Goal: Information Seeking & Learning: Compare options

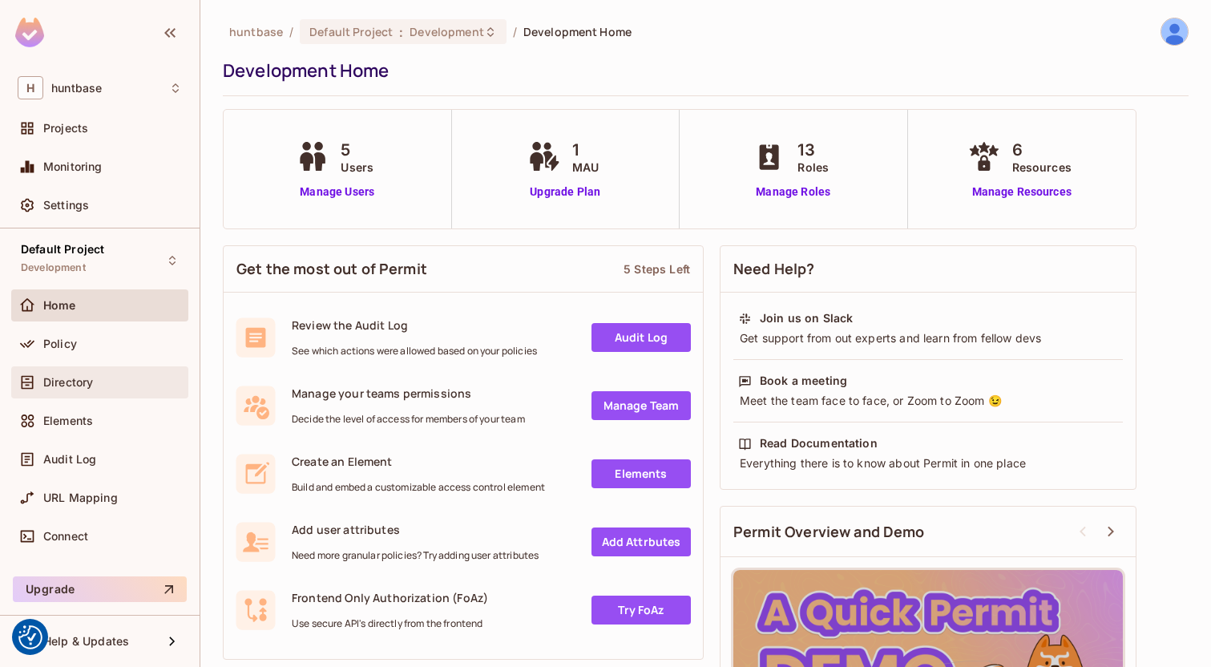
scroll to position [30, 0]
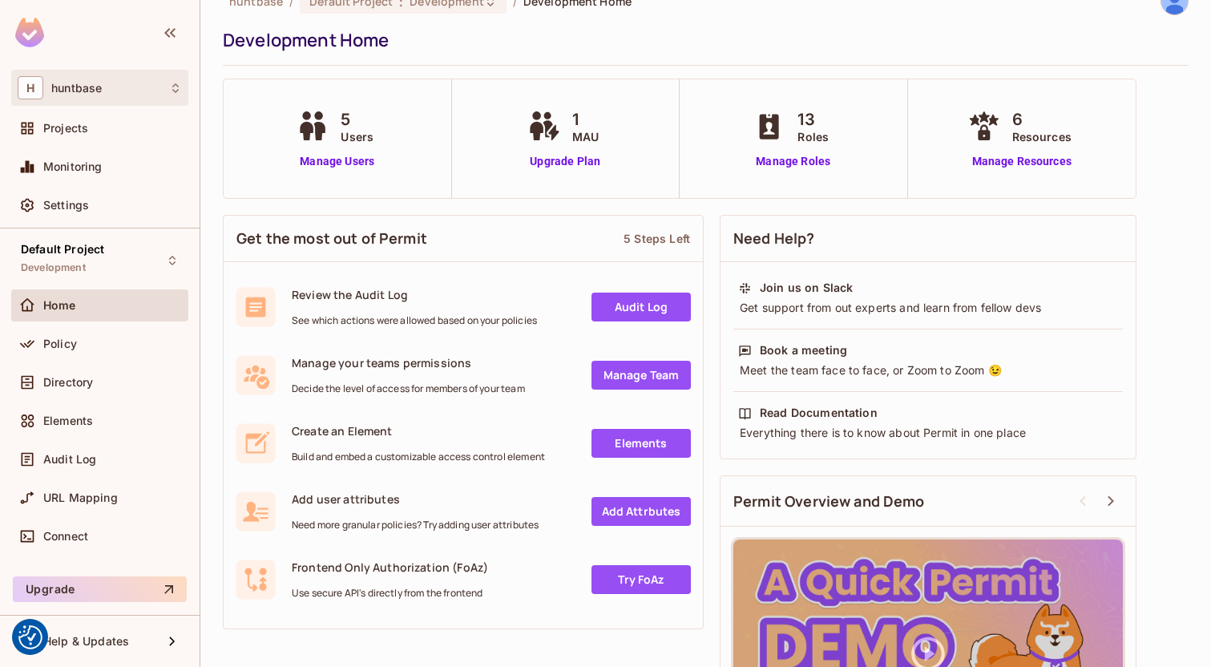
click at [107, 87] on div "H huntbase" at bounding box center [100, 87] width 164 height 23
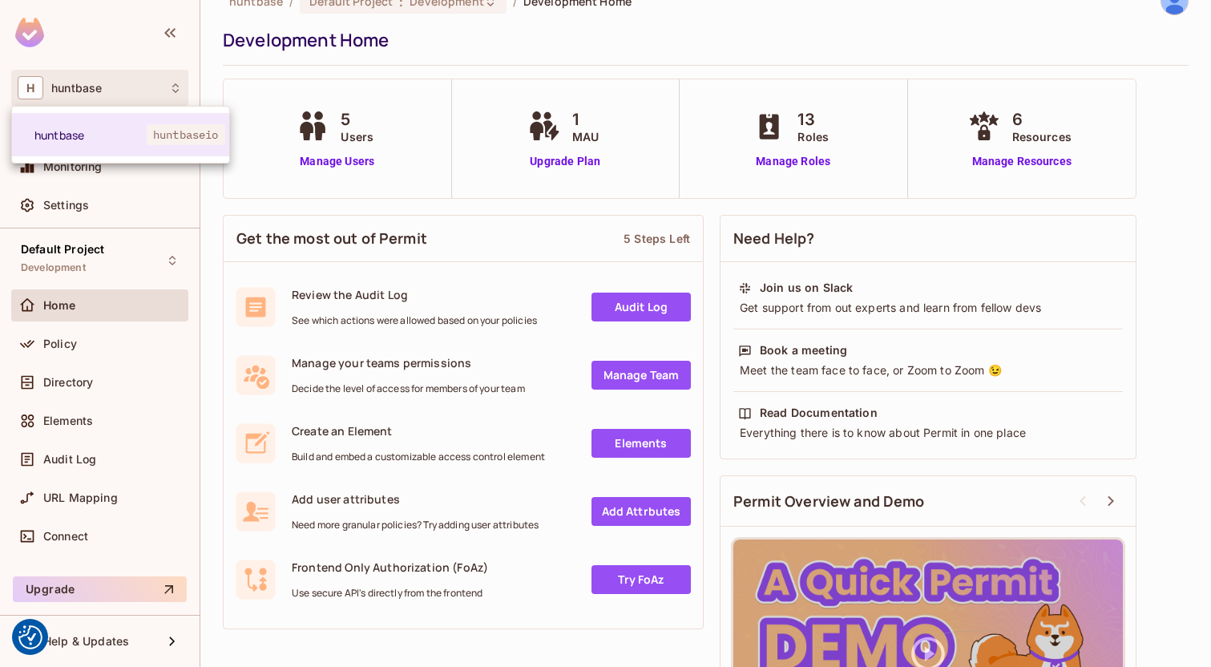
click at [107, 87] on div at bounding box center [605, 333] width 1211 height 667
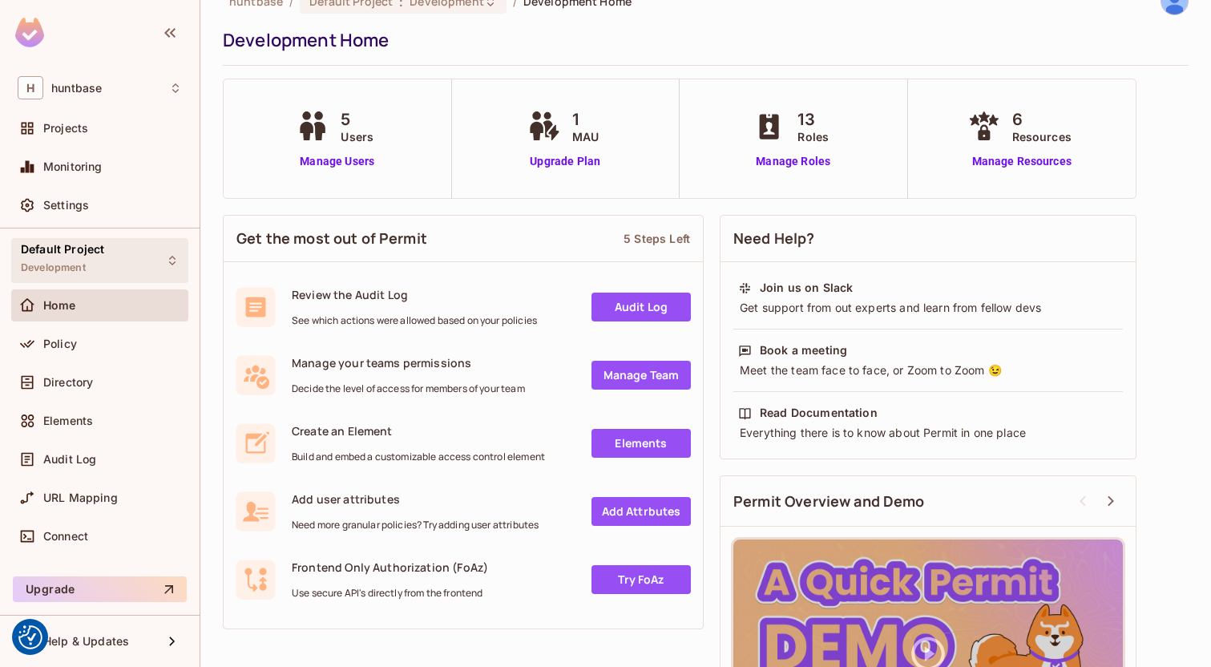
click at [116, 272] on div "Default Project Development" at bounding box center [99, 260] width 177 height 44
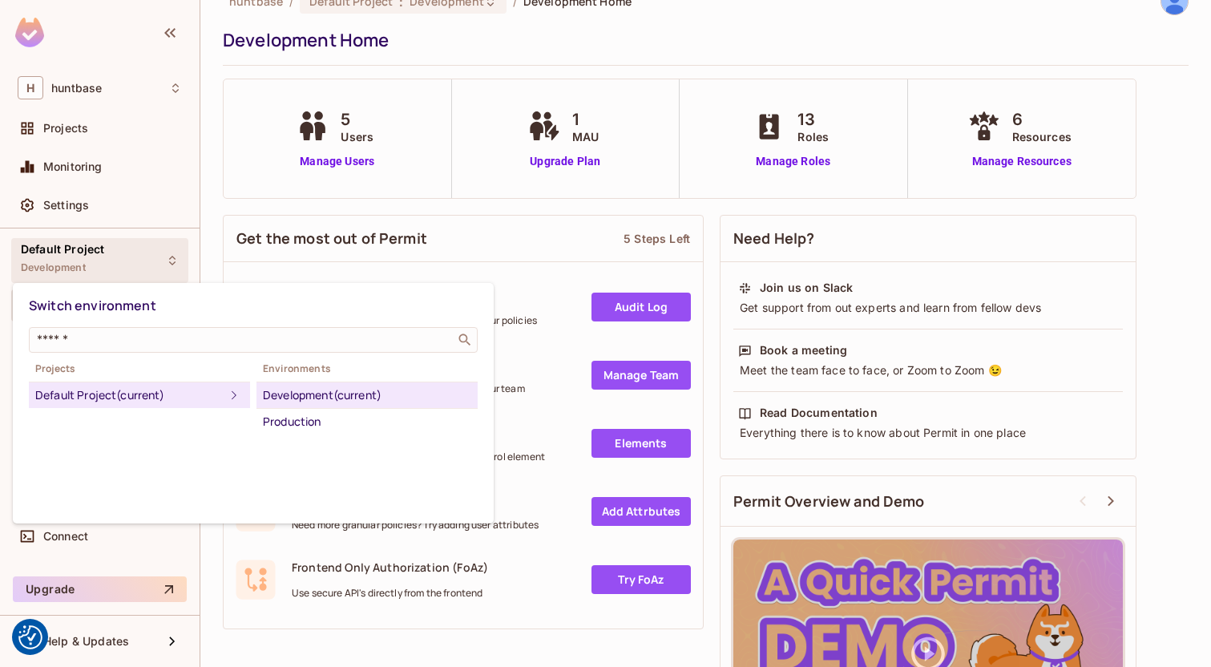
click at [136, 269] on div at bounding box center [605, 333] width 1211 height 667
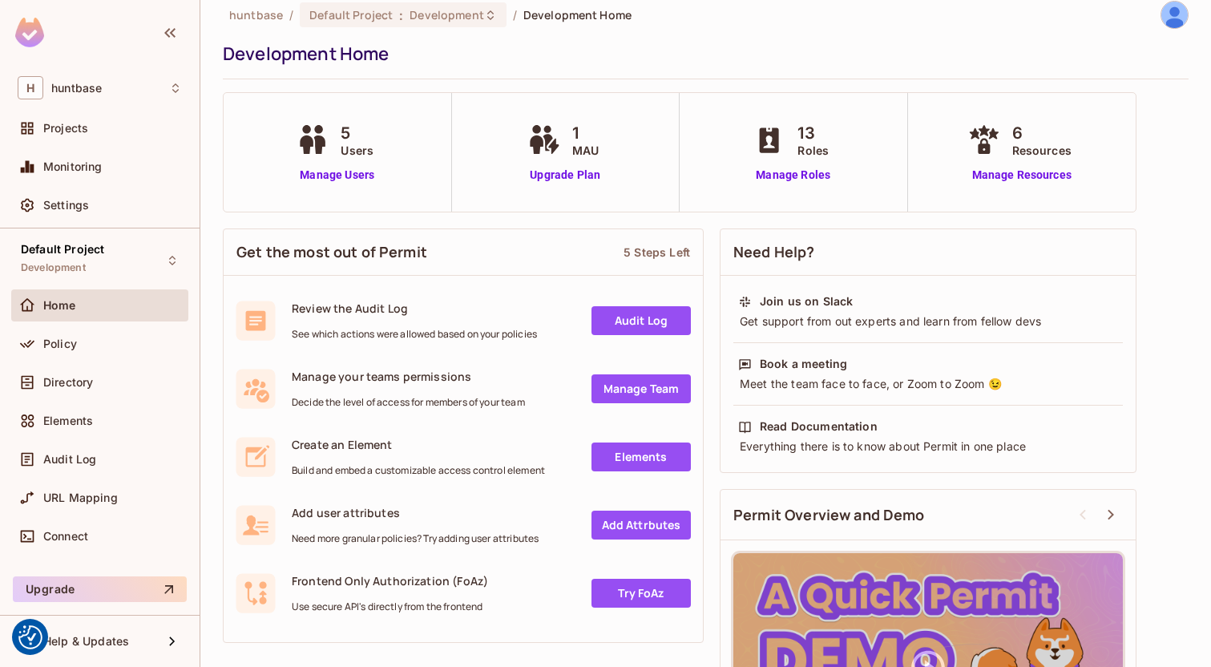
scroll to position [0, 0]
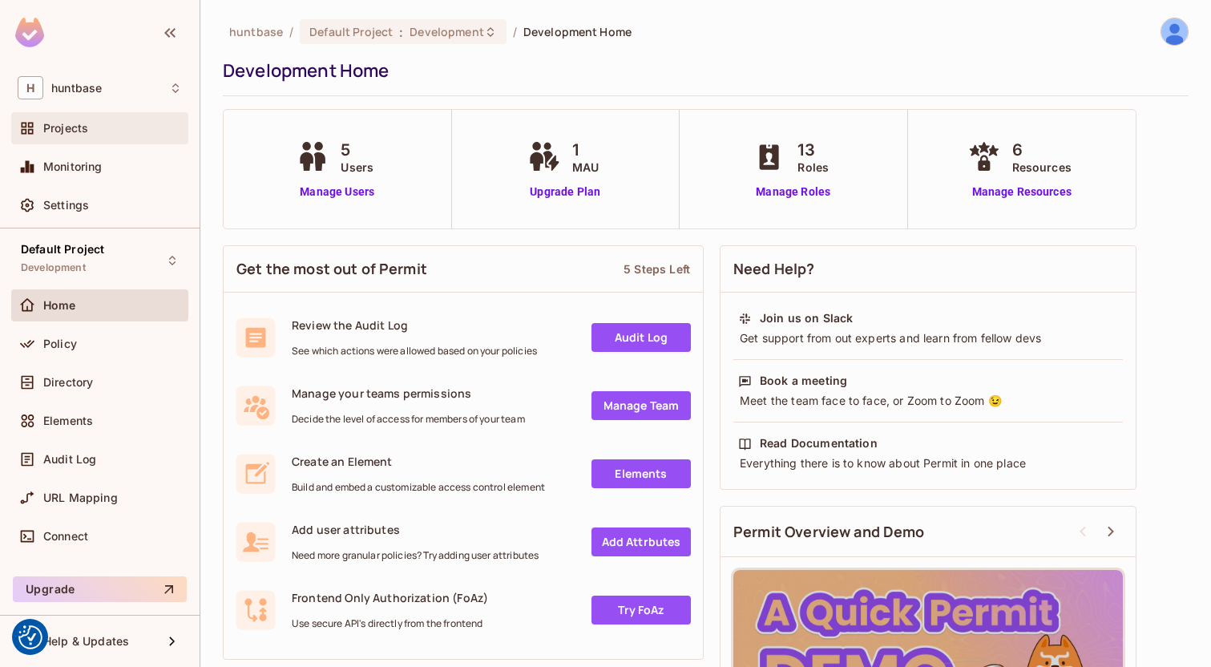
click at [115, 134] on div "Projects" at bounding box center [112, 128] width 139 height 13
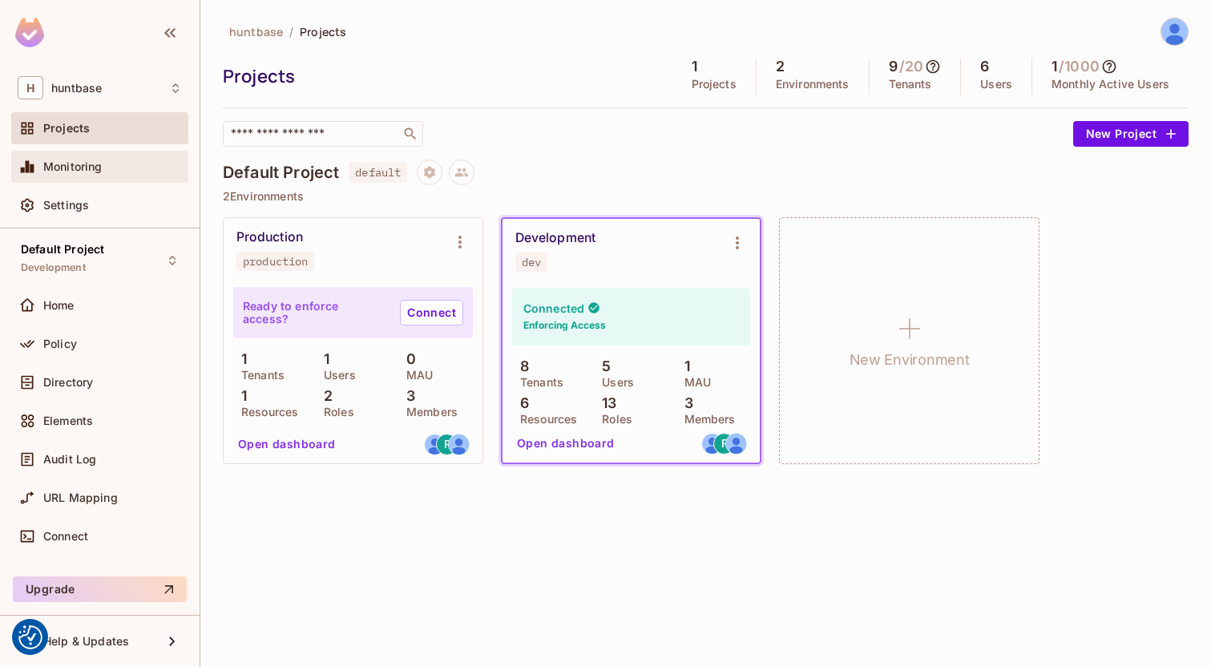
click at [113, 164] on div "Monitoring" at bounding box center [112, 166] width 139 height 13
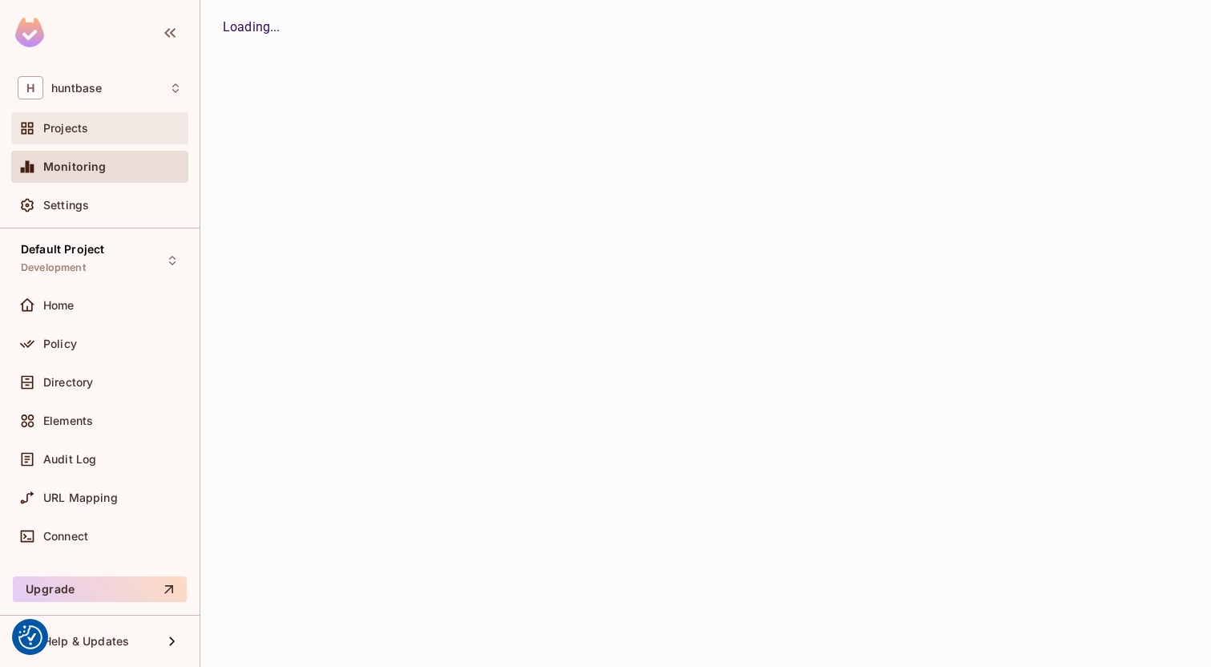
click at [108, 125] on div "Projects" at bounding box center [112, 128] width 139 height 13
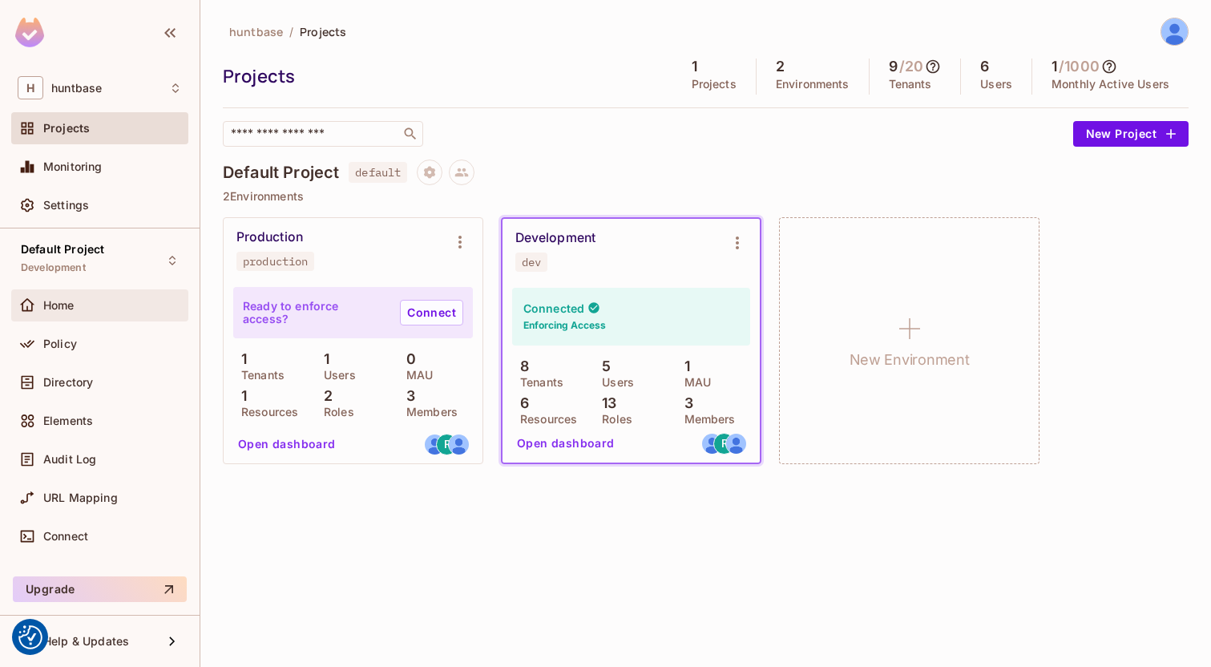
click at [111, 309] on div "Home" at bounding box center [112, 305] width 139 height 13
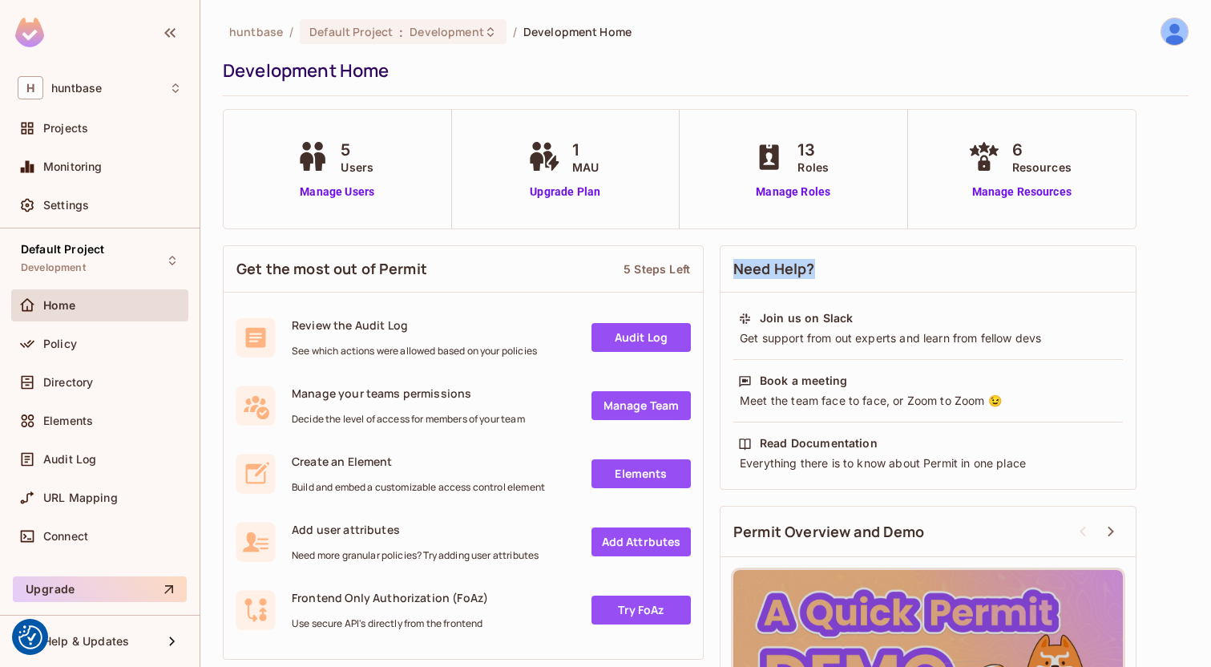
drag, startPoint x: 729, startPoint y: 276, endPoint x: 829, endPoint y: 268, distance: 100.5
click at [829, 268] on div "Need Help?" at bounding box center [928, 269] width 415 height 47
click at [830, 267] on div "Need Help?" at bounding box center [928, 269] width 415 height 47
click at [465, 38] on span "Development" at bounding box center [447, 31] width 74 height 15
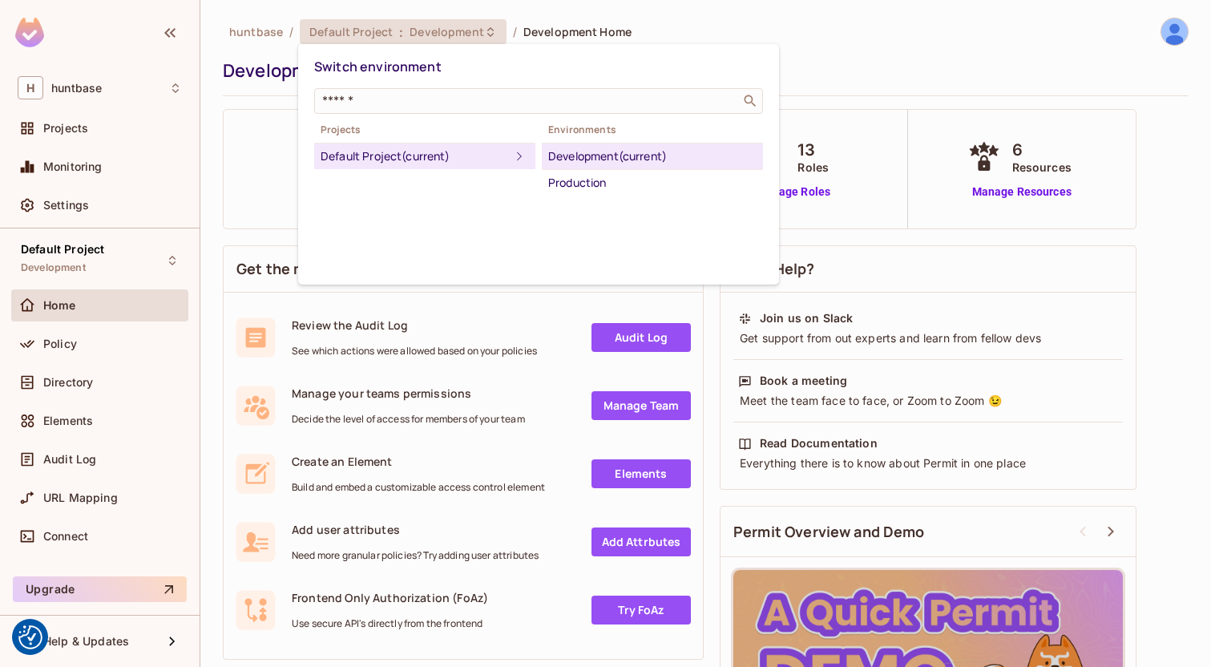
click at [468, 37] on div at bounding box center [605, 333] width 1211 height 667
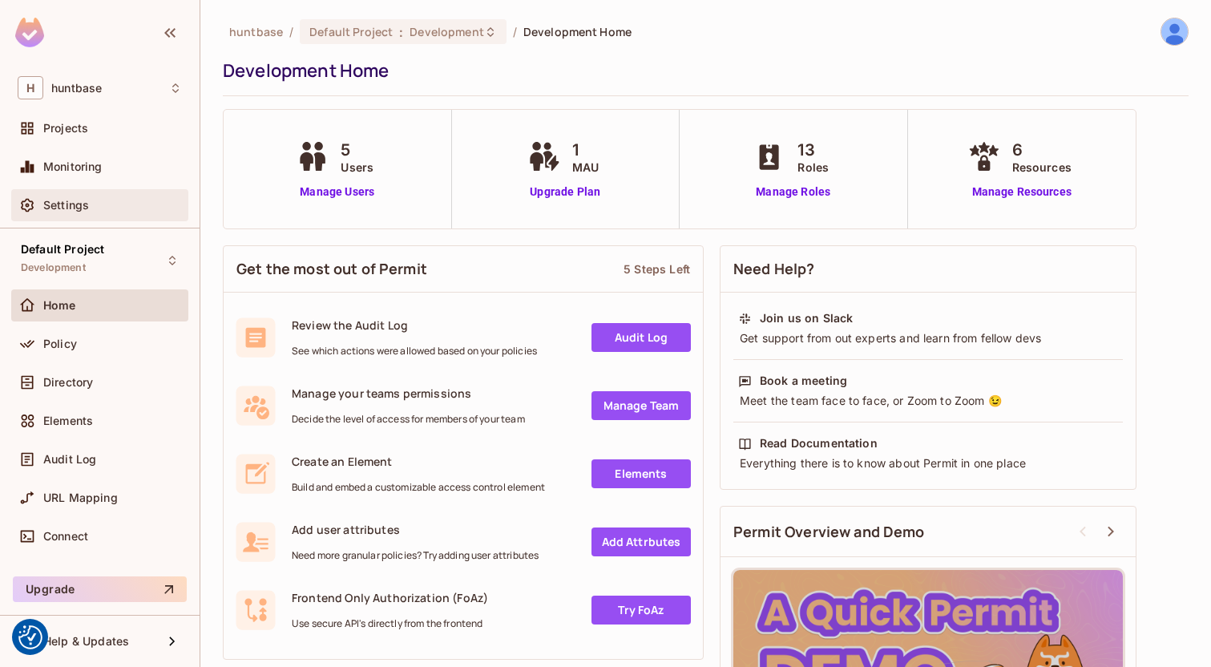
click at [102, 197] on div "Settings" at bounding box center [100, 205] width 164 height 19
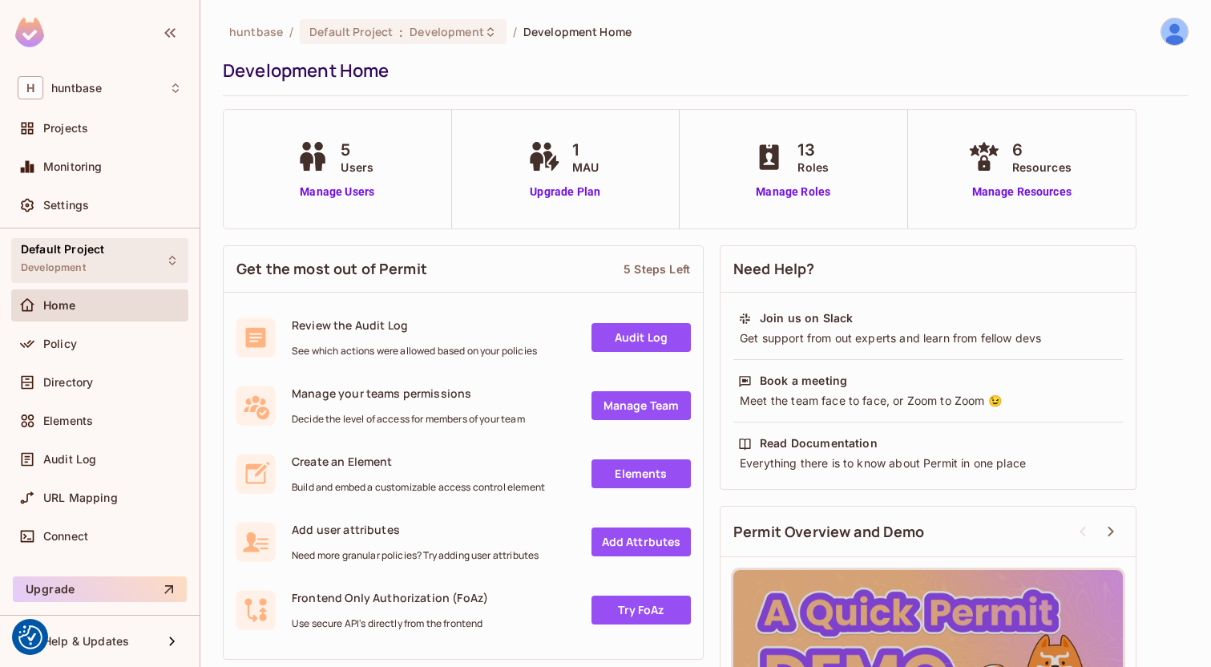
click at [137, 270] on div "Default Project Development" at bounding box center [99, 260] width 177 height 44
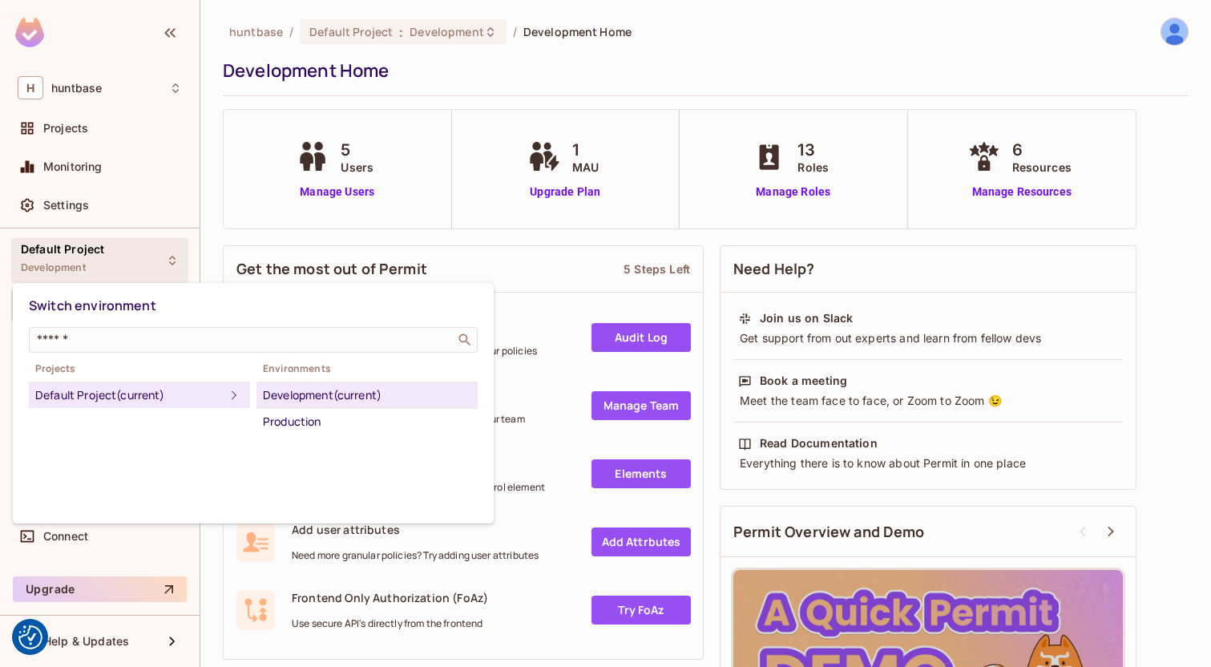
click at [142, 266] on div at bounding box center [605, 333] width 1211 height 667
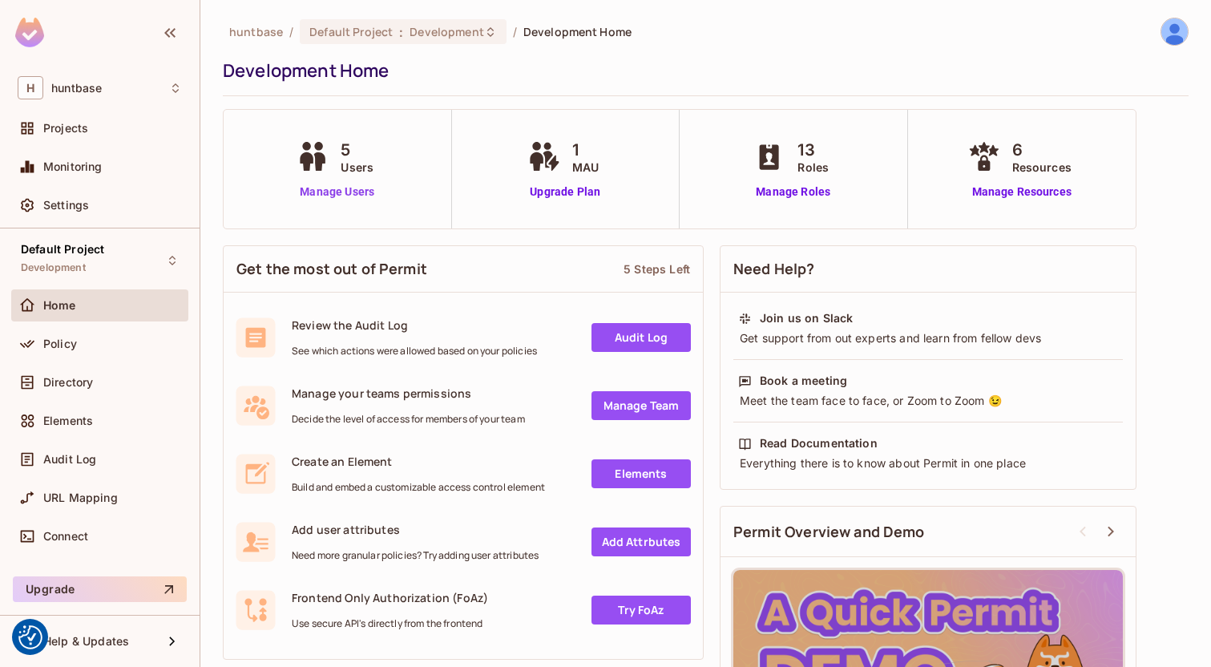
click at [329, 192] on link "Manage Users" at bounding box center [337, 192] width 89 height 17
click at [82, 342] on div "Policy" at bounding box center [112, 344] width 139 height 13
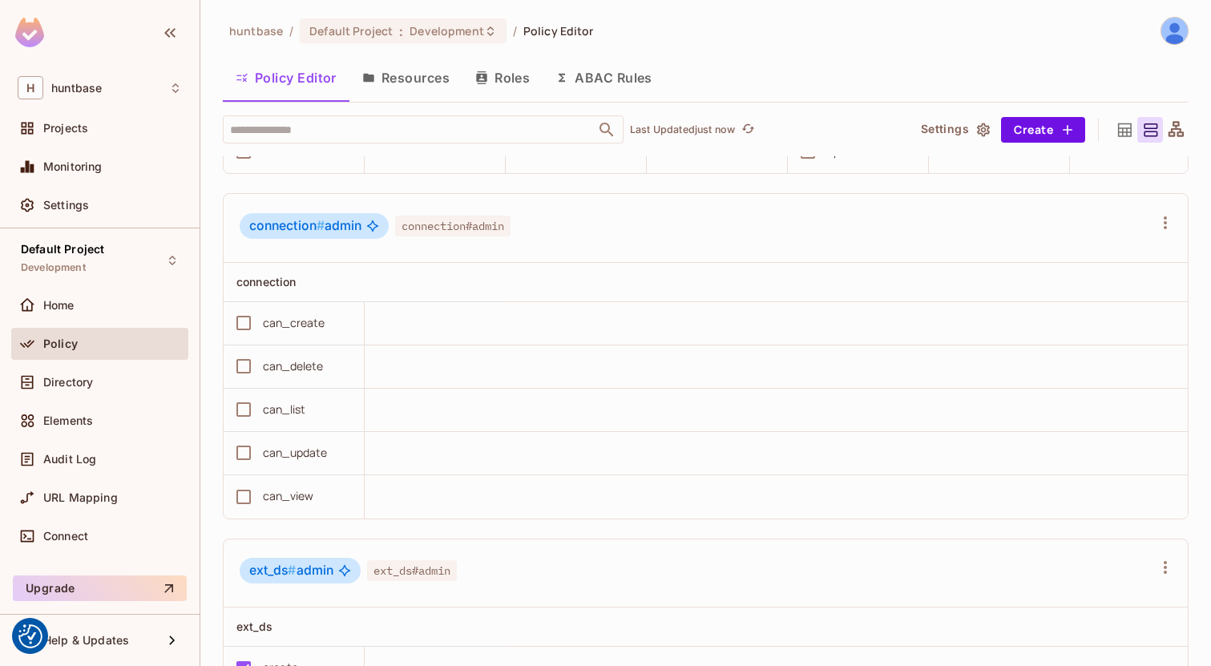
scroll to position [1350, 0]
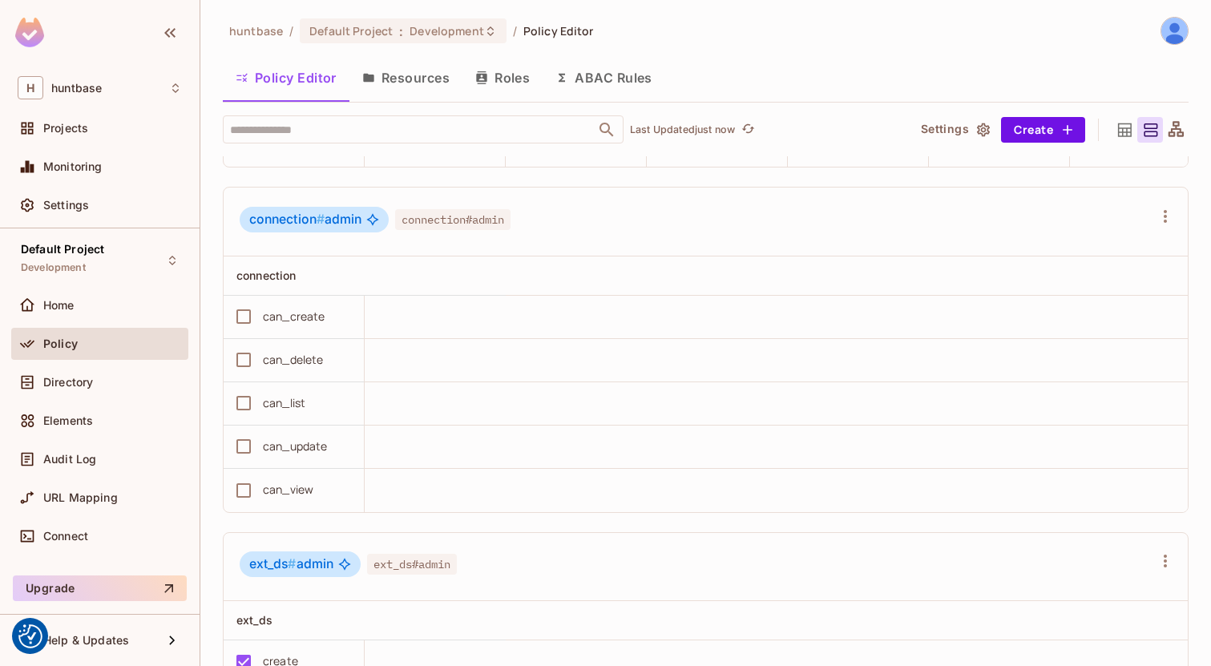
click at [556, 79] on button "ABAC Rules" at bounding box center [604, 78] width 123 height 40
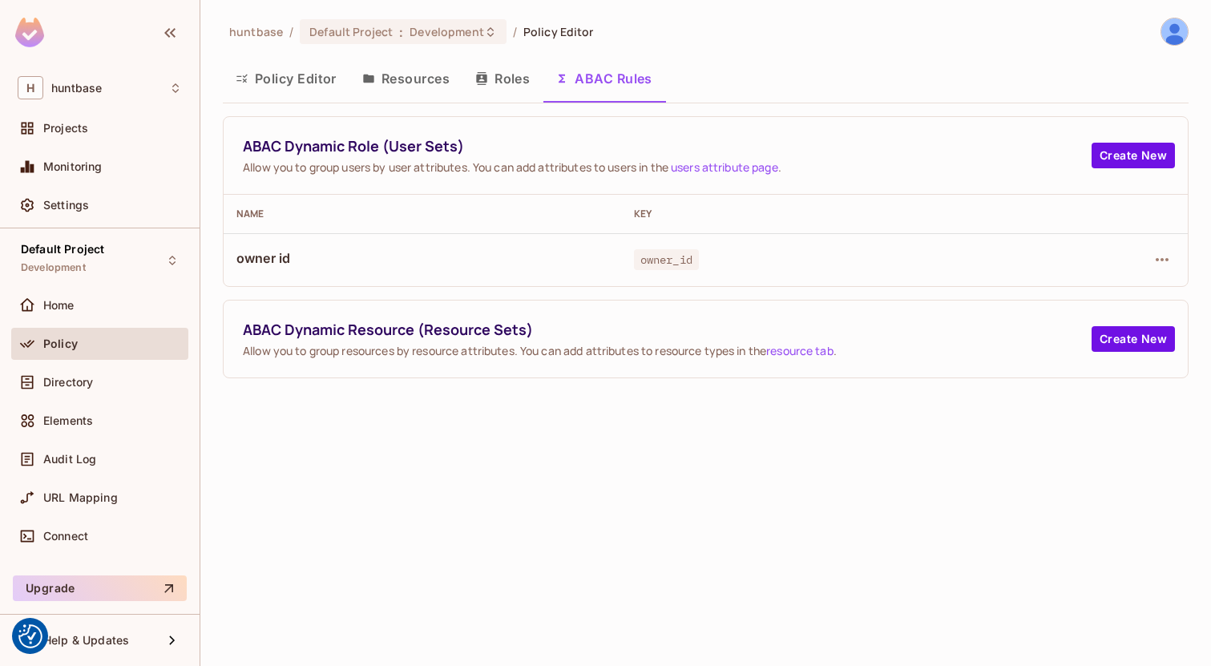
click at [499, 81] on button "Roles" at bounding box center [503, 79] width 80 height 40
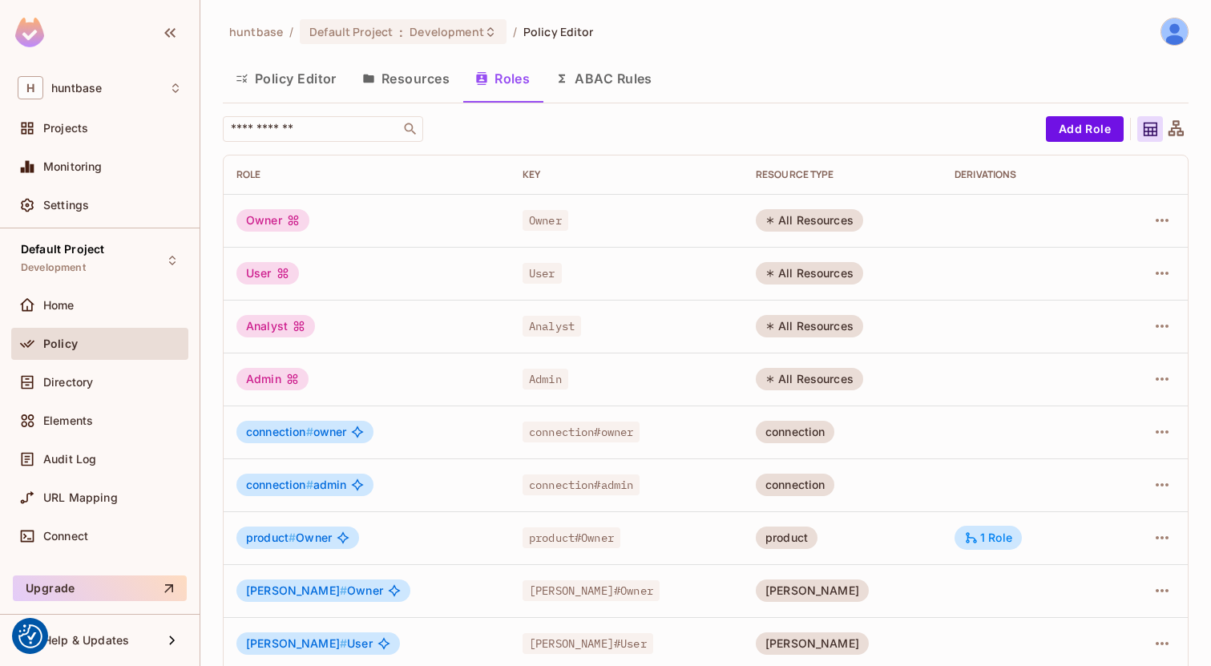
click at [411, 88] on button "Resources" at bounding box center [406, 79] width 113 height 40
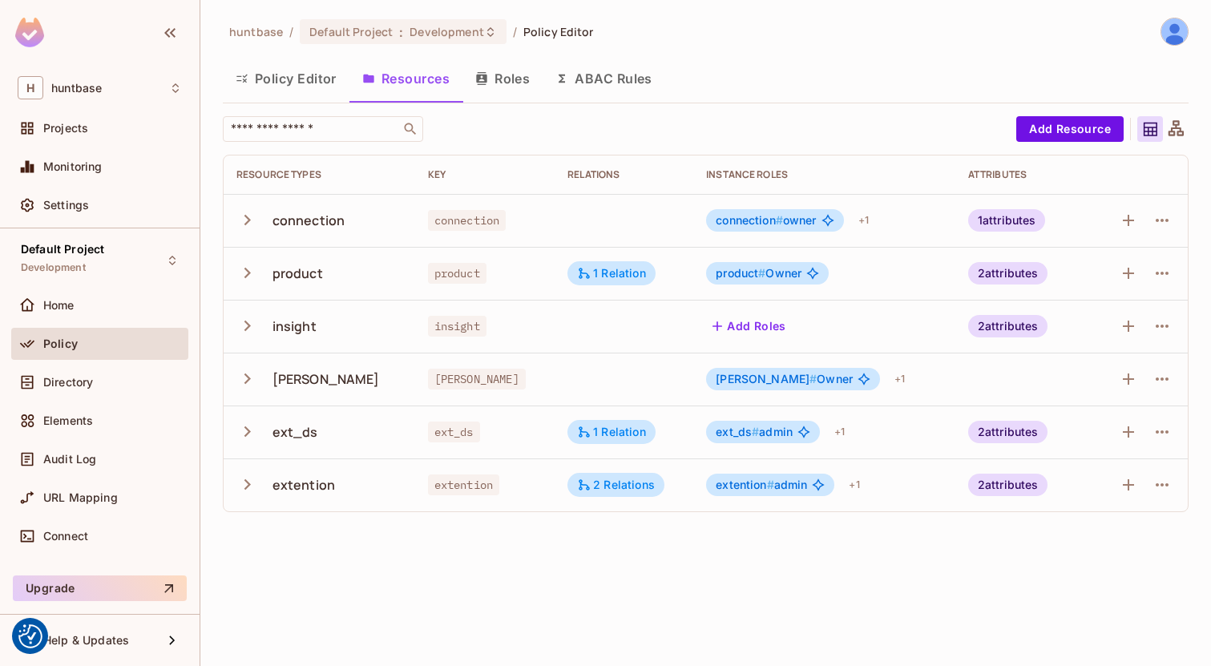
click at [246, 216] on icon "button" at bounding box center [248, 220] width 6 height 10
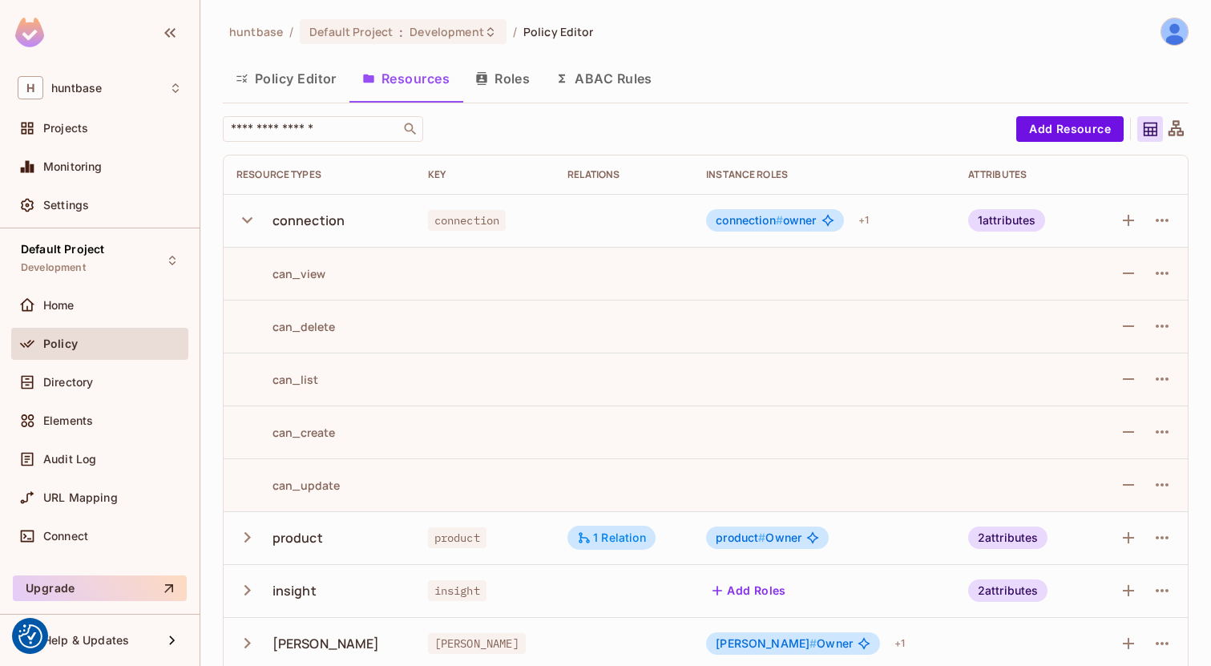
click at [249, 216] on icon "button" at bounding box center [248, 220] width 22 height 22
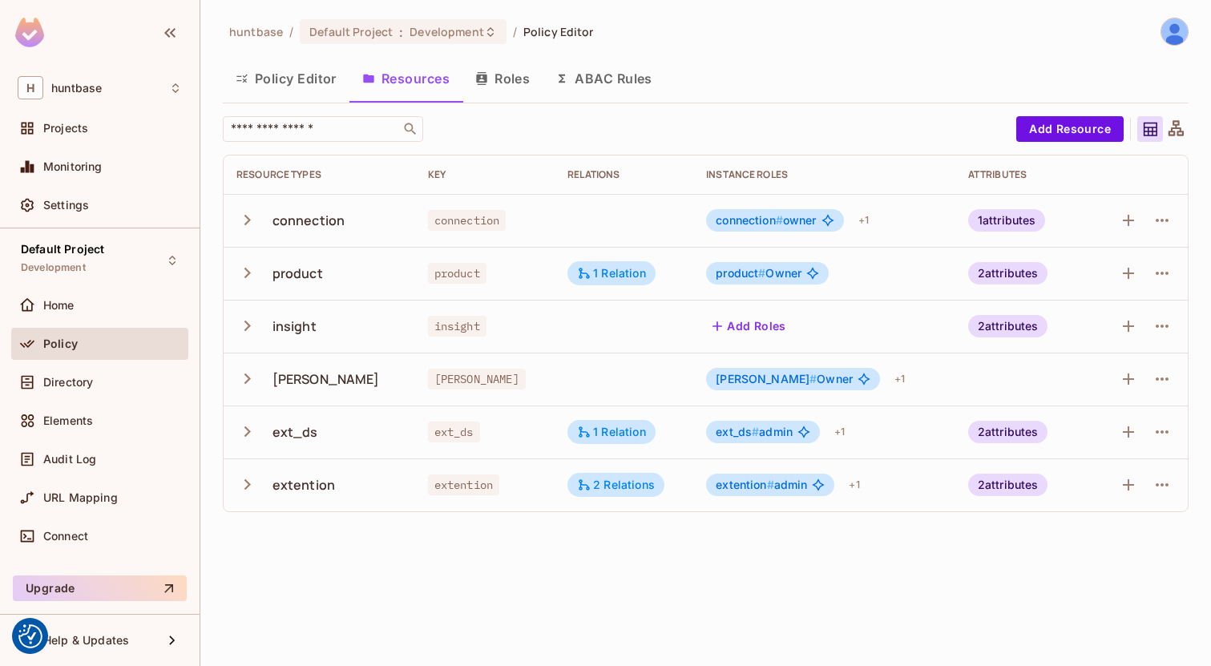
click at [253, 310] on button "button" at bounding box center [251, 326] width 28 height 34
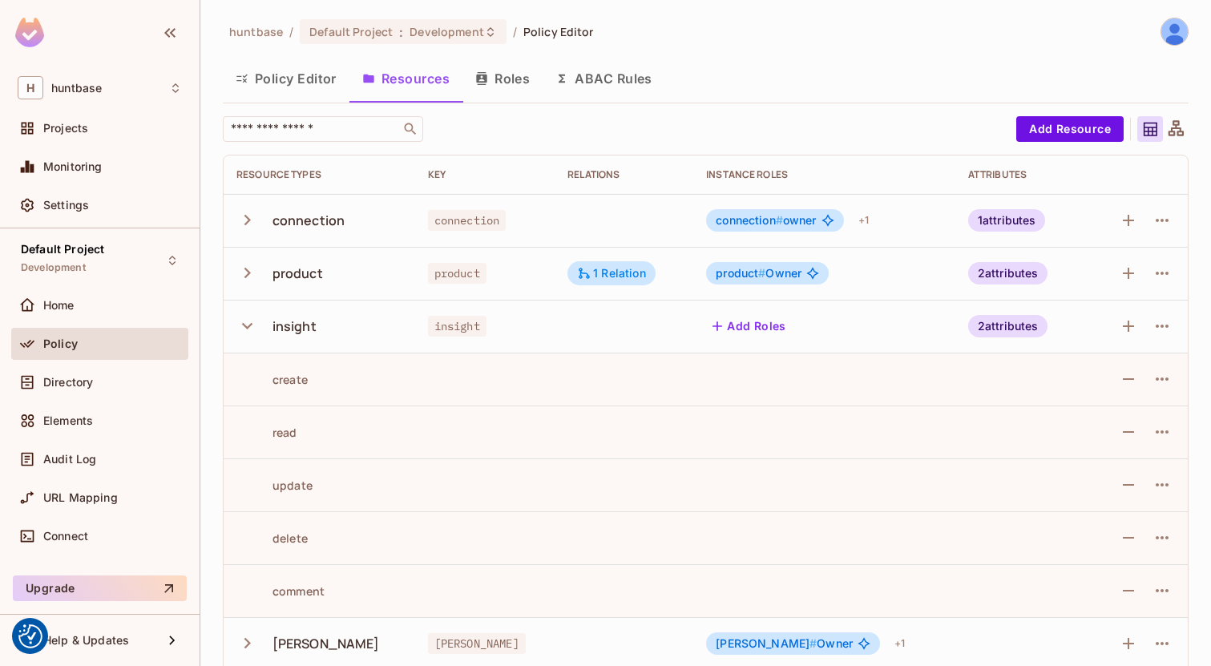
click at [249, 320] on icon "button" at bounding box center [248, 326] width 22 height 22
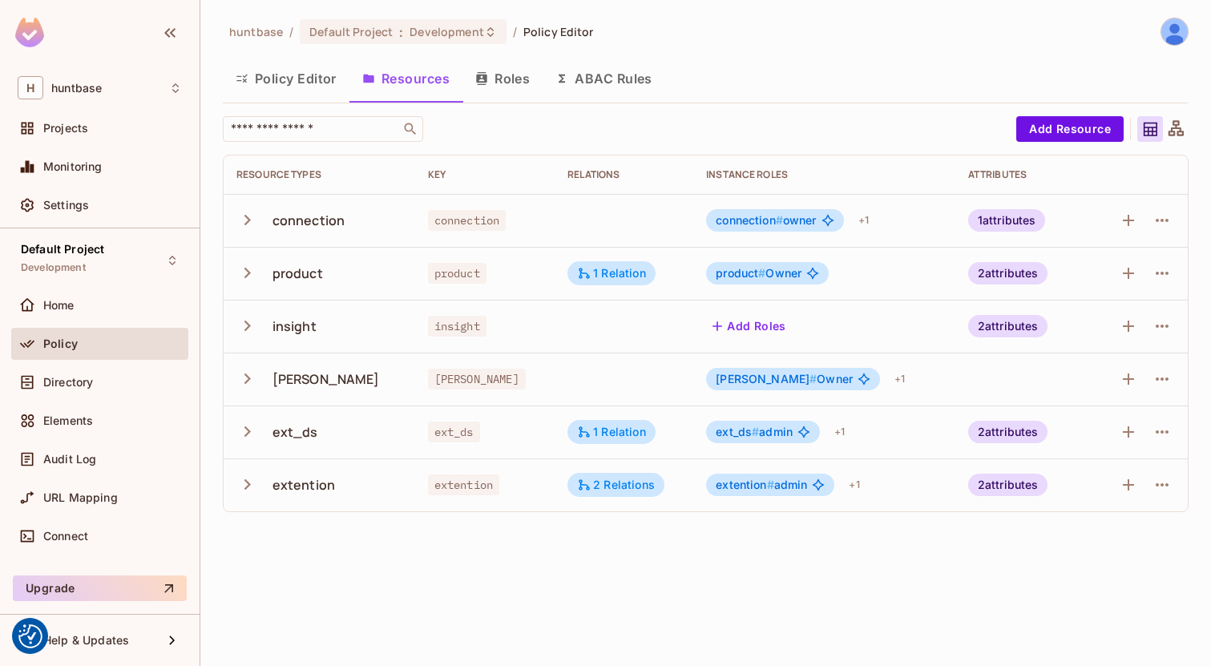
click at [244, 272] on icon "button" at bounding box center [248, 273] width 22 height 22
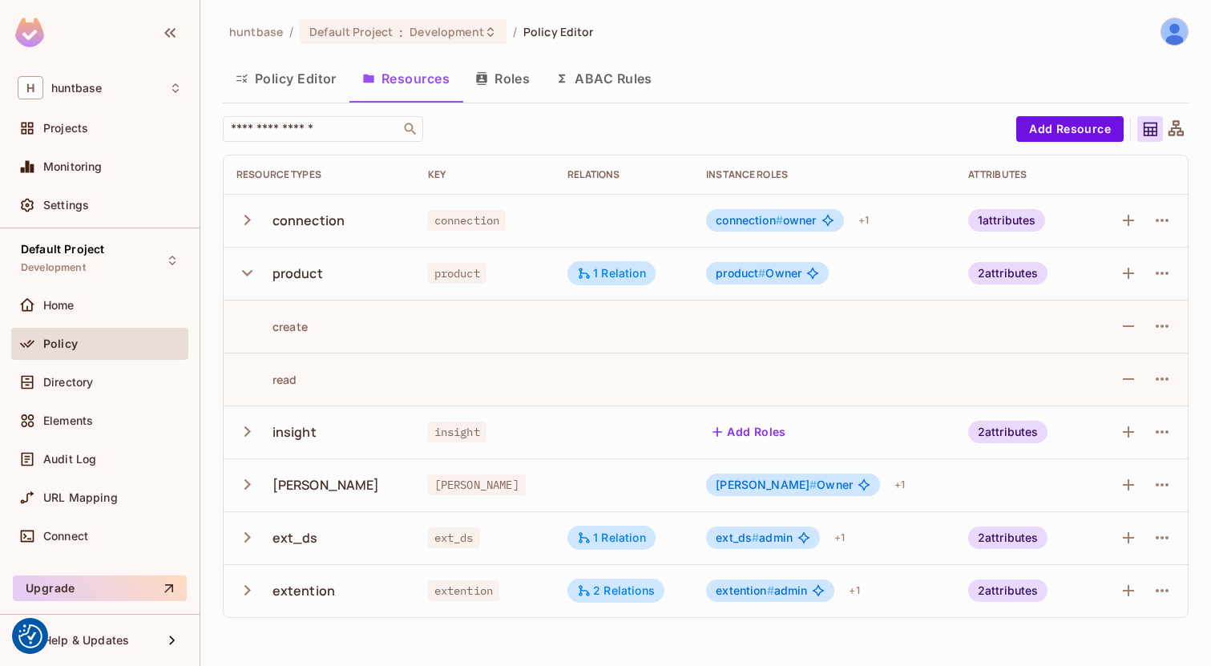
click at [245, 272] on icon "button" at bounding box center [248, 273] width 22 height 22
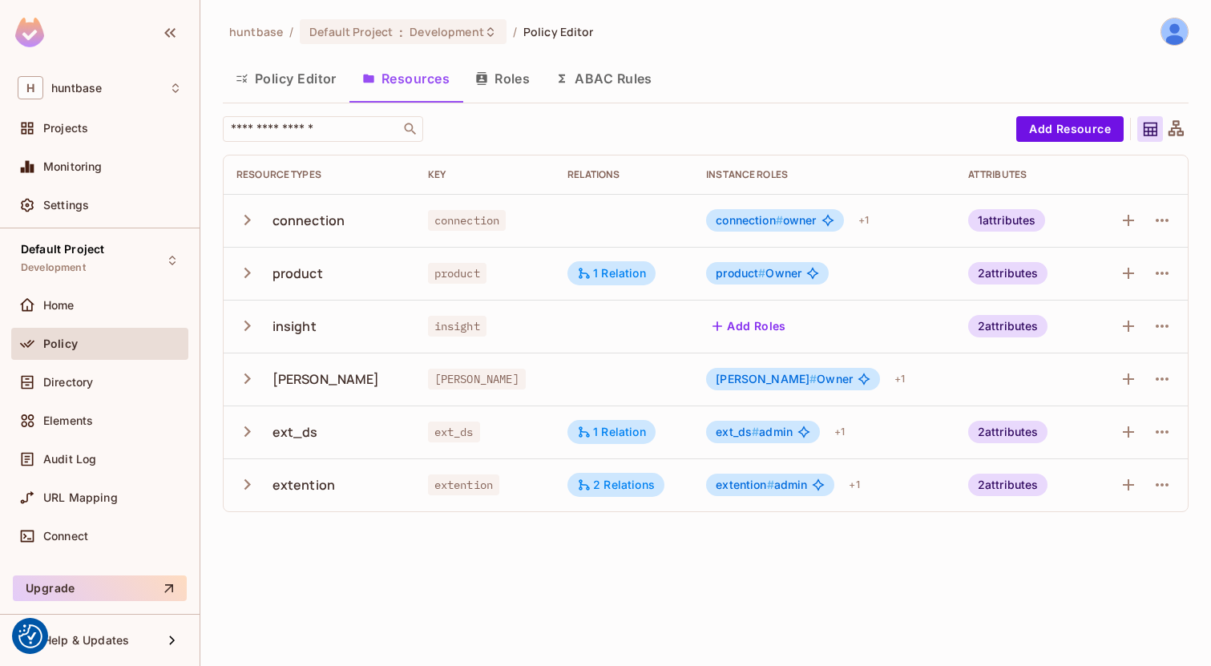
click at [245, 224] on icon "button" at bounding box center [248, 220] width 22 height 22
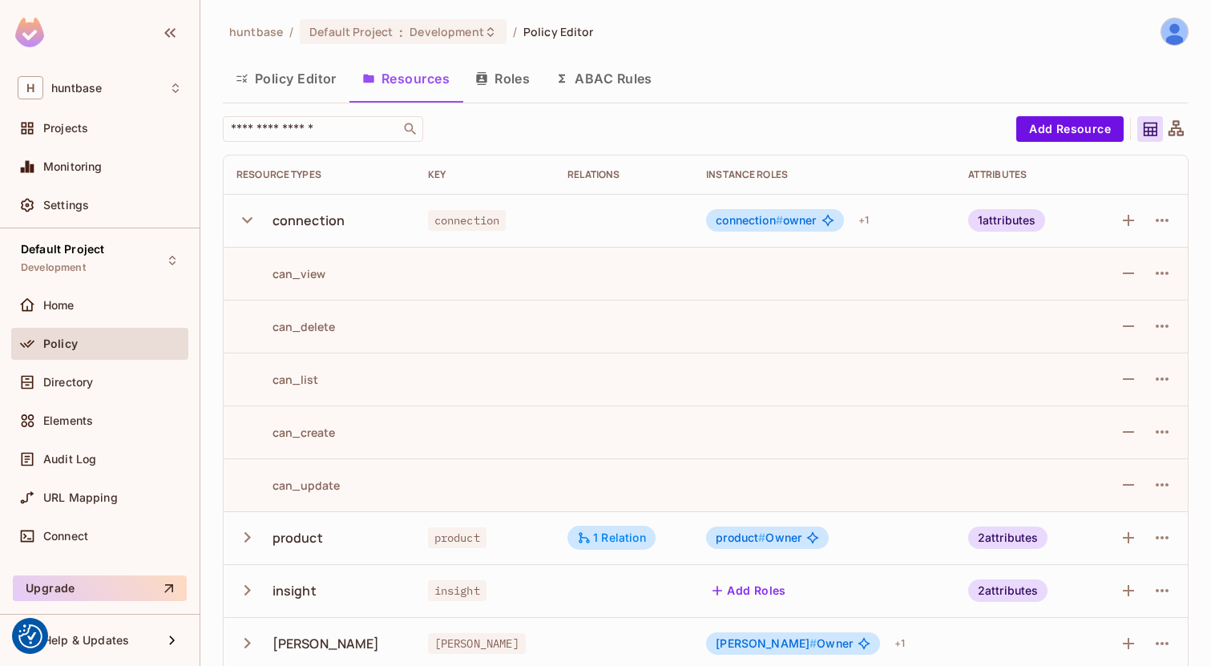
click at [247, 220] on icon "button" at bounding box center [248, 220] width 22 height 22
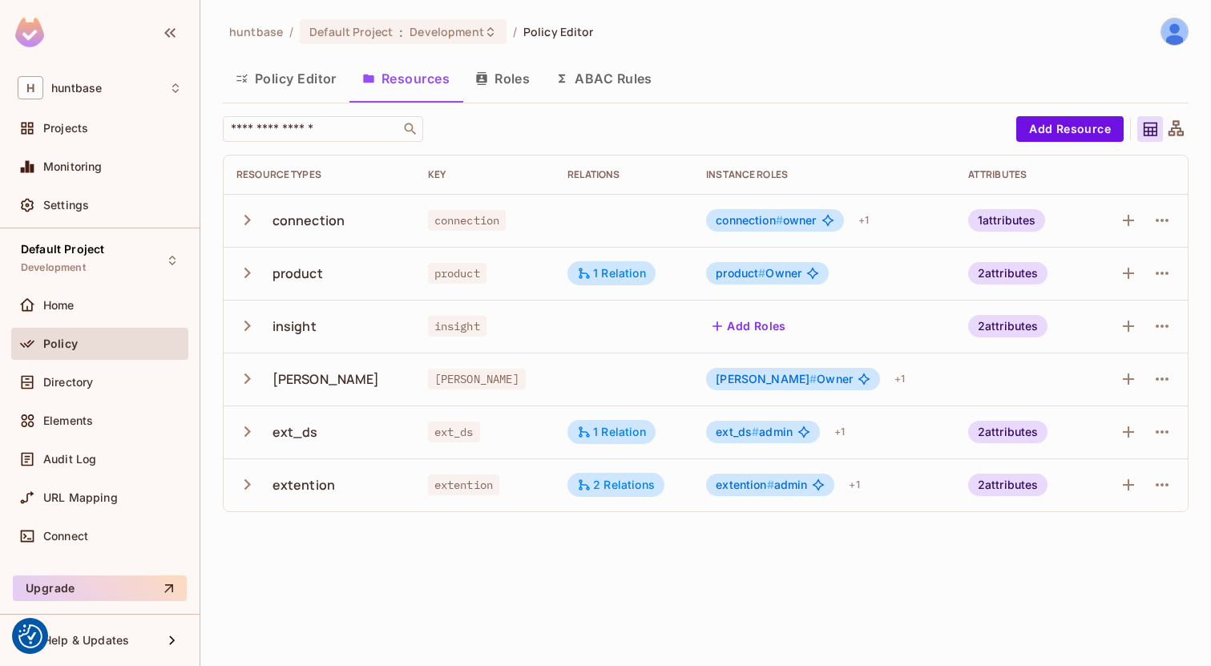
click at [737, 47] on div "huntbase / Default Project : Development / Policy Editor Policy Editor Resource…" at bounding box center [706, 272] width 966 height 508
click at [110, 135] on div "Projects" at bounding box center [112, 128] width 139 height 13
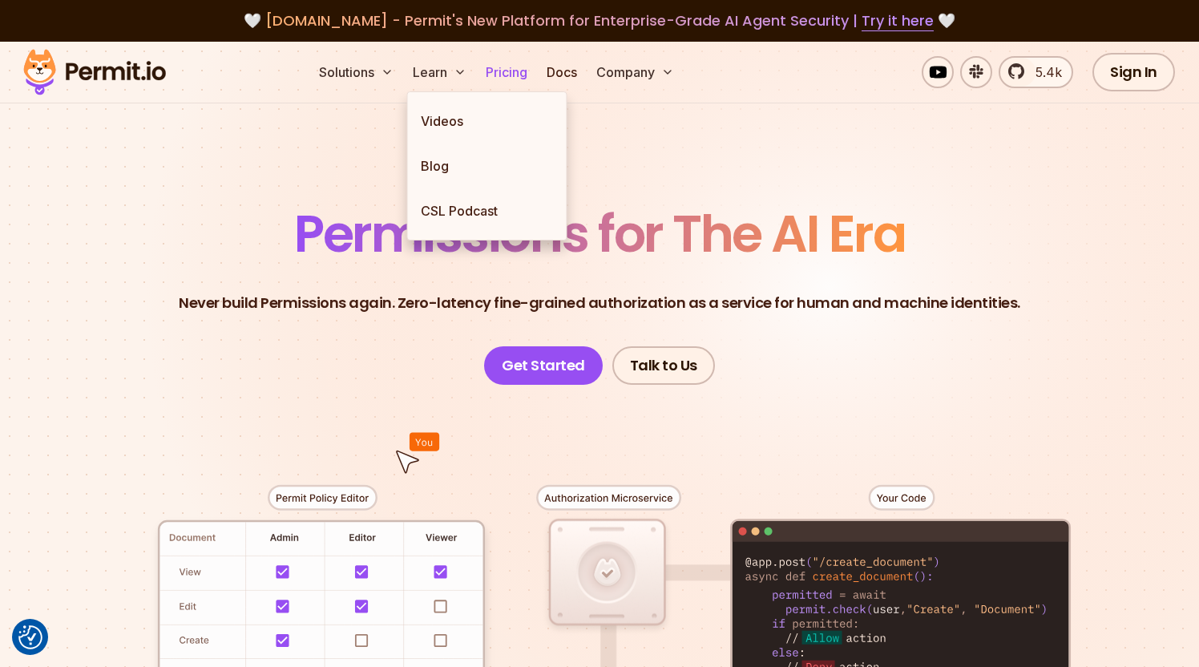
click at [522, 67] on link "Pricing" at bounding box center [506, 72] width 55 height 32
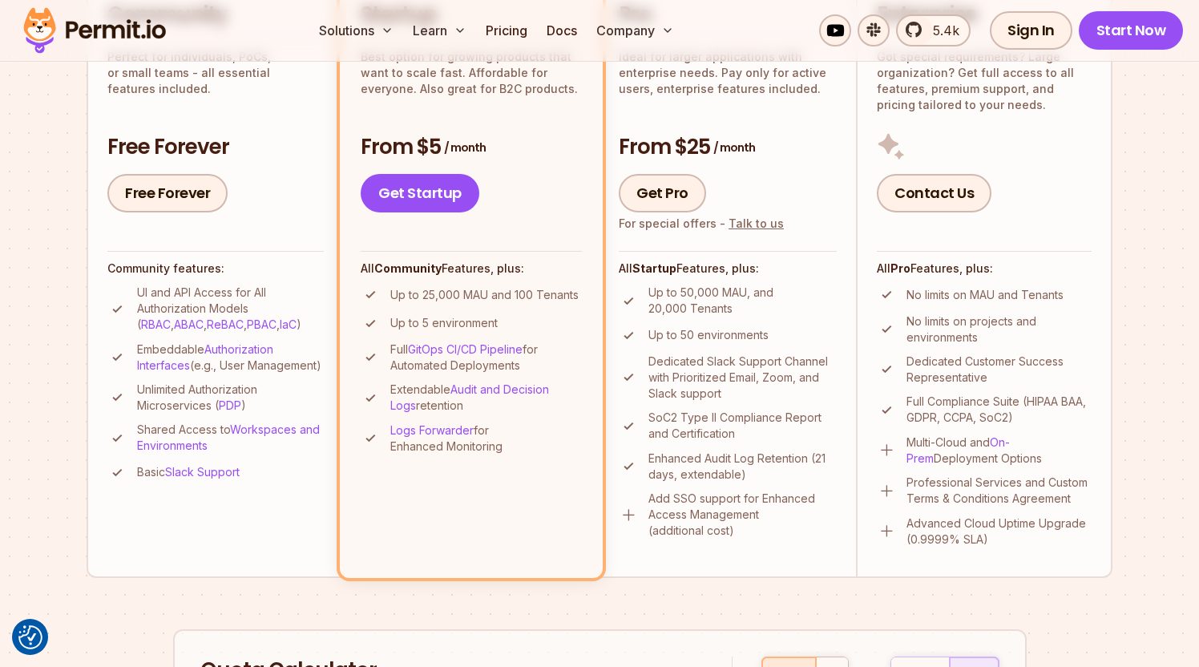
scroll to position [461, 0]
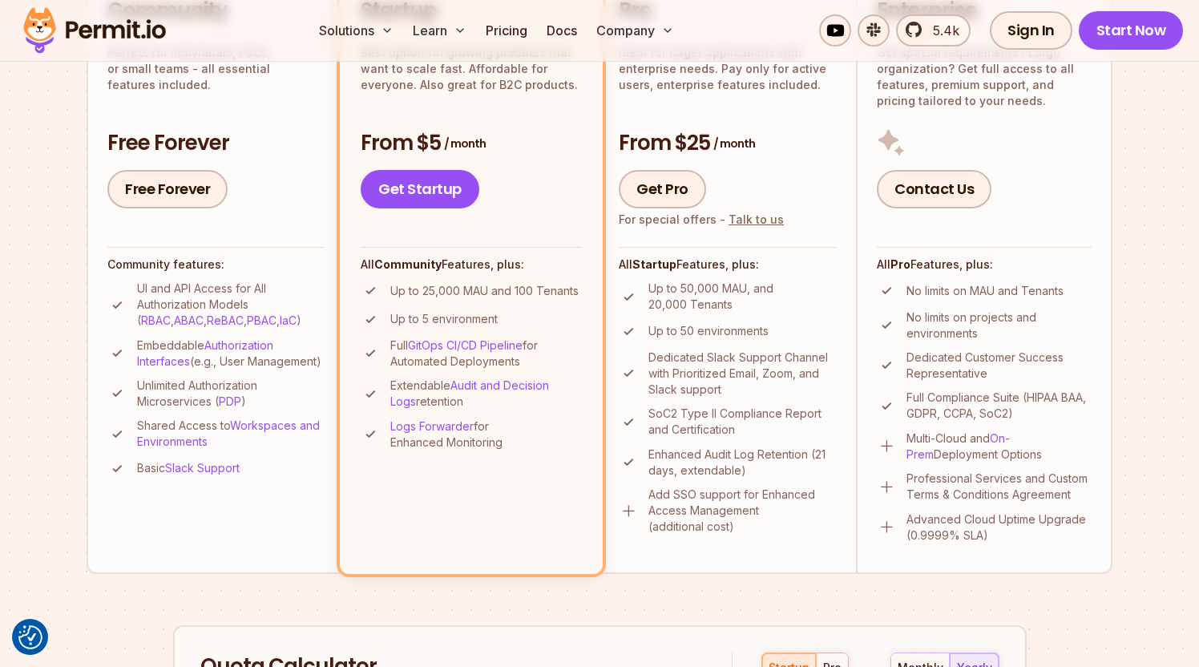
click at [515, 292] on p "Up to 25,000 MAU and 100 Tenants" at bounding box center [484, 291] width 188 height 16
click at [515, 291] on p "Up to 25,000 MAU and 100 Tenants" at bounding box center [484, 291] width 188 height 16
click at [524, 298] on p "Up to 25,000 MAU and 100 Tenants" at bounding box center [484, 291] width 188 height 16
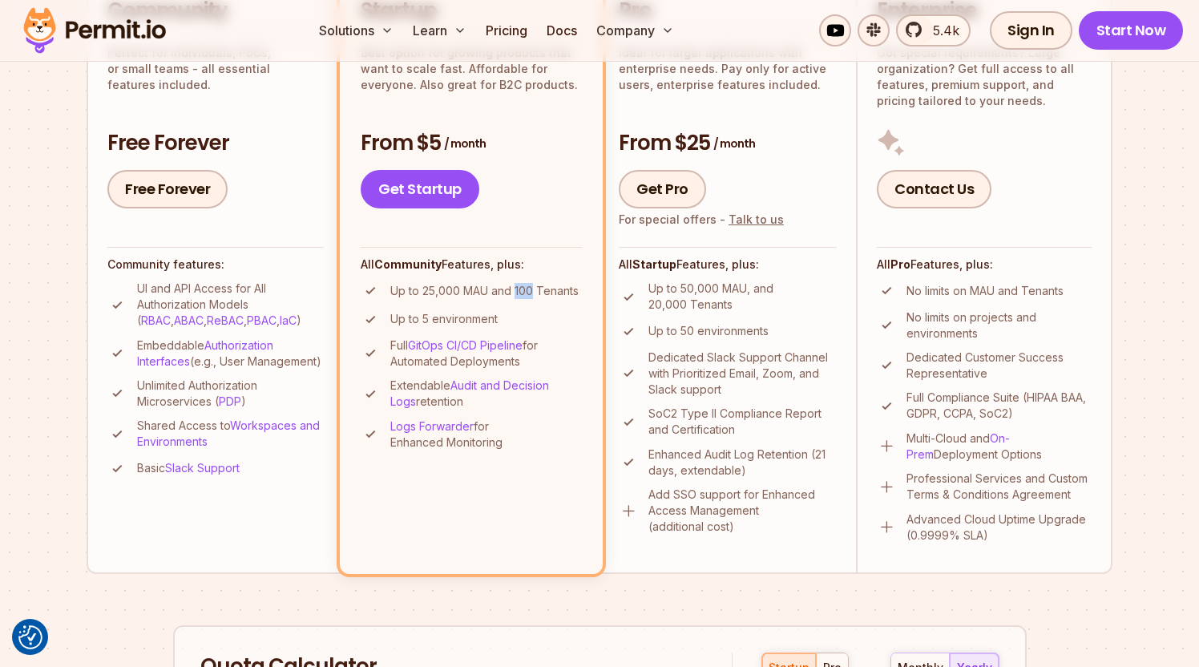
click at [522, 289] on p "Up to 25,000 MAU and 100 Tenants" at bounding box center [484, 291] width 188 height 16
click at [532, 285] on p "Up to 25,000 MAU and 100 Tenants" at bounding box center [484, 291] width 188 height 16
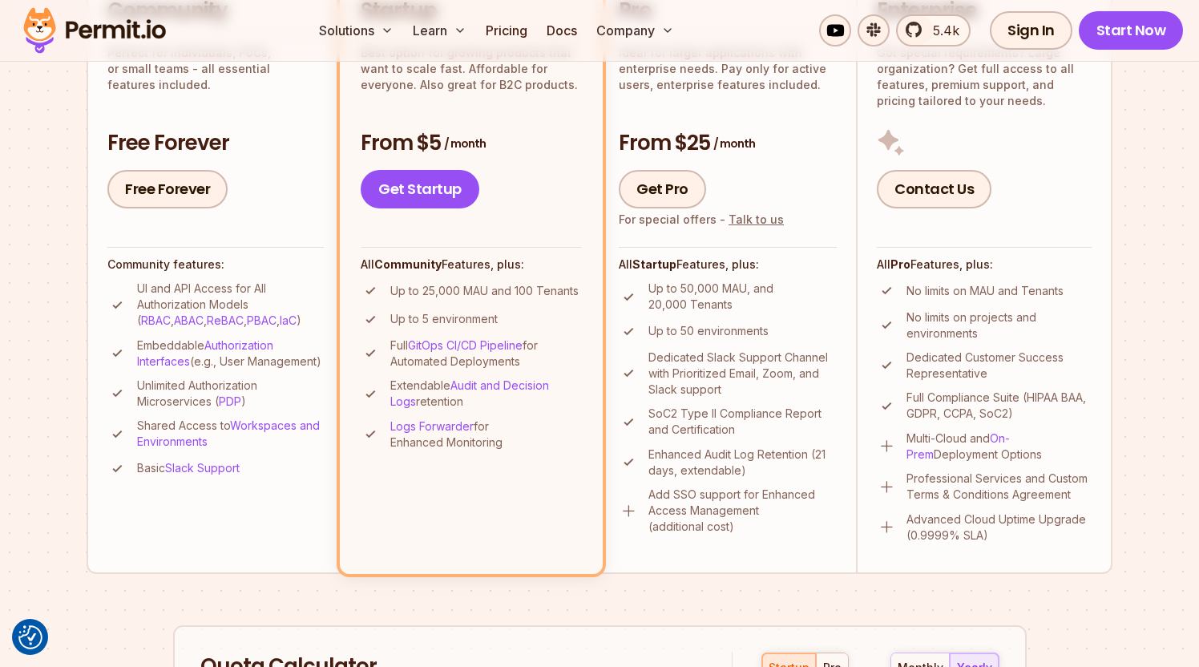
click at [507, 286] on p "Up to 25,000 MAU and 100 Tenants" at bounding box center [484, 291] width 188 height 16
drag, startPoint x: 512, startPoint y: 290, endPoint x: 586, endPoint y: 289, distance: 74.6
click at [586, 289] on li "Startup Best option for growing products that want to scale fast. Affordable fo…" at bounding box center [471, 269] width 263 height 607
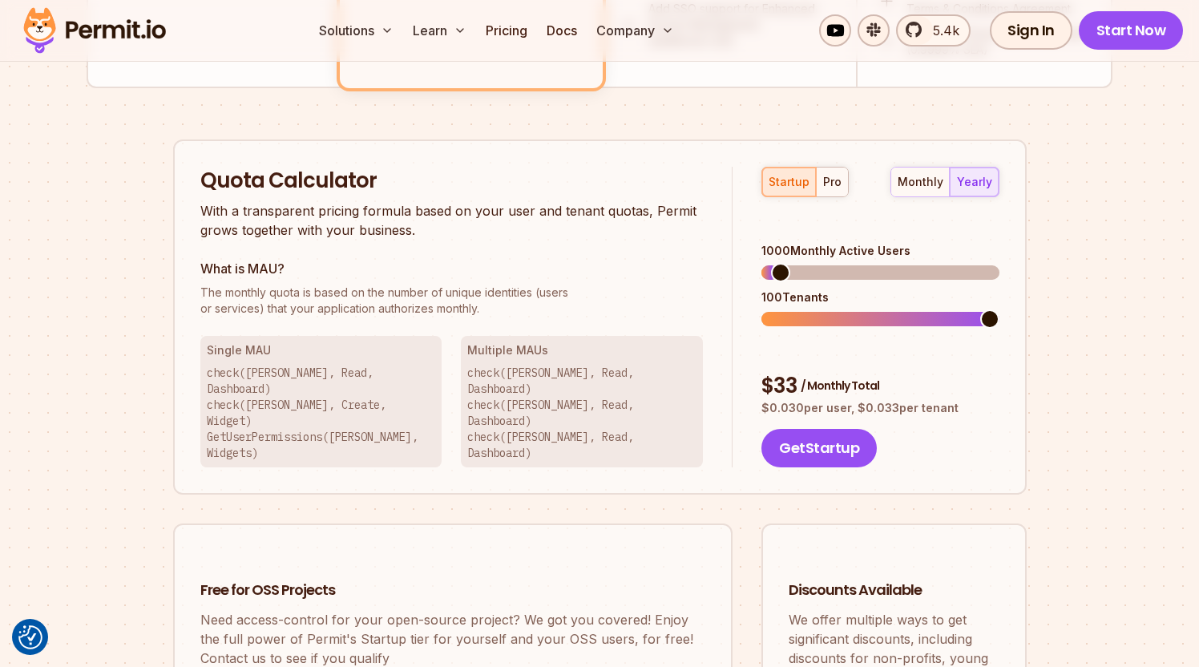
scroll to position [936, 0]
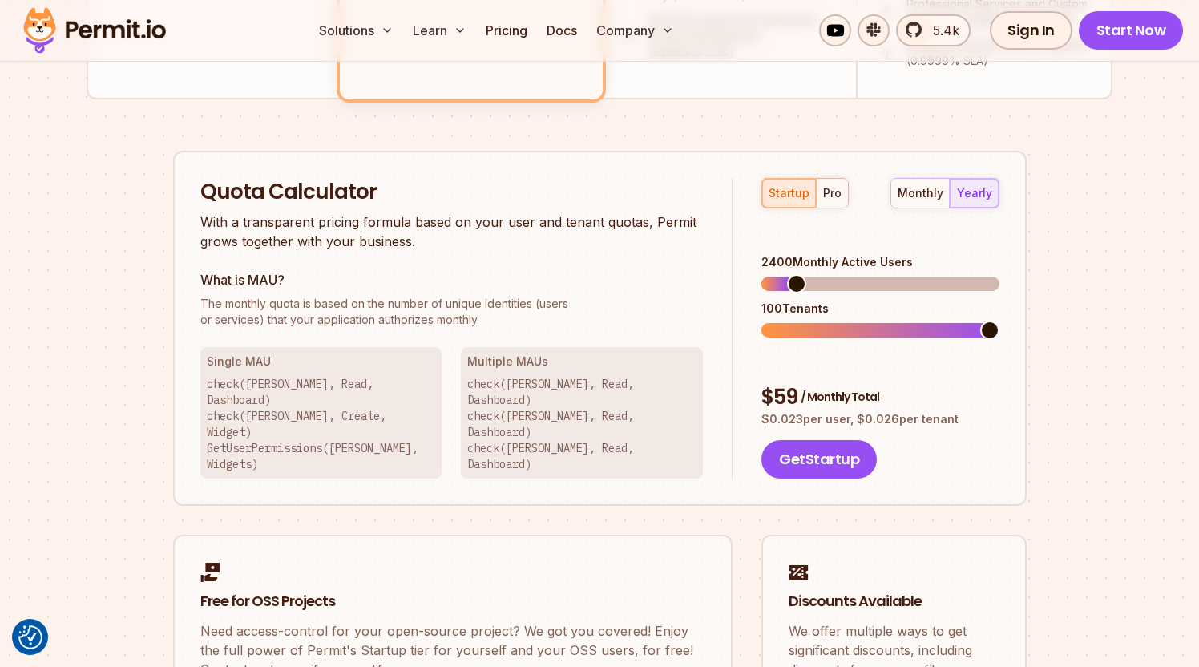
click at [790, 274] on span at bounding box center [796, 283] width 19 height 19
click at [1000, 274] on span at bounding box center [990, 283] width 19 height 19
click at [1083, 298] on div "Permit Pricing From Free to Predictable Scaling From a startup with 100 users t…" at bounding box center [600, 18] width 1026 height 1517
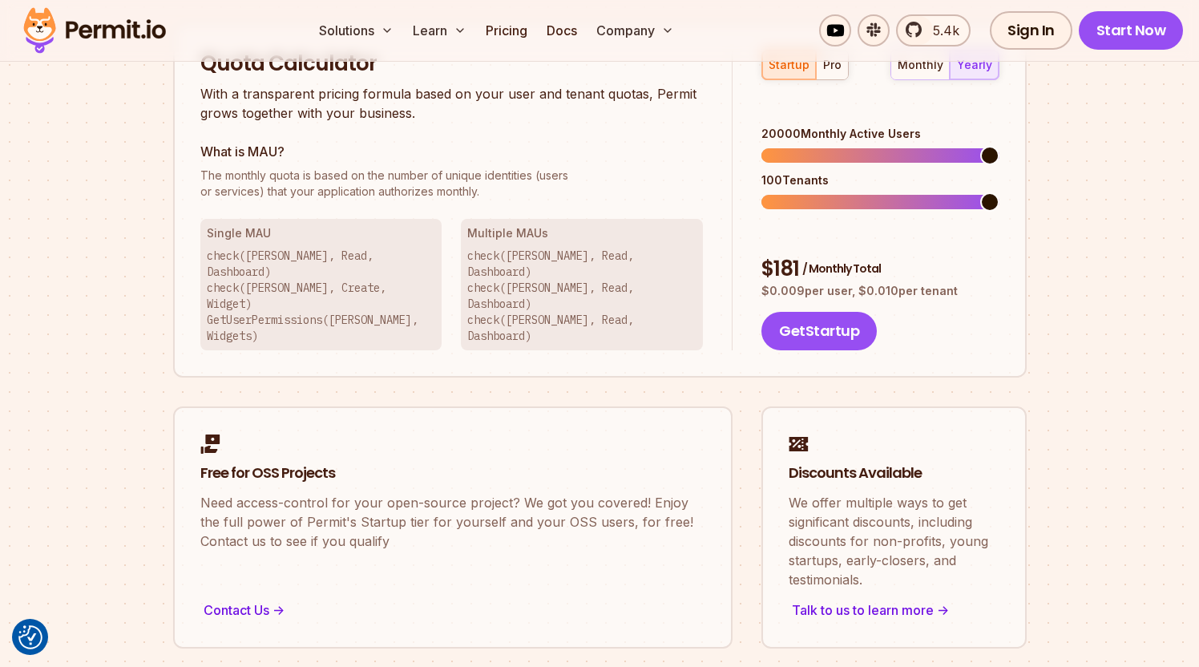
click at [839, 59] on div "Solutions Learn Pricing Docs Company 5.4k Sign In Start Now" at bounding box center [599, 31] width 1199 height 62
click at [835, 67] on div "pro" at bounding box center [832, 65] width 18 height 16
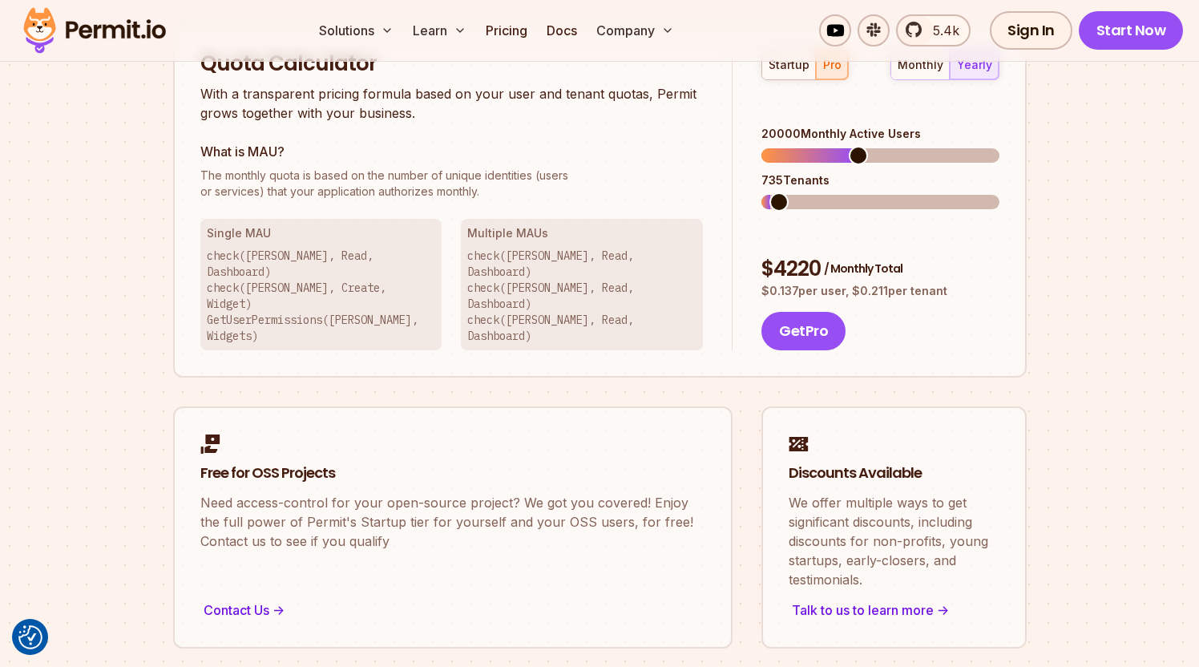
click at [770, 192] on span at bounding box center [779, 201] width 19 height 19
click at [772, 148] on span at bounding box center [767, 155] width 10 height 14
click at [770, 192] on span at bounding box center [777, 201] width 19 height 19
click at [762, 146] on span at bounding box center [771, 155] width 19 height 19
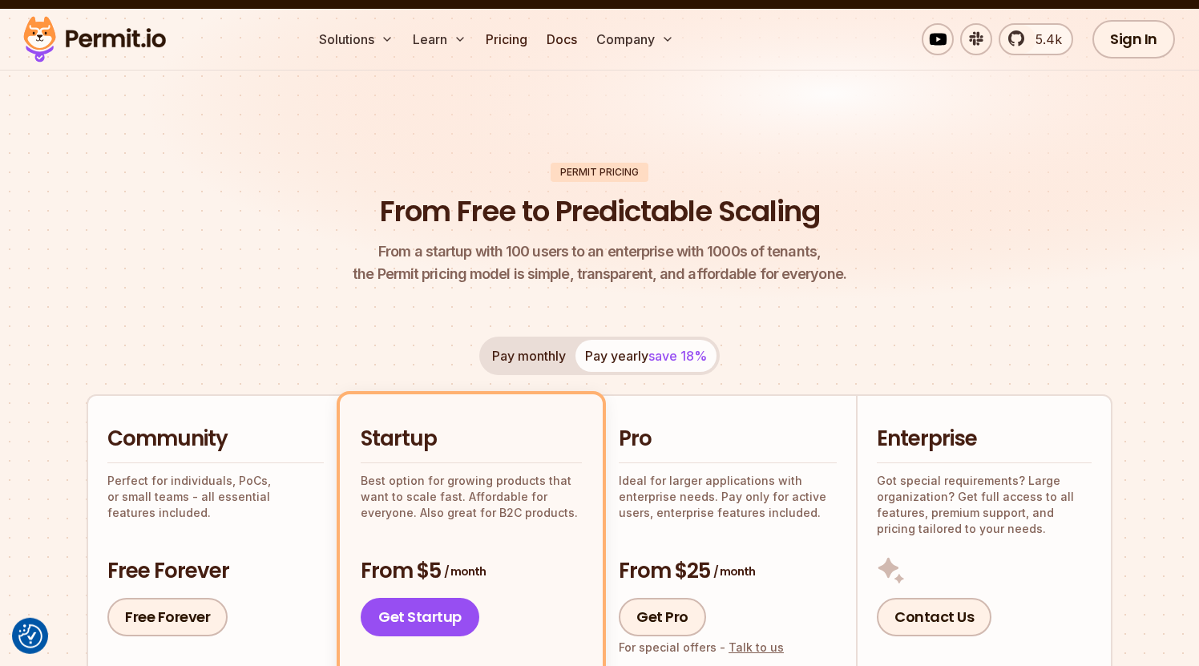
scroll to position [0, 0]
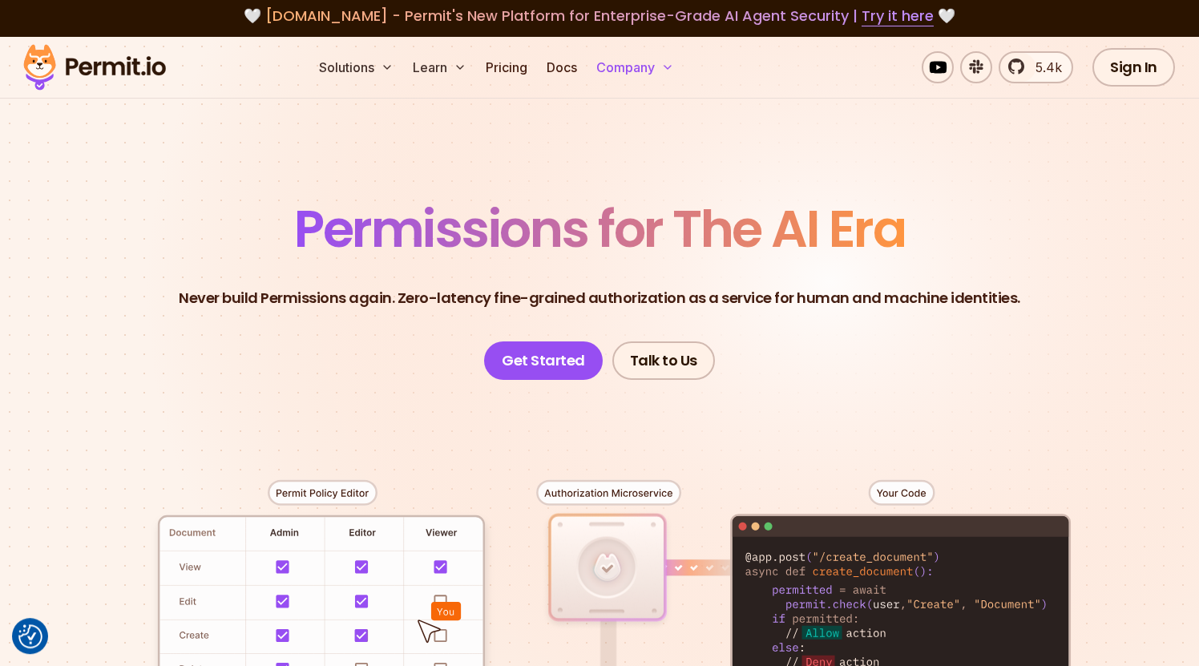
scroll to position [13, 0]
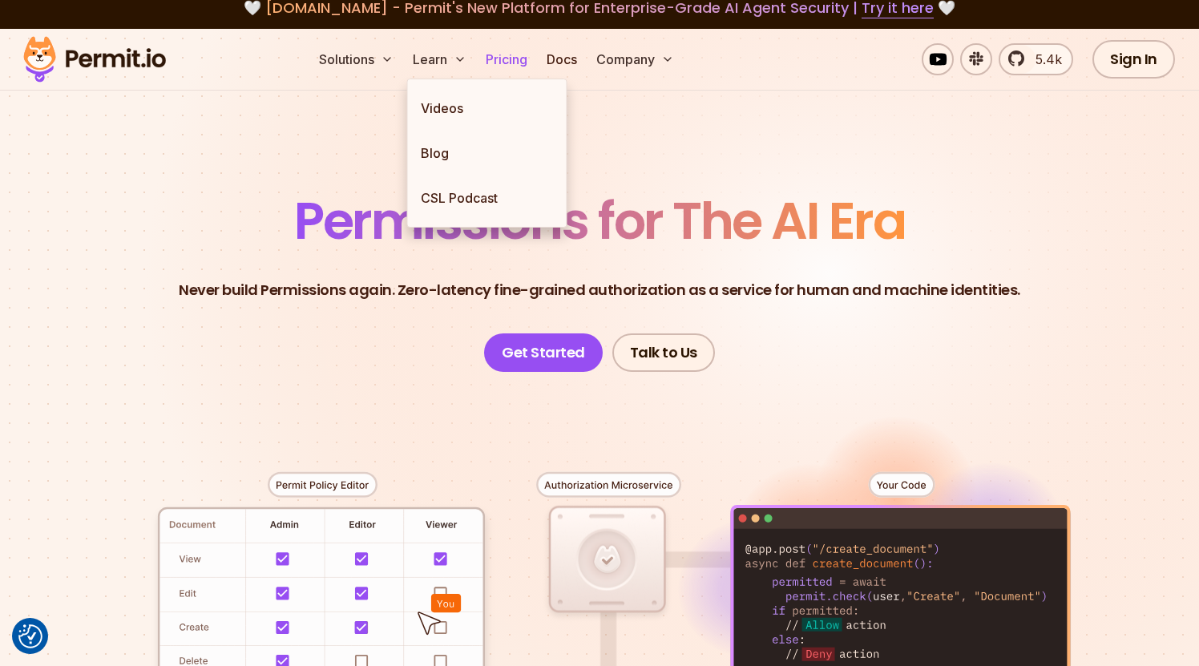
click at [534, 61] on link "Pricing" at bounding box center [506, 59] width 55 height 32
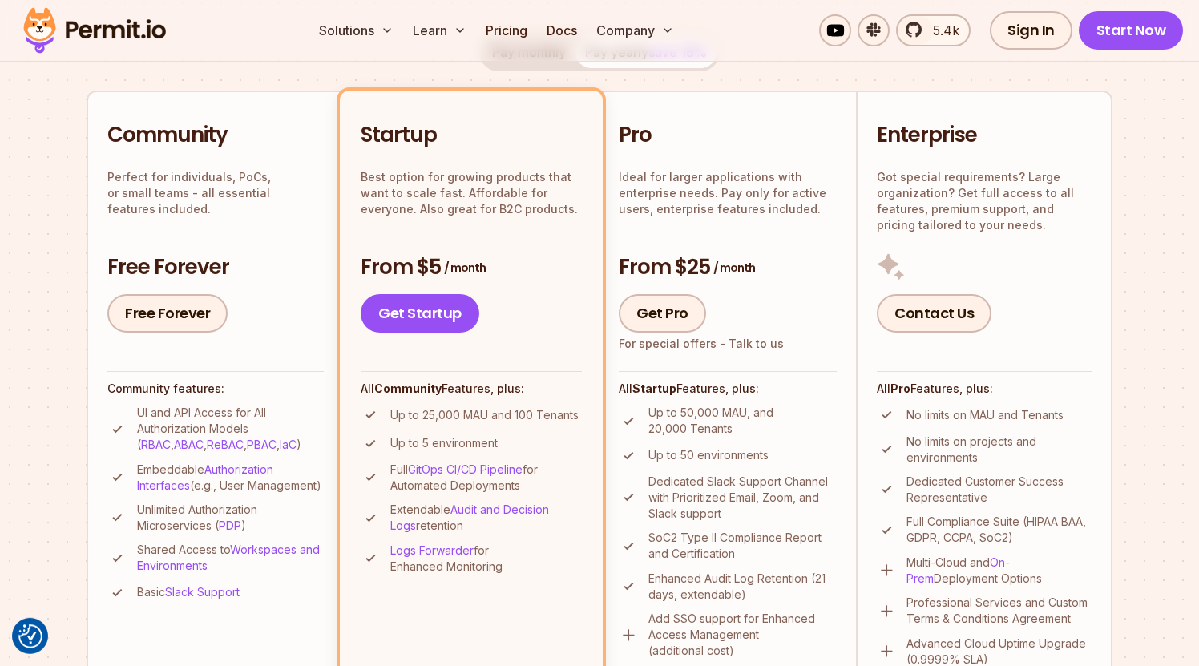
scroll to position [295, 0]
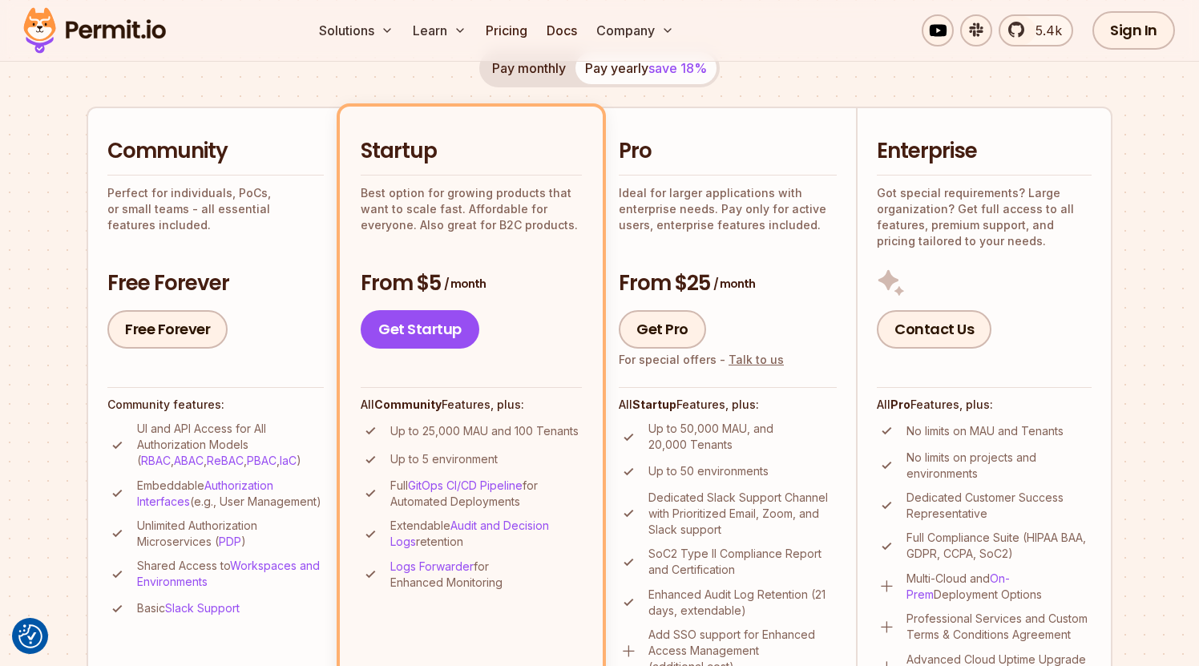
click at [663, 172] on div "Pro Ideal for larger applications with enterprise needs. Pay only for active us…" at bounding box center [728, 184] width 218 height 95
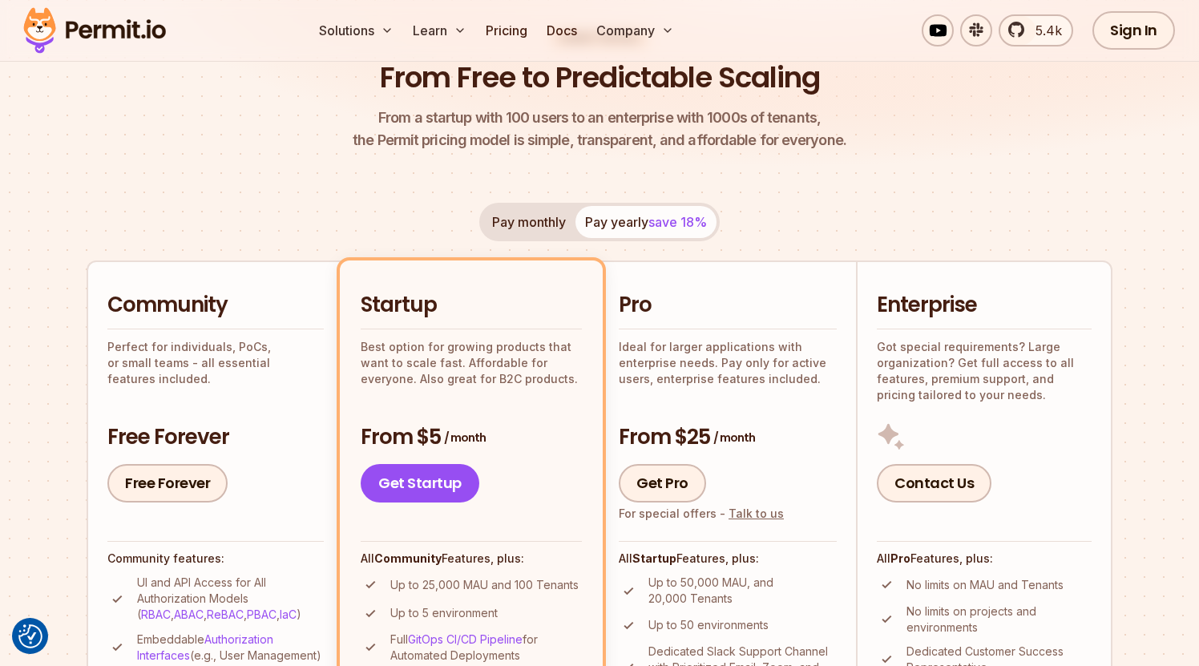
click at [546, 214] on button "Pay monthly" at bounding box center [529, 222] width 93 height 32
click at [659, 224] on span "save 18%" at bounding box center [678, 222] width 59 height 16
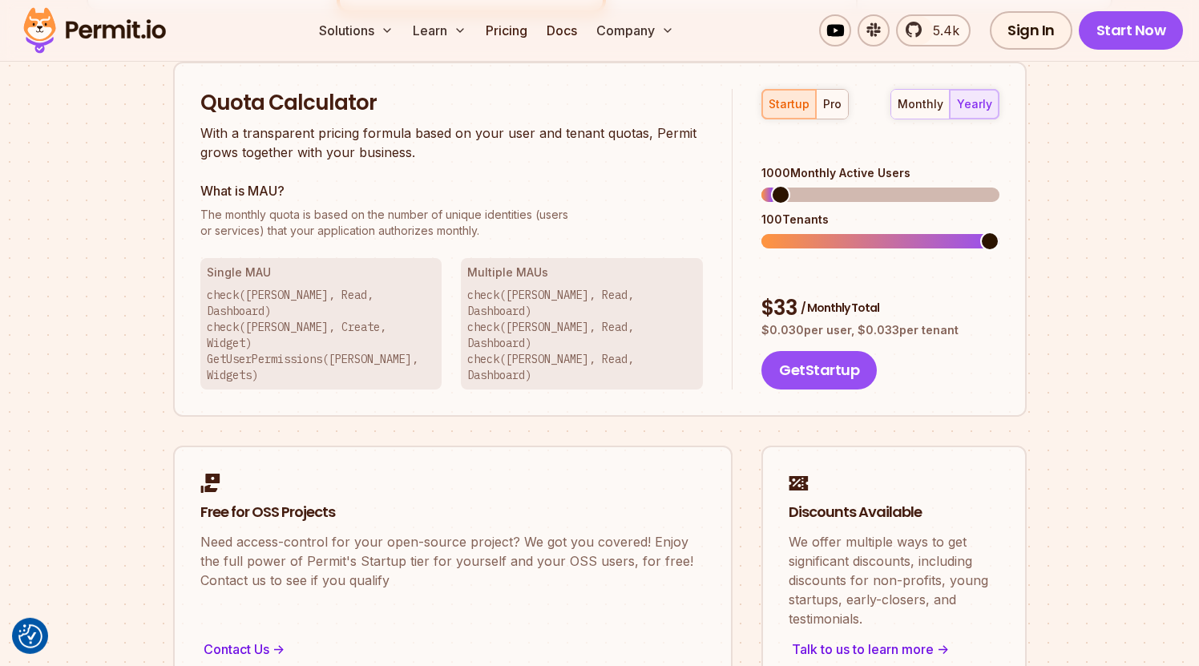
scroll to position [924, 0]
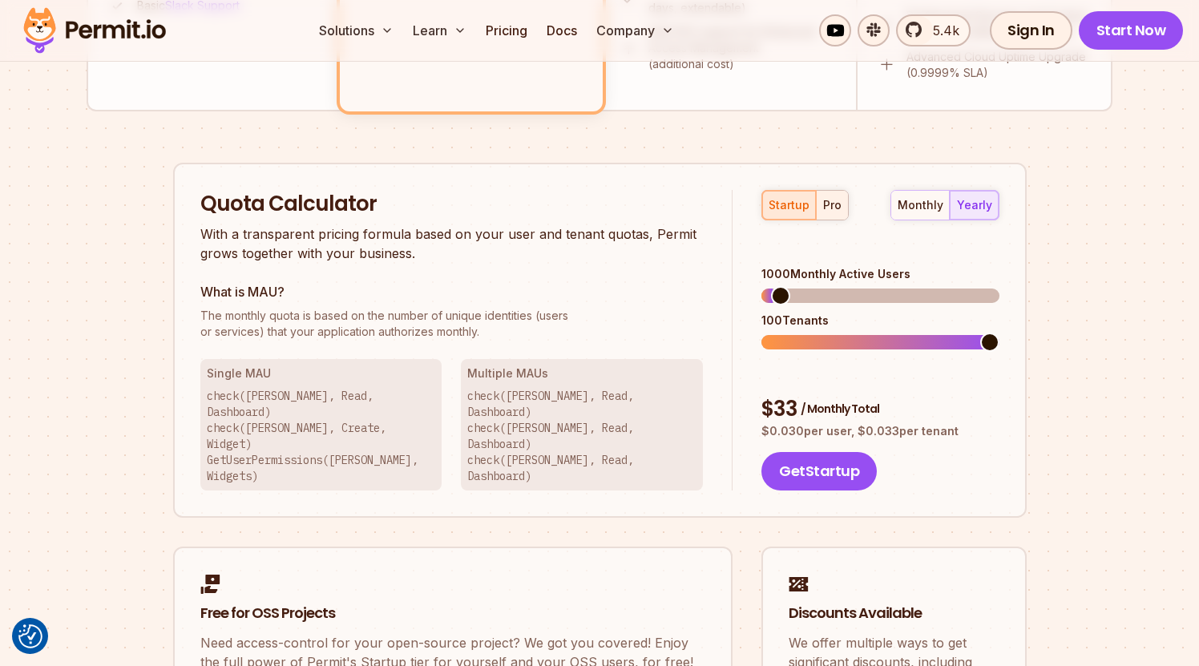
click at [830, 199] on div "pro" at bounding box center [832, 205] width 18 height 16
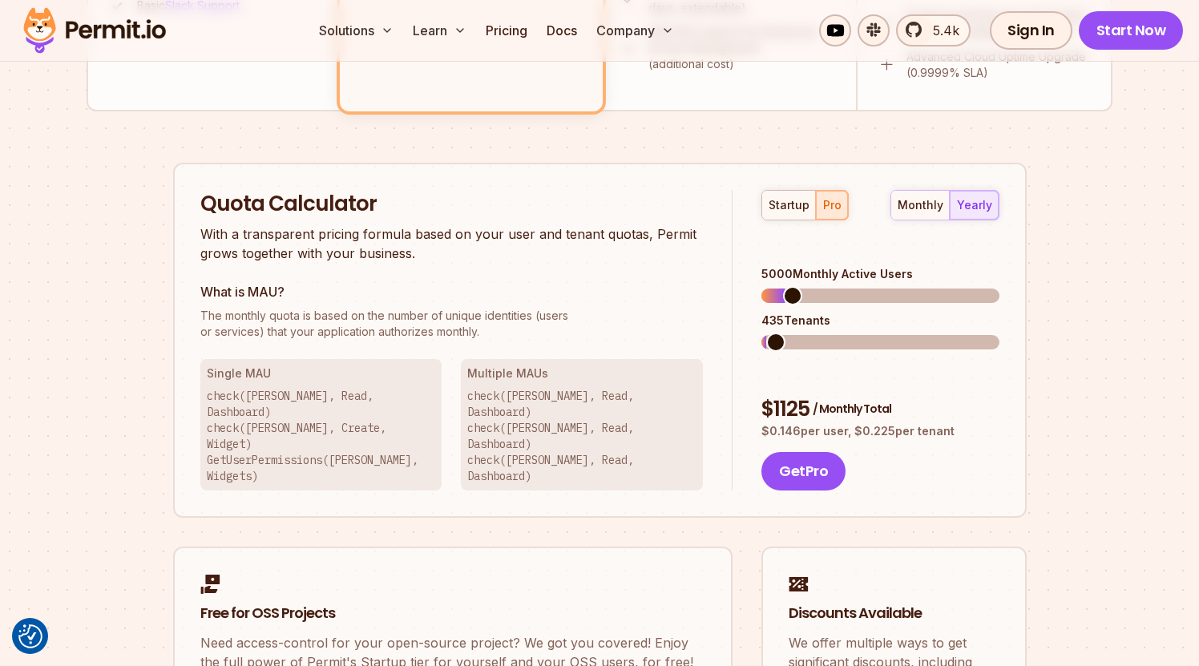
click at [766, 333] on span at bounding box center [775, 342] width 19 height 19
click at [762, 333] on span at bounding box center [771, 342] width 19 height 19
click at [762, 286] on span at bounding box center [771, 295] width 19 height 19
click at [775, 286] on span at bounding box center [783, 295] width 19 height 19
click at [794, 203] on div "startup" at bounding box center [789, 205] width 41 height 16
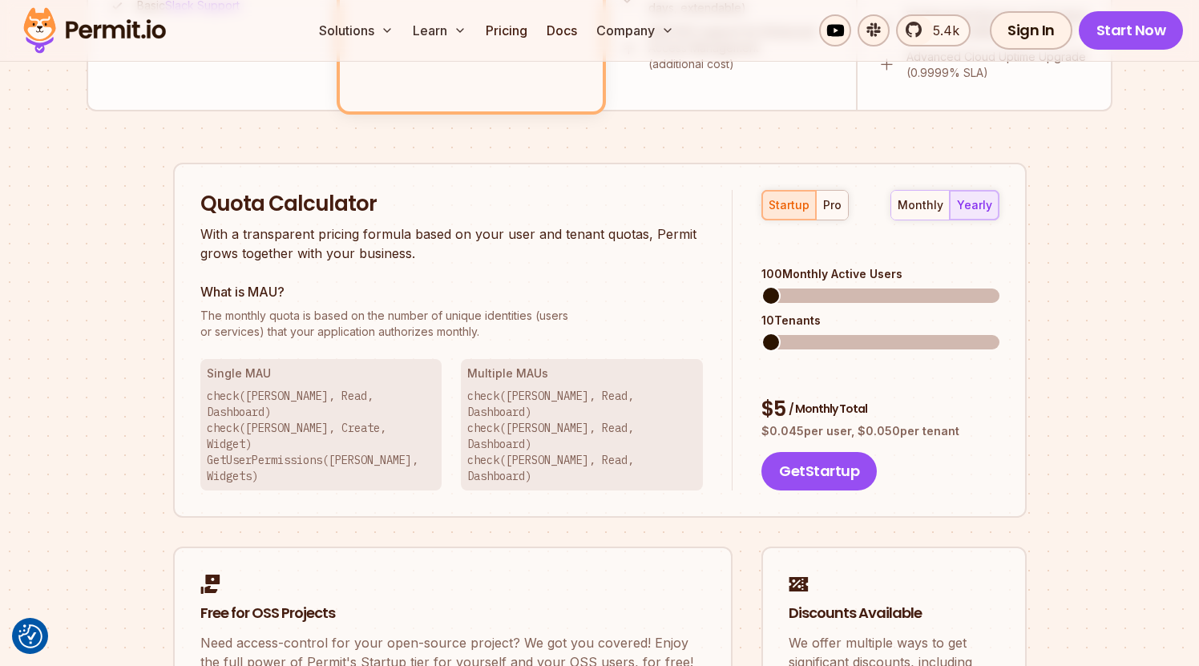
click at [762, 286] on span at bounding box center [771, 295] width 19 height 19
click at [833, 207] on div "pro" at bounding box center [832, 205] width 18 height 16
click at [795, 208] on div "startup" at bounding box center [789, 205] width 41 height 16
click at [775, 286] on span at bounding box center [782, 295] width 19 height 19
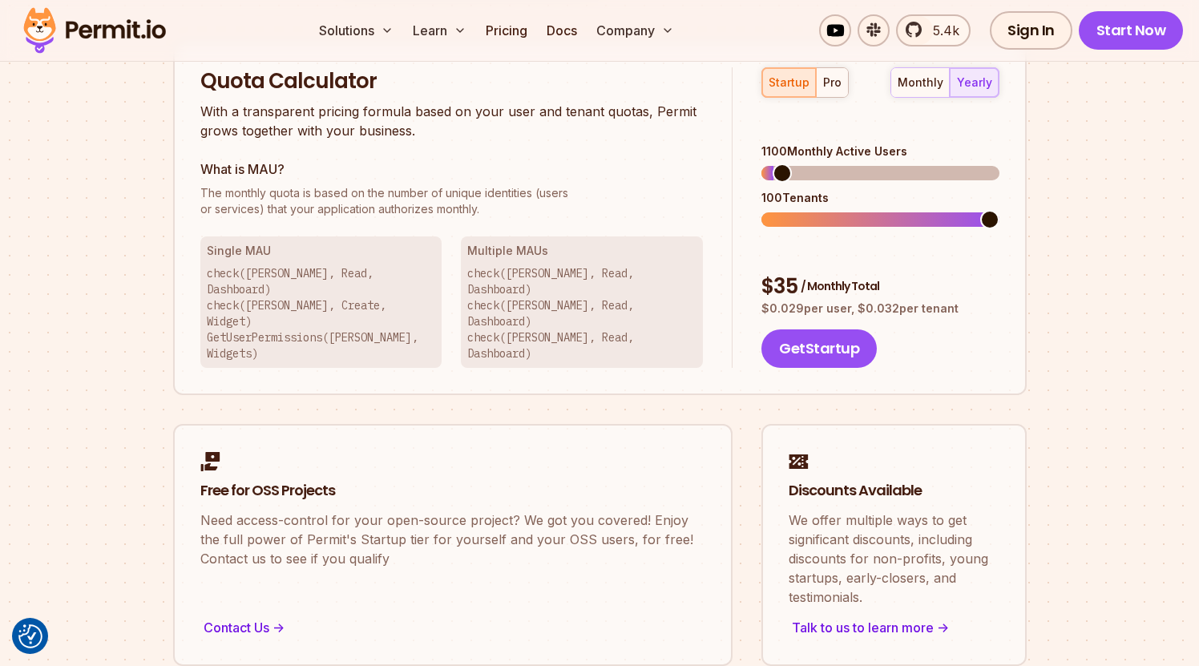
scroll to position [1052, 0]
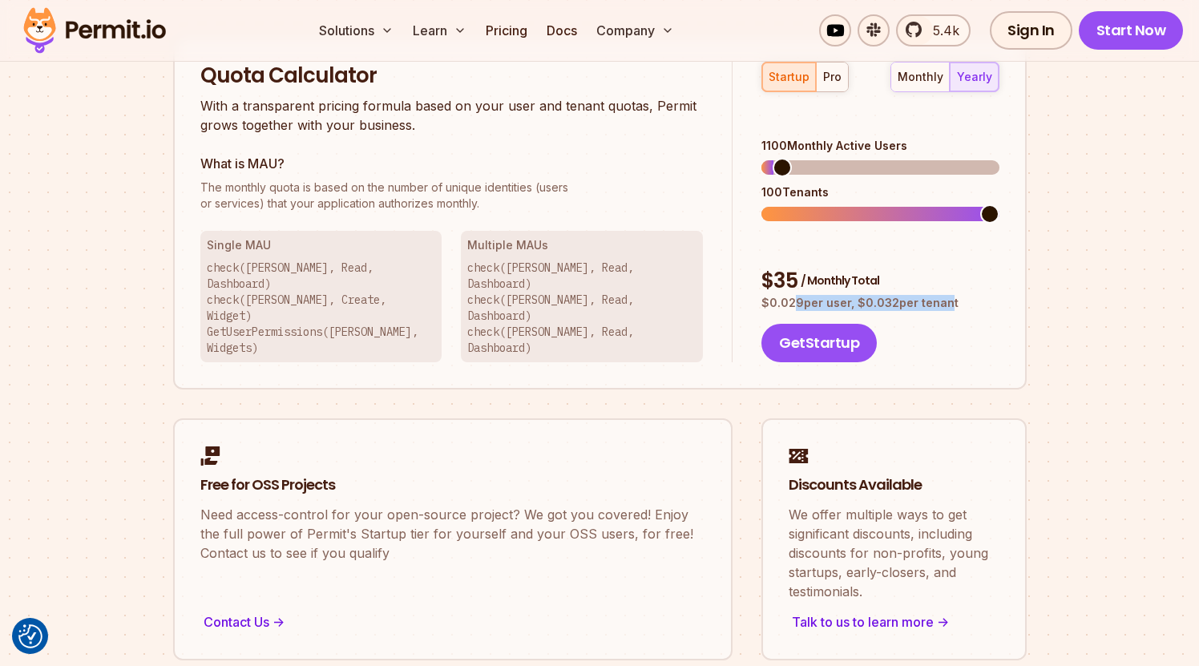
drag, startPoint x: 944, startPoint y: 261, endPoint x: 796, endPoint y: 258, distance: 148.3
click at [796, 295] on p "$ 0.029 per user, $ 0.032 per tenant" at bounding box center [880, 303] width 237 height 16
click at [803, 295] on p "$ 0.029 per user, $ 0.032 per tenant" at bounding box center [880, 303] width 237 height 16
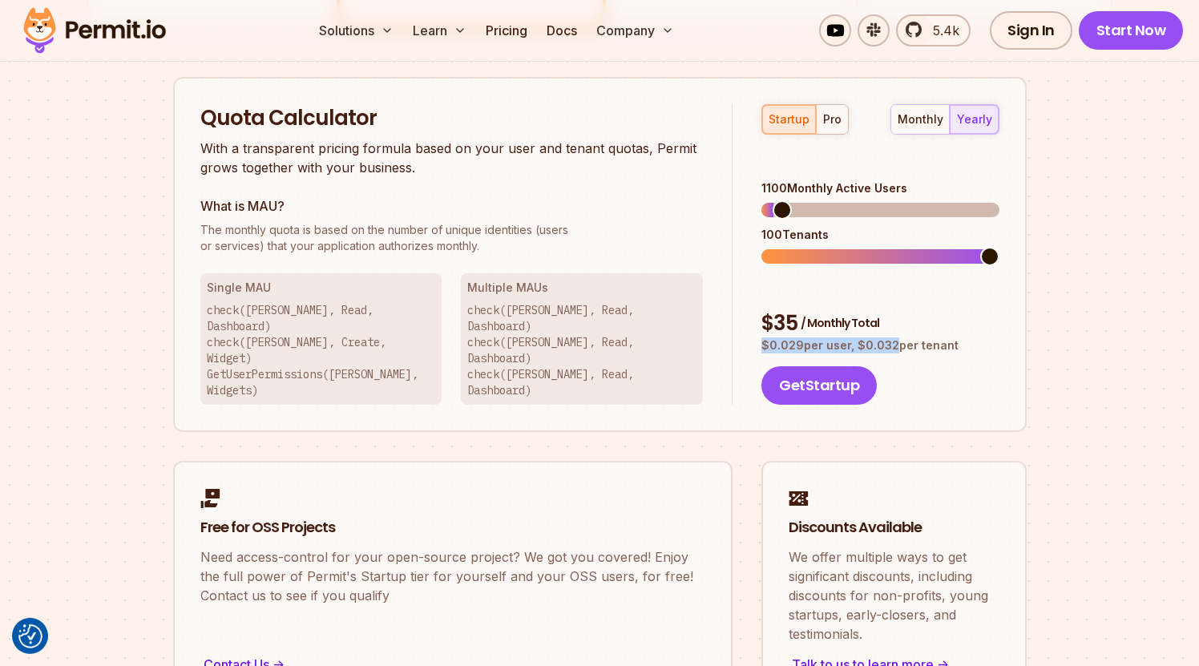
scroll to position [911, 0]
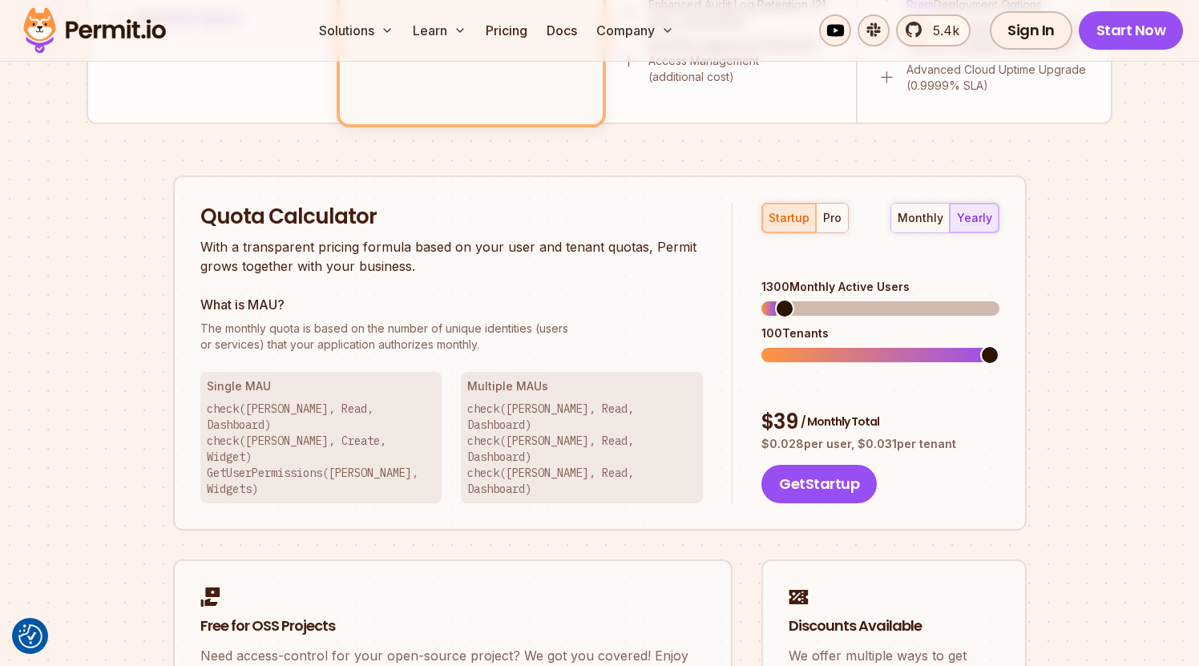
click at [776, 299] on span at bounding box center [784, 308] width 19 height 19
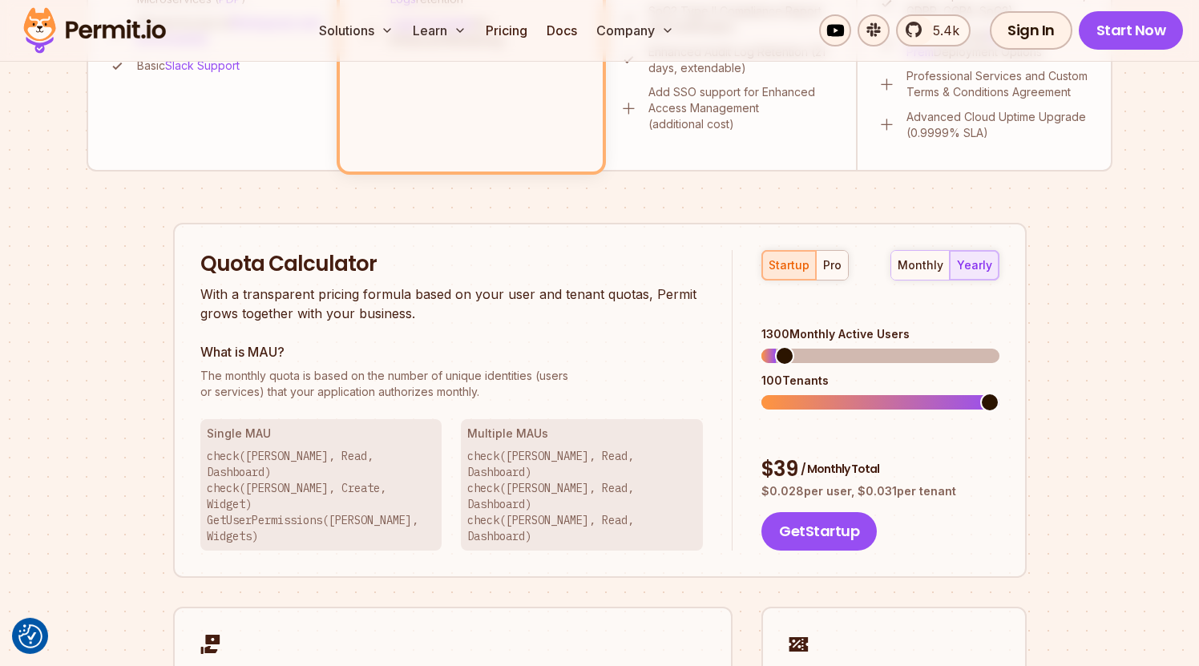
scroll to position [859, 0]
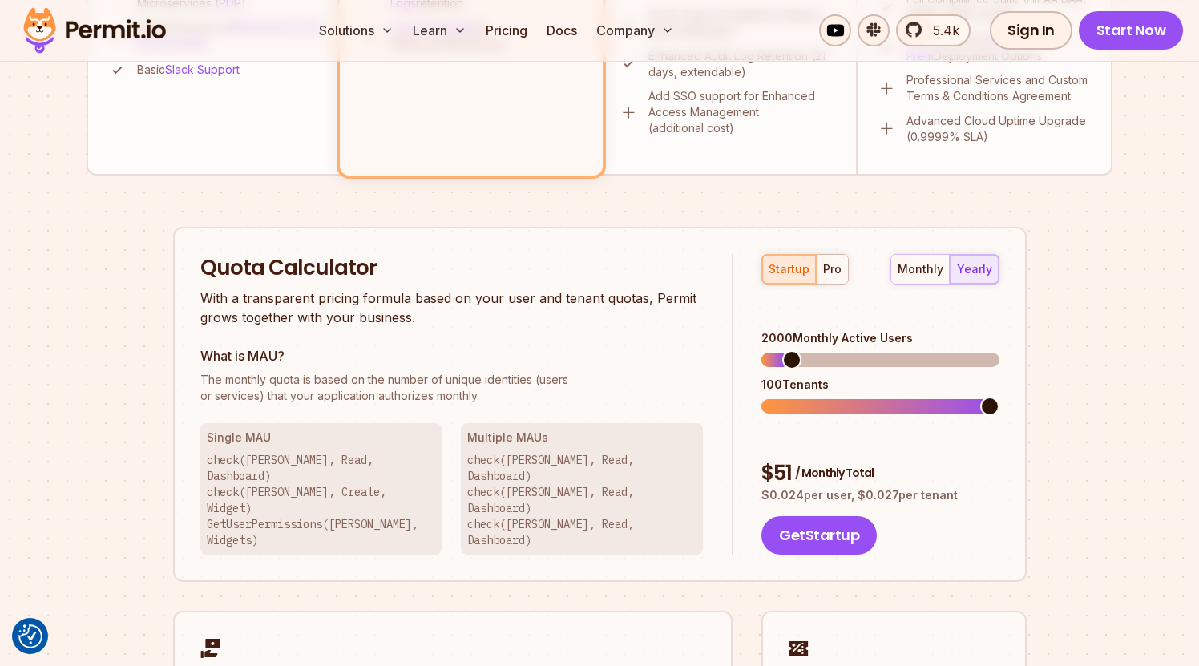
click at [785, 350] on span at bounding box center [792, 359] width 19 height 19
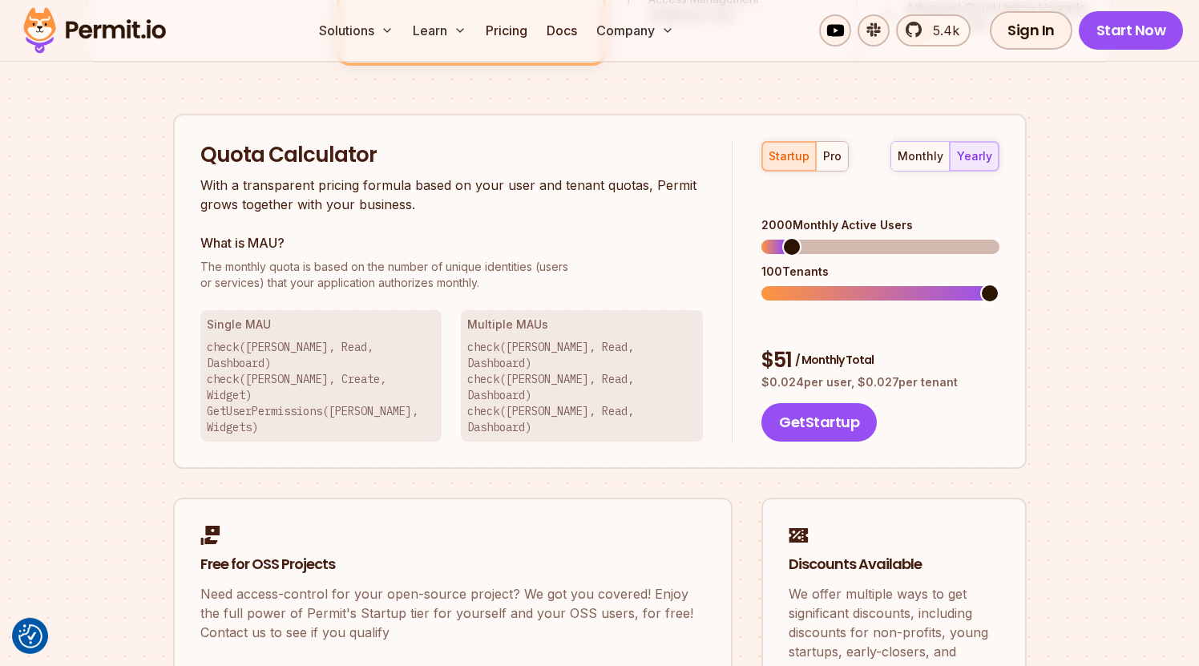
scroll to position [975, 0]
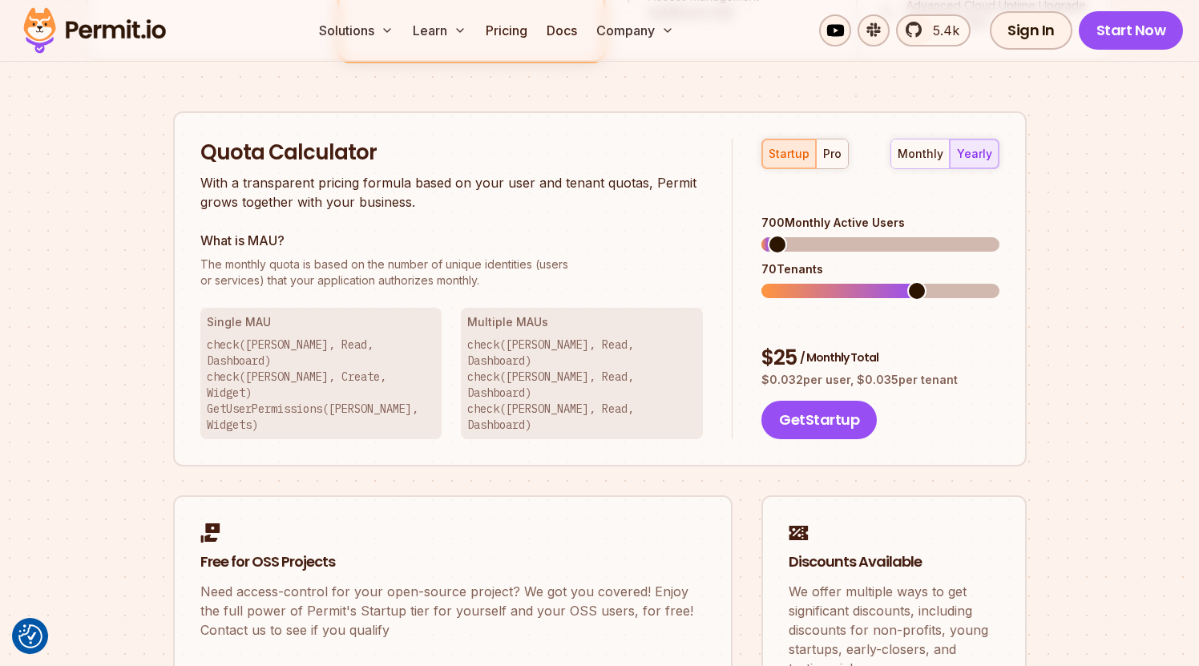
click at [769, 235] on span at bounding box center [777, 244] width 19 height 19
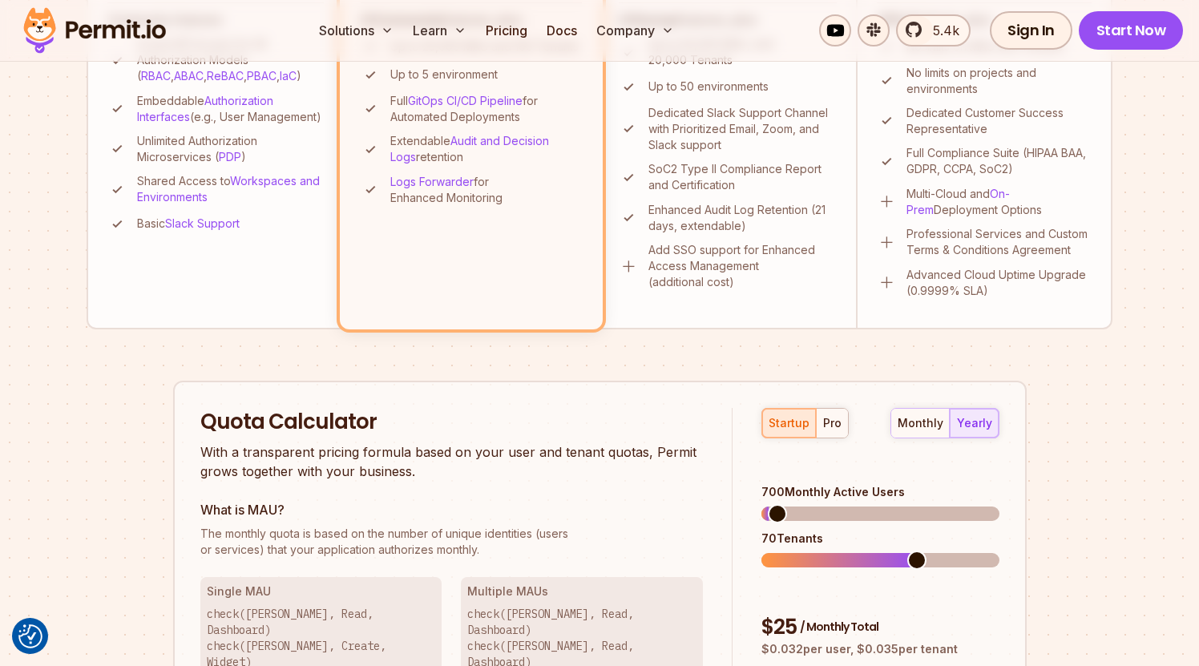
click at [600, 175] on li "Startup Best option for growing products that want to scale fast. Affordable fo…" at bounding box center [471, 25] width 263 height 607
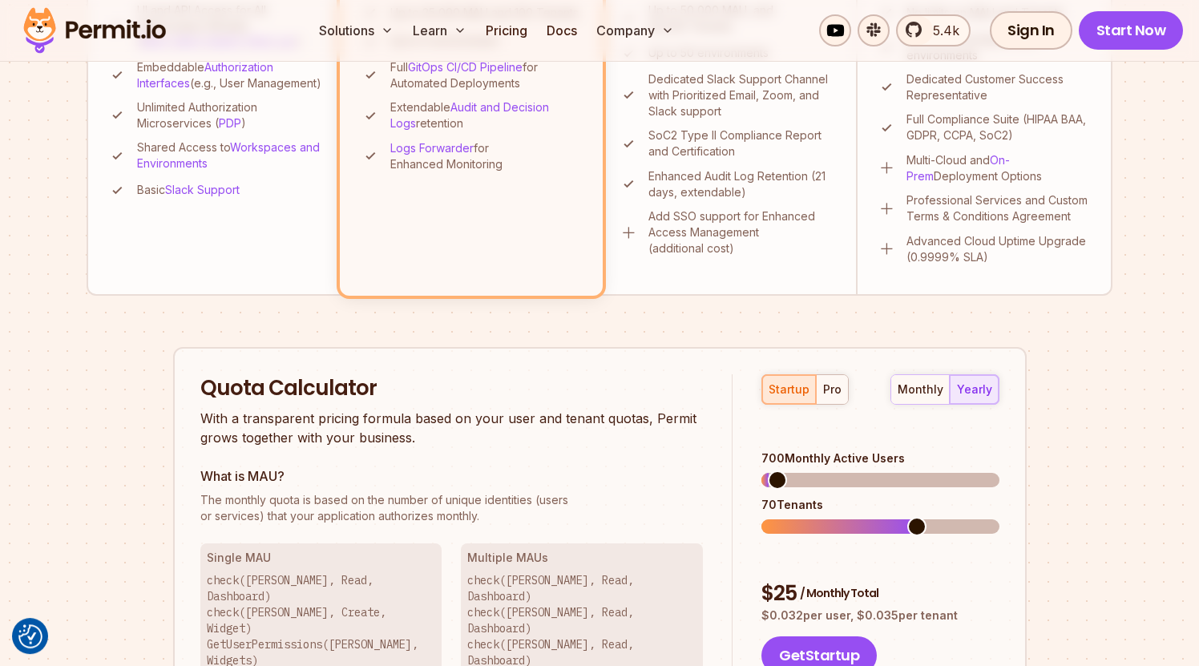
scroll to position [936, 0]
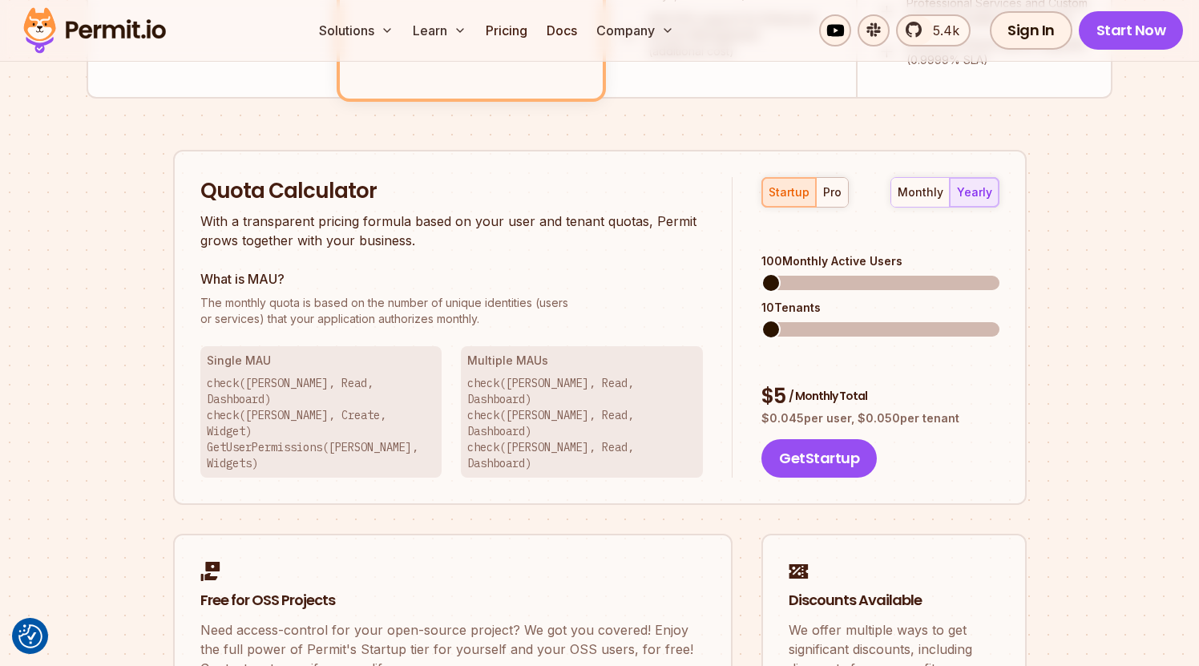
click at [762, 273] on span at bounding box center [771, 282] width 19 height 19
click at [781, 322] on span at bounding box center [880, 329] width 237 height 14
click at [830, 320] on span at bounding box center [820, 329] width 19 height 19
click at [1000, 320] on span at bounding box center [990, 329] width 19 height 19
drag, startPoint x: 985, startPoint y: 296, endPoint x: 910, endPoint y: 305, distance: 76.0
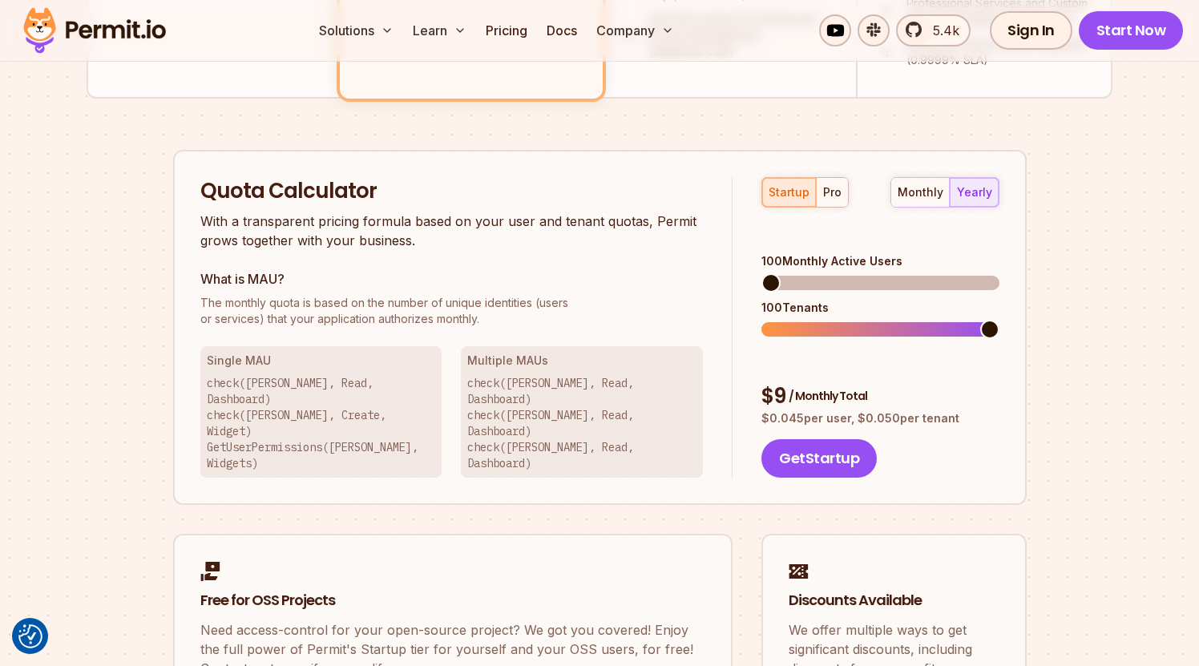
click at [910, 305] on div "100 Tenants" at bounding box center [880, 318] width 237 height 37
click at [1000, 320] on span at bounding box center [990, 329] width 19 height 19
click at [775, 273] on span at bounding box center [782, 282] width 19 height 19
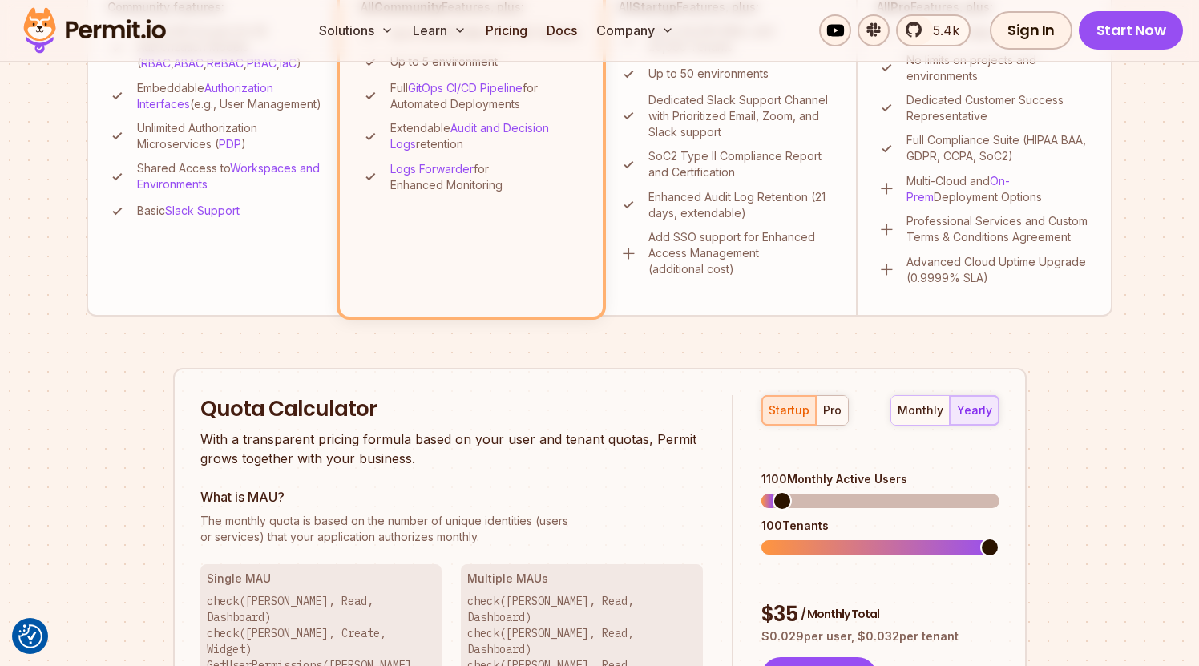
scroll to position [847, 0]
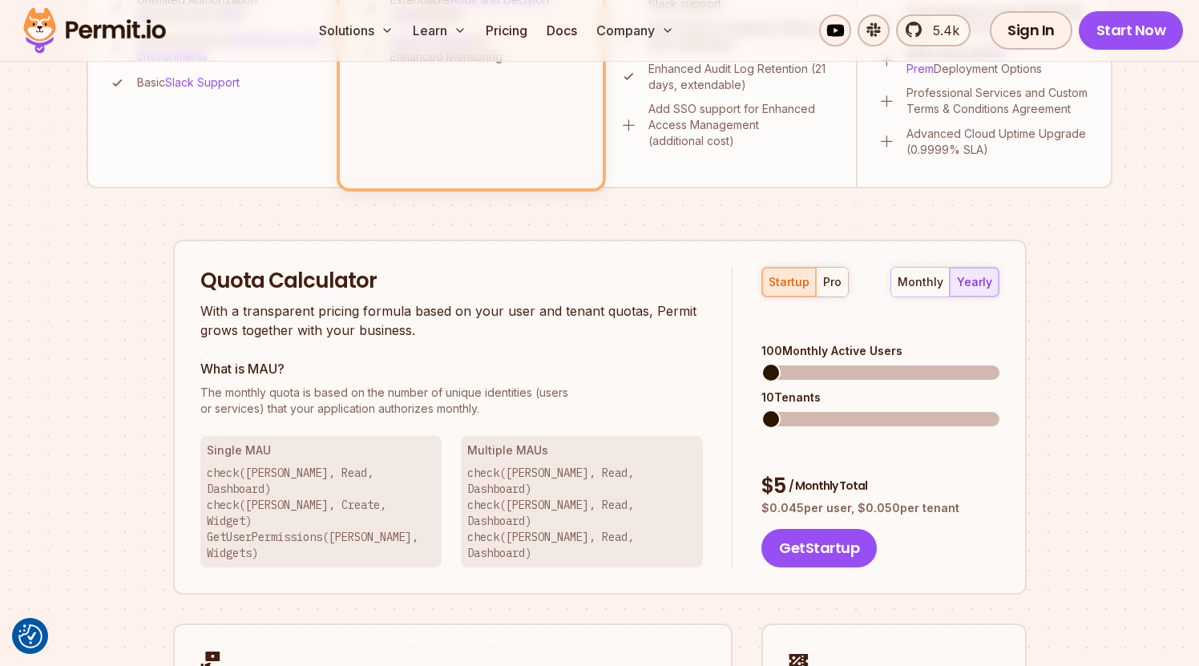
click at [762, 363] on span at bounding box center [771, 372] width 19 height 19
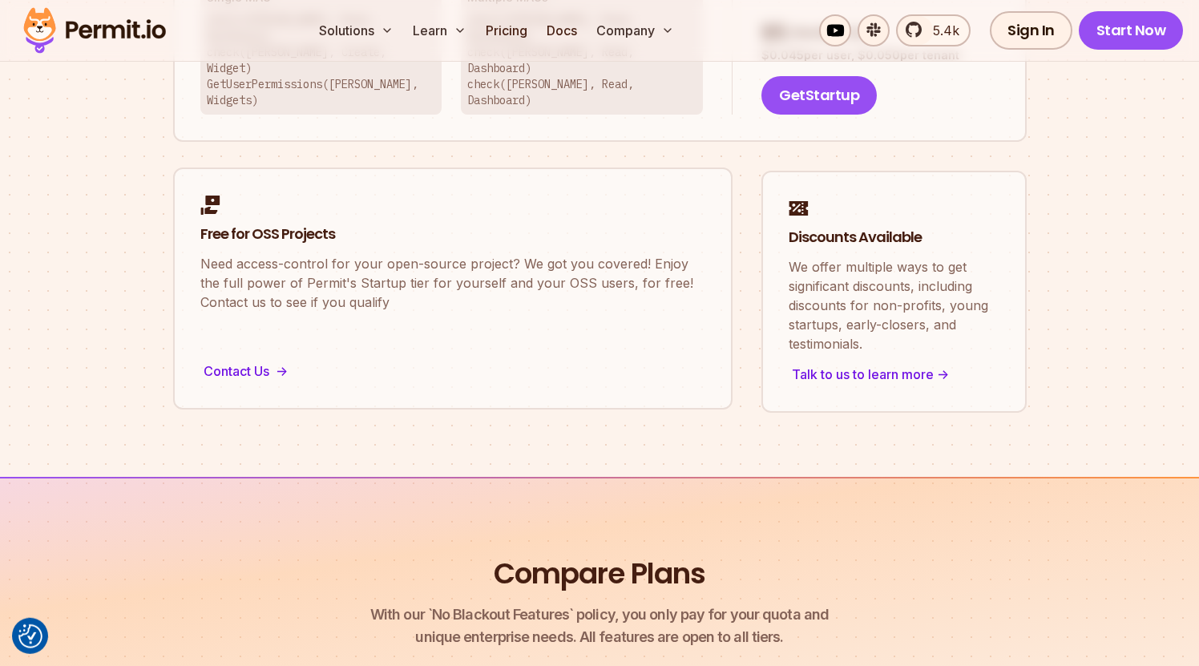
scroll to position [1283, 0]
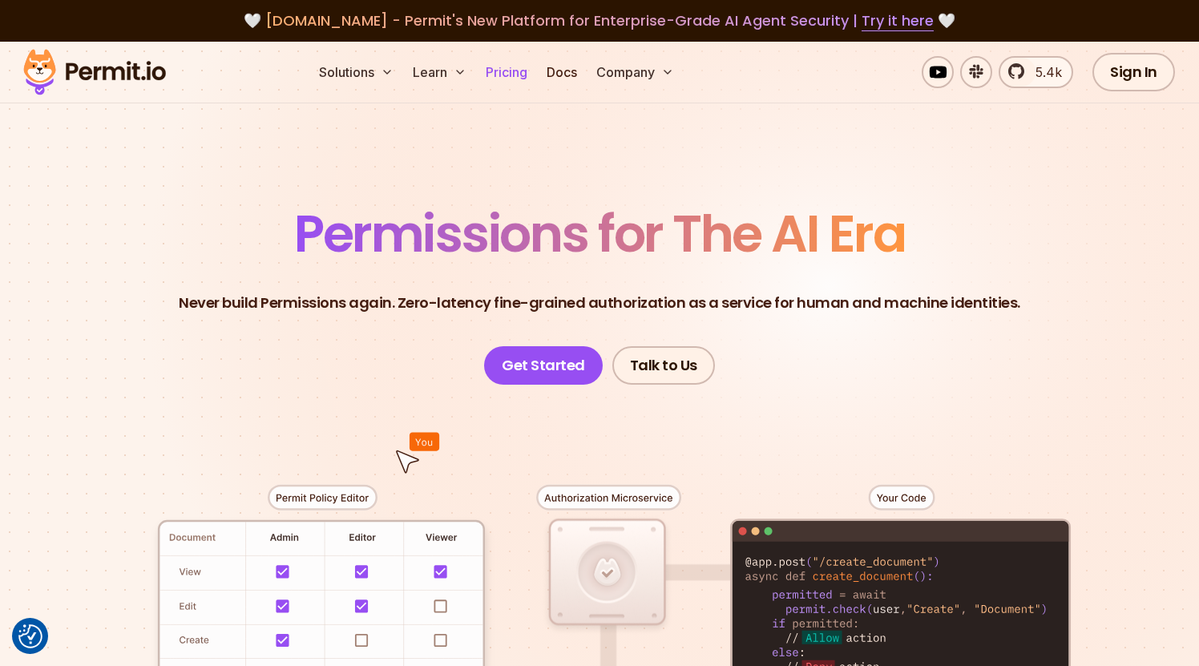
click at [510, 80] on link "Pricing" at bounding box center [506, 72] width 55 height 32
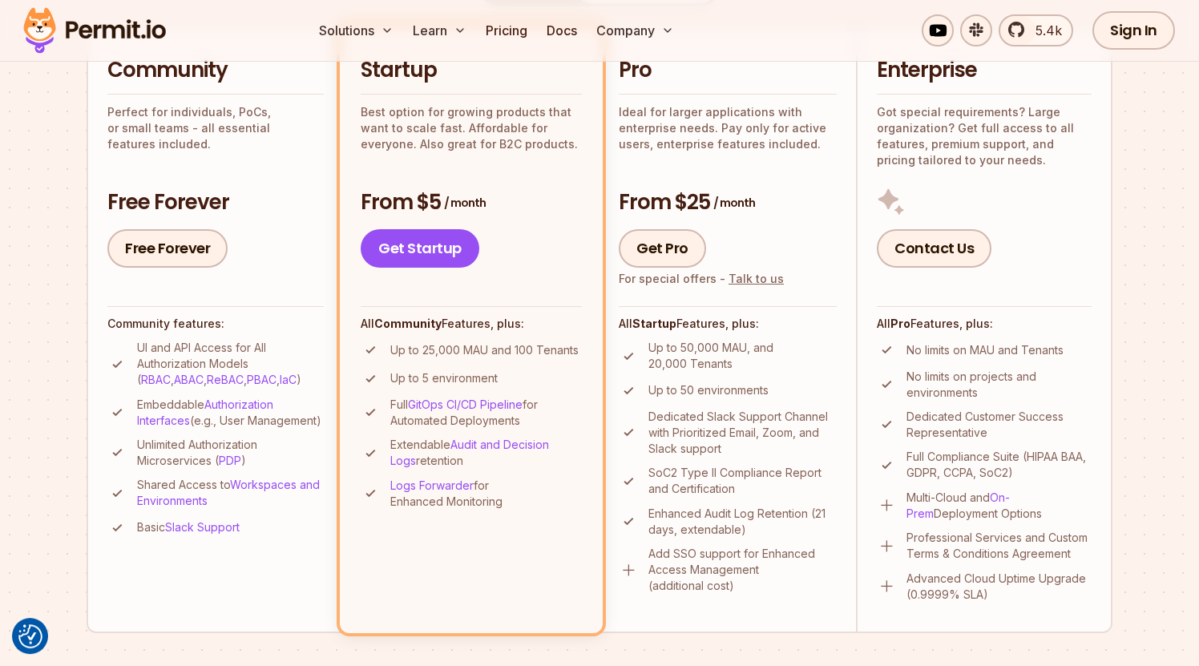
scroll to position [430, 0]
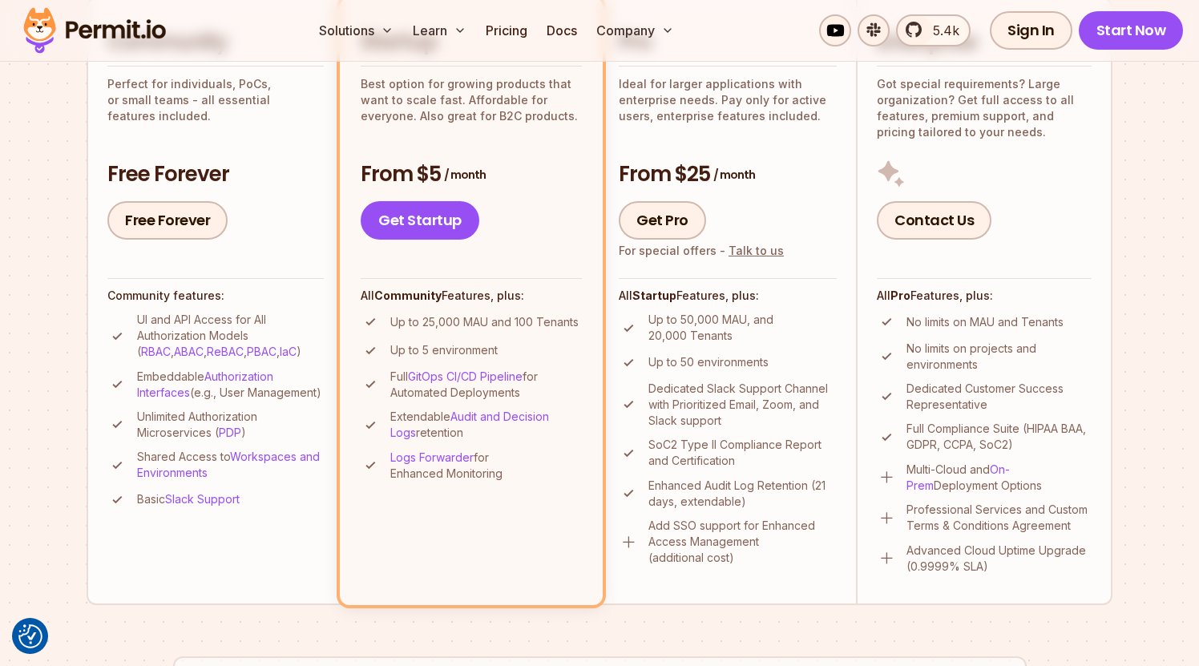
drag, startPoint x: 535, startPoint y: 399, endPoint x: 385, endPoint y: 373, distance: 152.2
click at [385, 373] on li "Full GitOps CI/CD Pipeline for Automated Deployments" at bounding box center [471, 385] width 221 height 32
click at [388, 378] on li "Full GitOps CI/CD Pipeline for Automated Deployments" at bounding box center [471, 385] width 221 height 32
drag, startPoint x: 390, startPoint y: 377, endPoint x: 524, endPoint y: 394, distance: 135.8
click at [524, 394] on li "Full GitOps CI/CD Pipeline for Automated Deployments" at bounding box center [471, 385] width 221 height 32
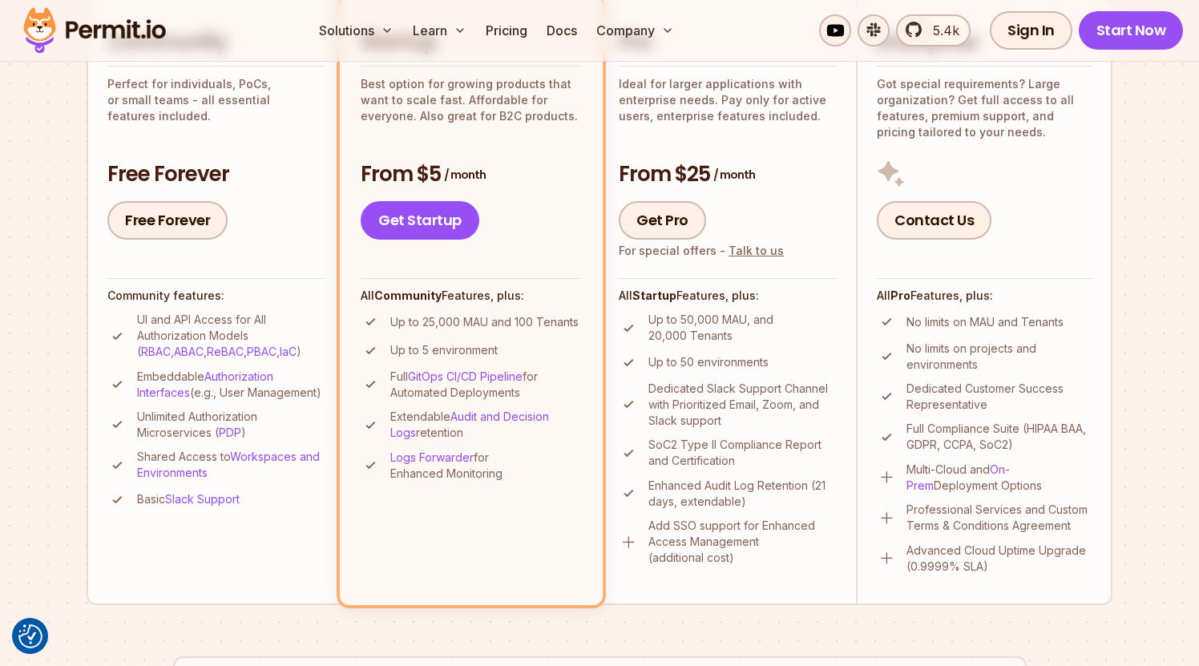
click at [531, 392] on p "Full GitOps CI/CD Pipeline for Automated Deployments" at bounding box center [486, 385] width 192 height 32
drag, startPoint x: 539, startPoint y: 392, endPoint x: 383, endPoint y: 380, distance: 156.0
click at [382, 381] on li "Full GitOps CI/CD Pipeline for Automated Deployments" at bounding box center [471, 385] width 221 height 32
click at [550, 389] on p "Full GitOps CI/CD Pipeline for Automated Deployments" at bounding box center [486, 385] width 192 height 32
drag, startPoint x: 541, startPoint y: 394, endPoint x: 391, endPoint y: 379, distance: 150.6
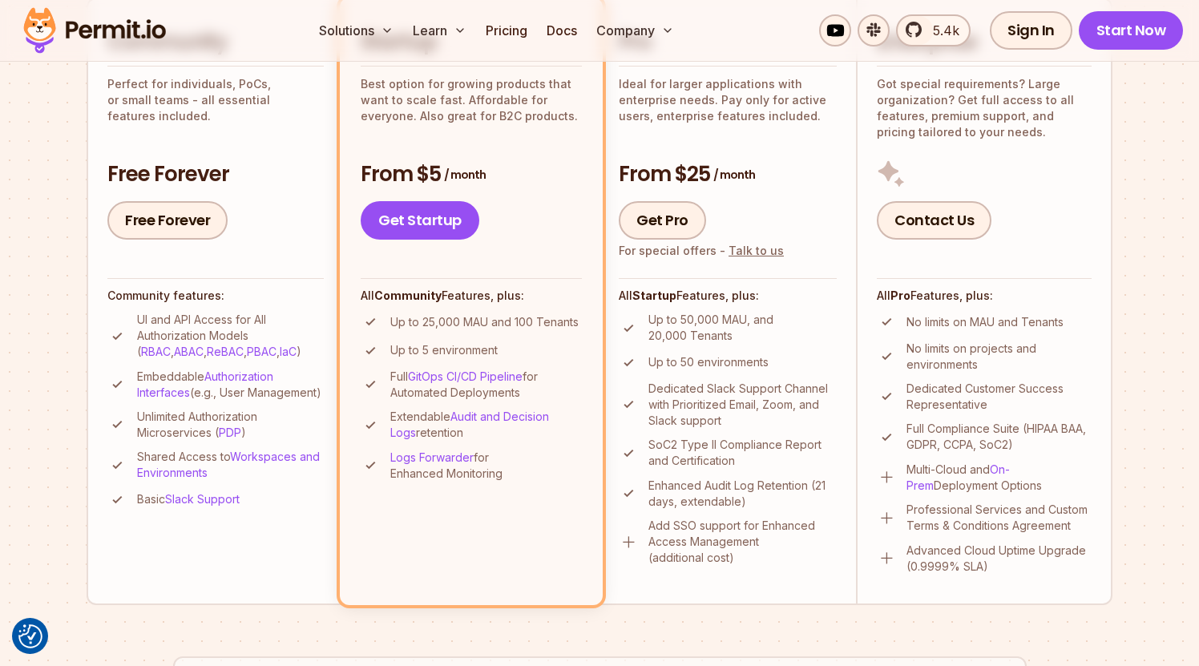
click at [386, 378] on li "Full GitOps CI/CD Pipeline for Automated Deployments" at bounding box center [471, 385] width 221 height 32
click at [479, 459] on p "Logs Forwarder for Enhanced Monitoring" at bounding box center [486, 466] width 192 height 32
drag, startPoint x: 519, startPoint y: 481, endPoint x: 352, endPoint y: 285, distance: 257.7
click at [352, 285] on li "Startup Best option for growing products that want to scale fast. Affordable fo…" at bounding box center [471, 301] width 263 height 607
click at [388, 293] on strong "Community" at bounding box center [407, 296] width 67 height 14
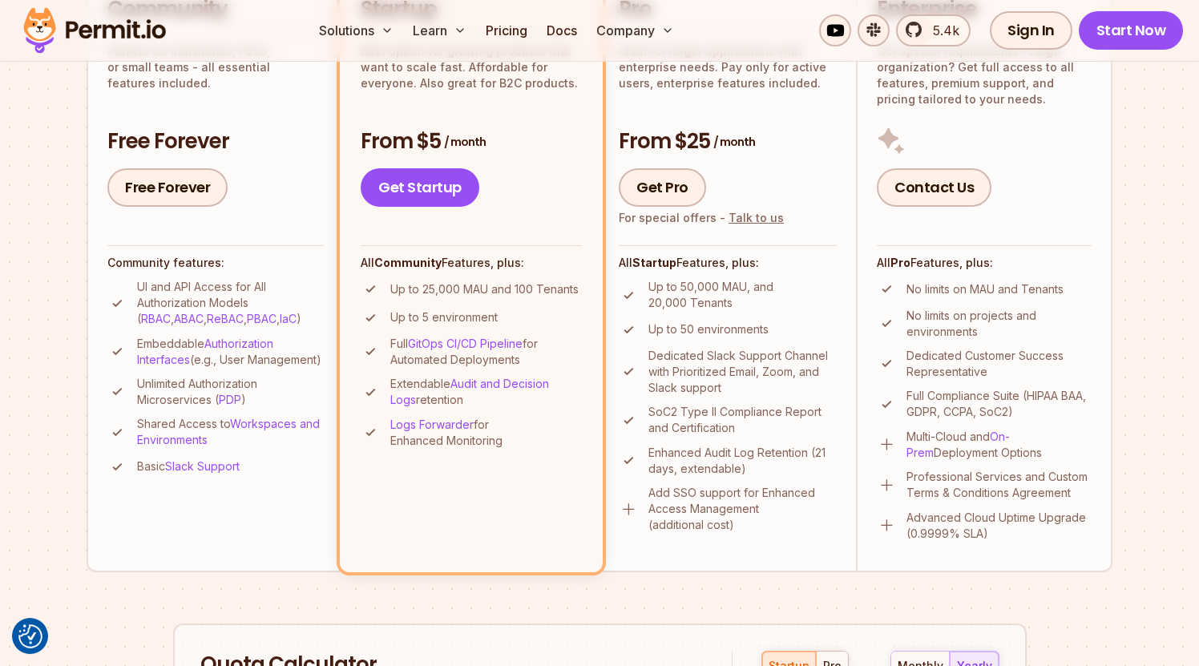
scroll to position [481, 0]
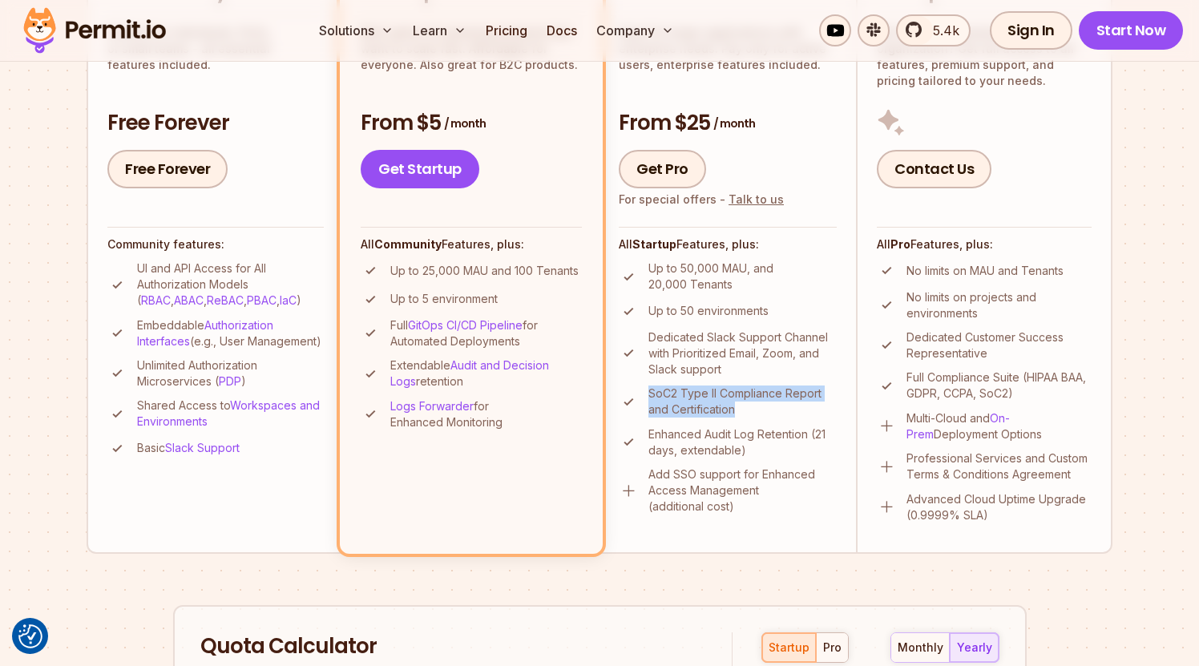
drag, startPoint x: 708, startPoint y: 404, endPoint x: 696, endPoint y: 425, distance: 24.1
click at [645, 387] on li "SoC2 Type II Compliance Report and Certification" at bounding box center [728, 402] width 218 height 32
click at [718, 432] on p "Enhanced Audit Log Retention (21 days, extendable)" at bounding box center [743, 443] width 188 height 32
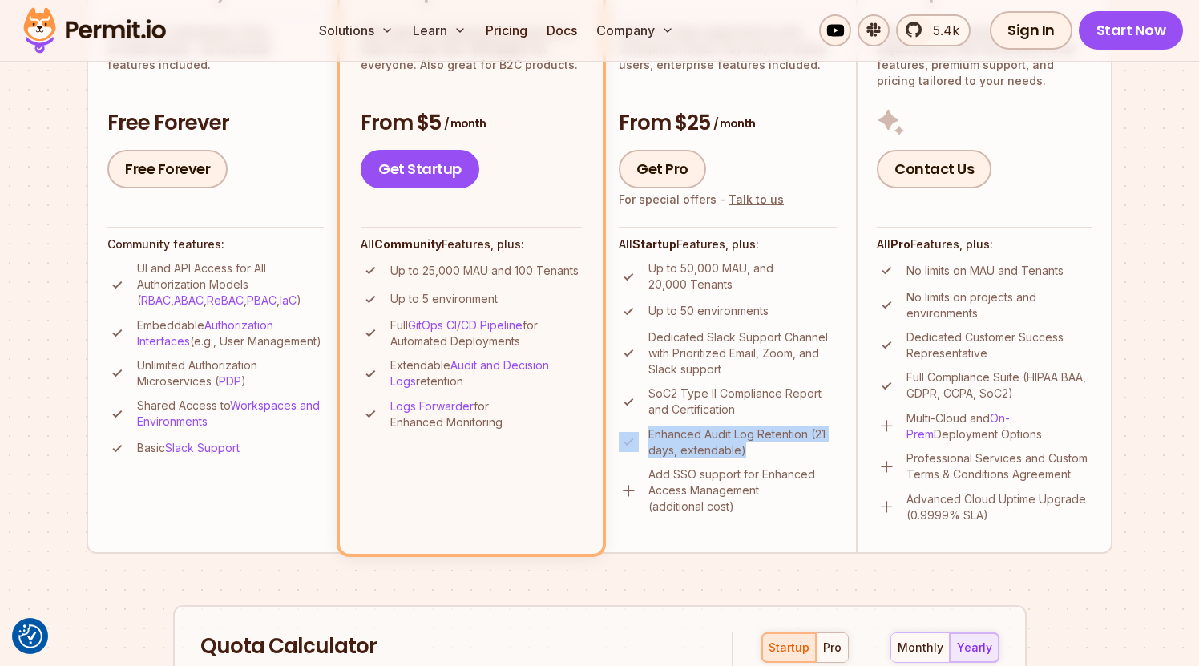
drag, startPoint x: 776, startPoint y: 460, endPoint x: 640, endPoint y: 429, distance: 139.8
click at [640, 429] on ul "Up to 50,000 MAU, and 20,000 Tenants Up to 50 environments Dedicated Slack Supp…" at bounding box center [728, 388] width 218 height 254
click at [698, 471] on p "Add SSO support for Enhanced Access Management (additional cost)" at bounding box center [743, 491] width 188 height 48
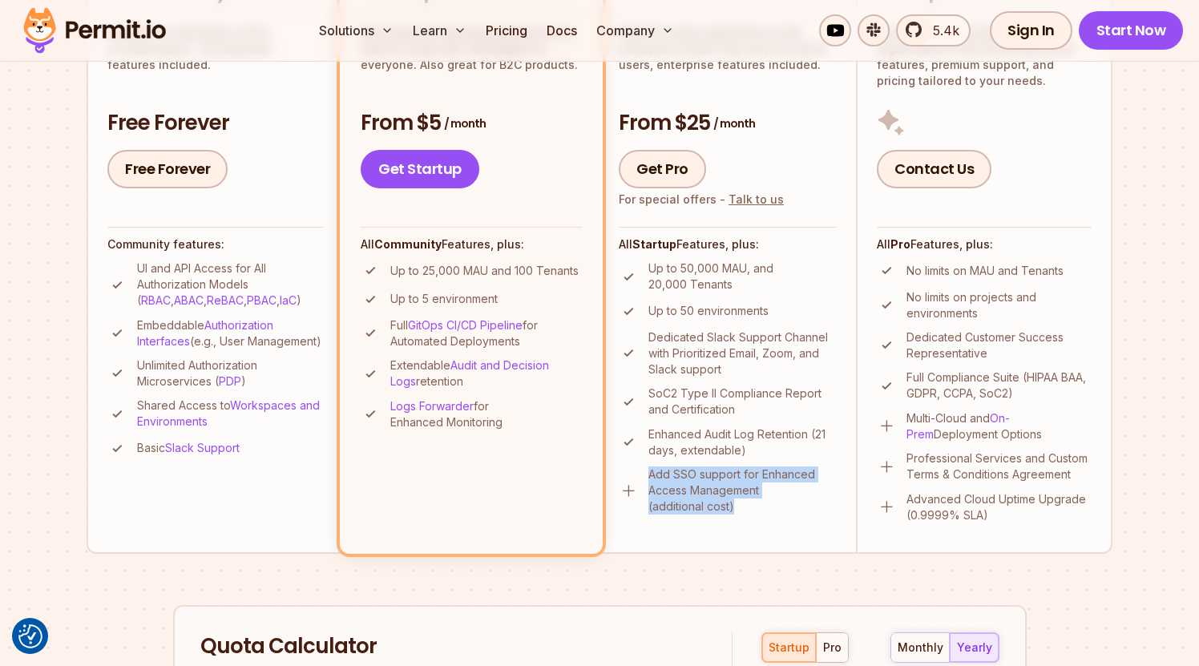
drag, startPoint x: 746, startPoint y: 515, endPoint x: 697, endPoint y: 505, distance: 50.6
click at [649, 476] on li "Add SSO support for Enhanced Access Management (additional cost)" at bounding box center [728, 491] width 218 height 48
click at [708, 513] on p "Add SSO support for Enhanced Access Management (additional cost)" at bounding box center [743, 491] width 188 height 48
drag, startPoint x: 709, startPoint y: 508, endPoint x: 639, endPoint y: 471, distance: 79.3
click at [639, 471] on li "Add SSO support for Enhanced Access Management (additional cost)" at bounding box center [728, 491] width 218 height 48
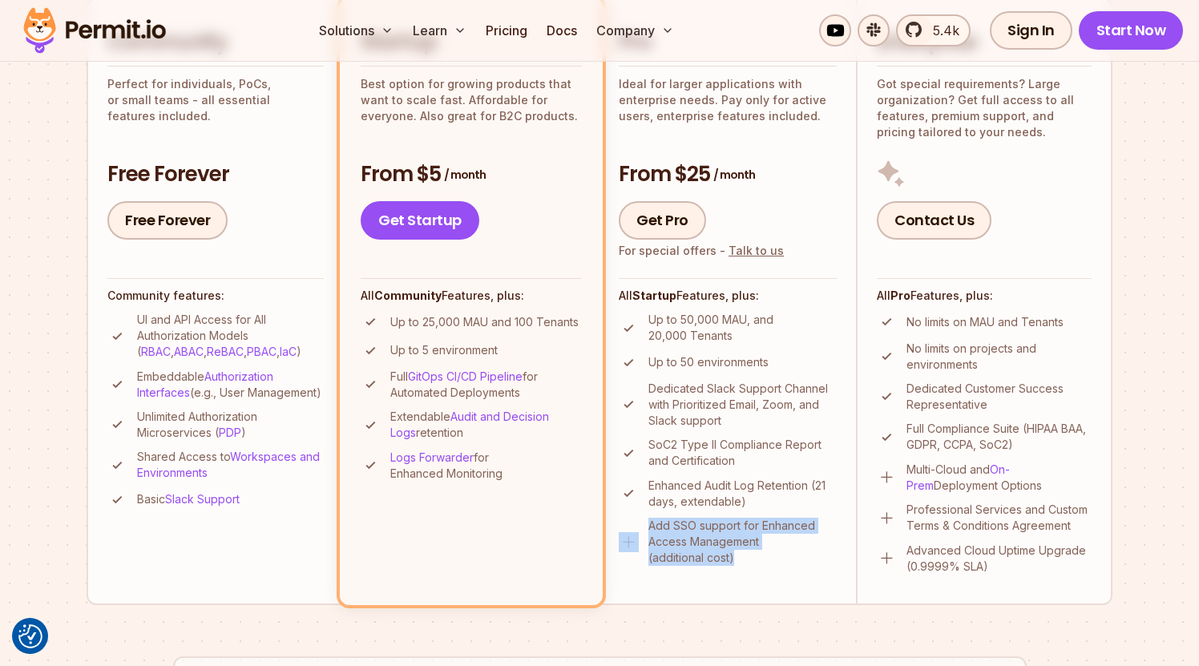
scroll to position [417, 0]
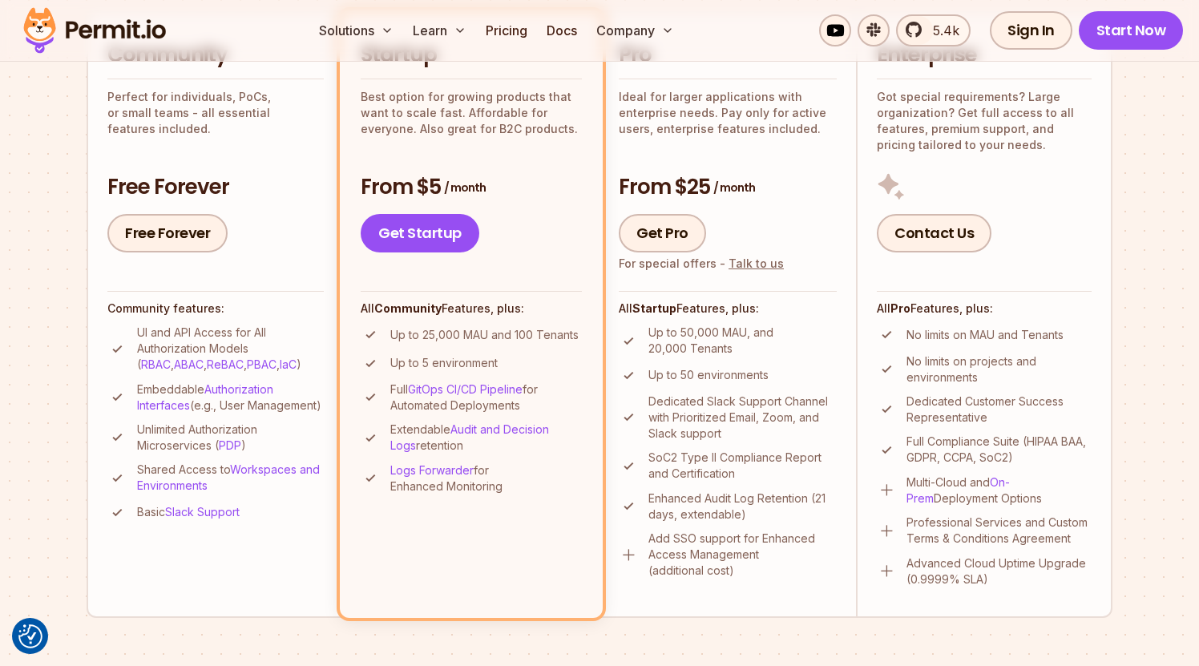
click at [747, 390] on ul "Up to 50,000 MAU, and 20,000 Tenants Up to 50 environments Dedicated Slack Supp…" at bounding box center [728, 452] width 218 height 254
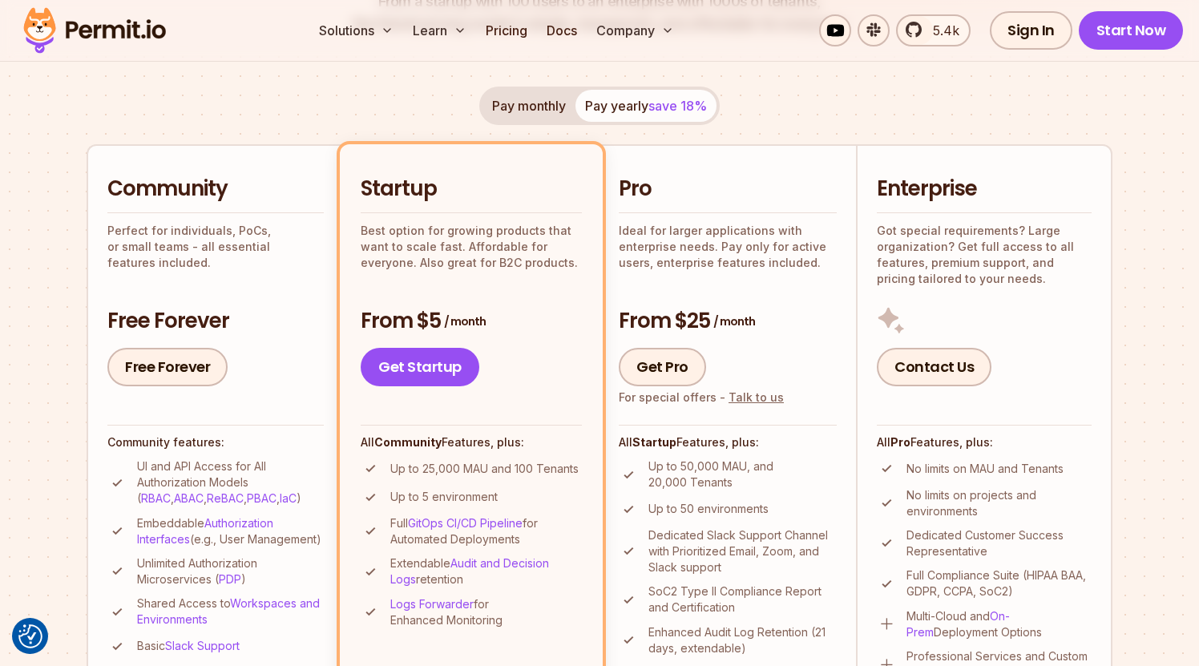
scroll to position [366, 0]
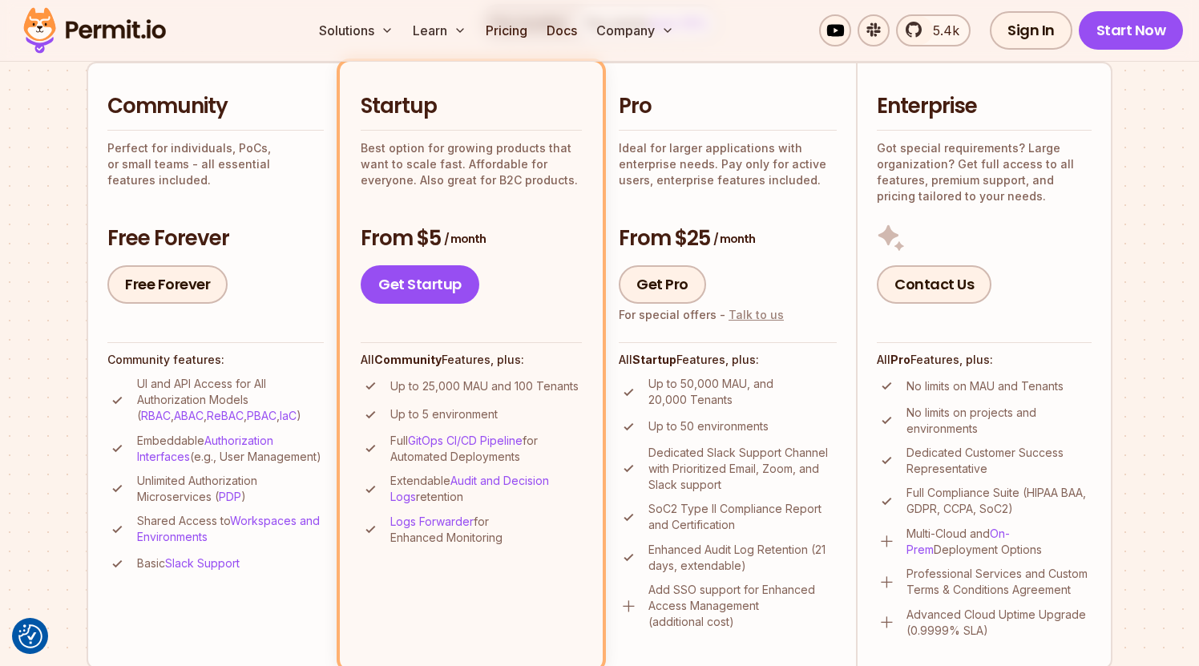
click at [748, 311] on link "Talk to us" at bounding box center [756, 315] width 55 height 14
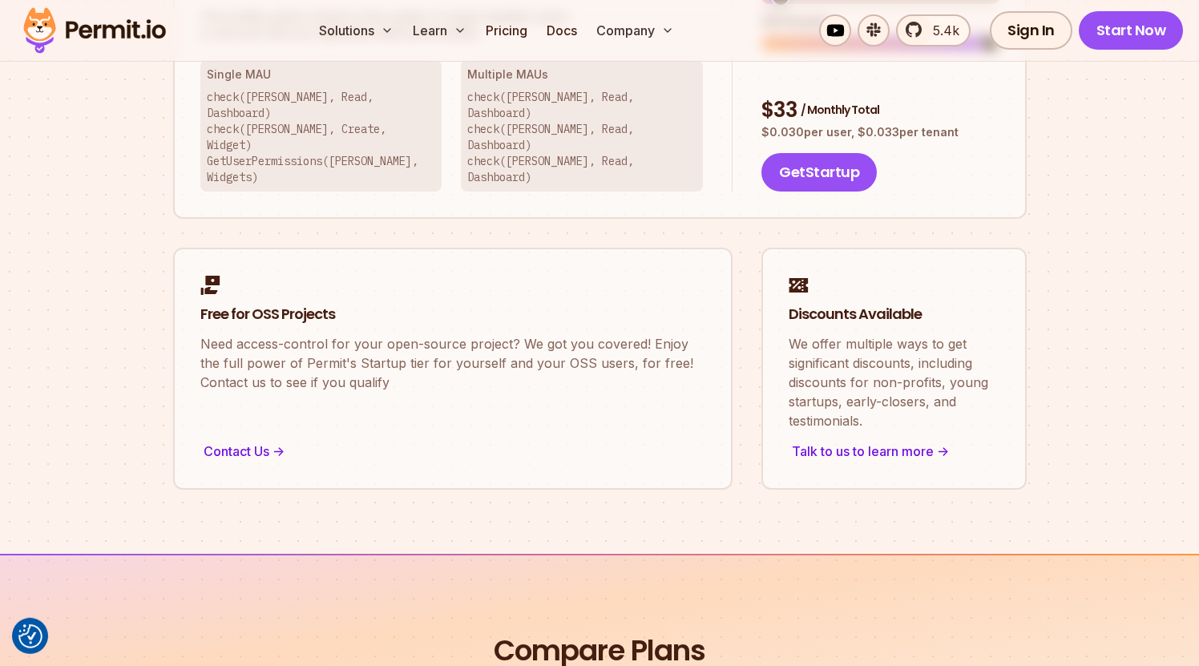
scroll to position [866, 0]
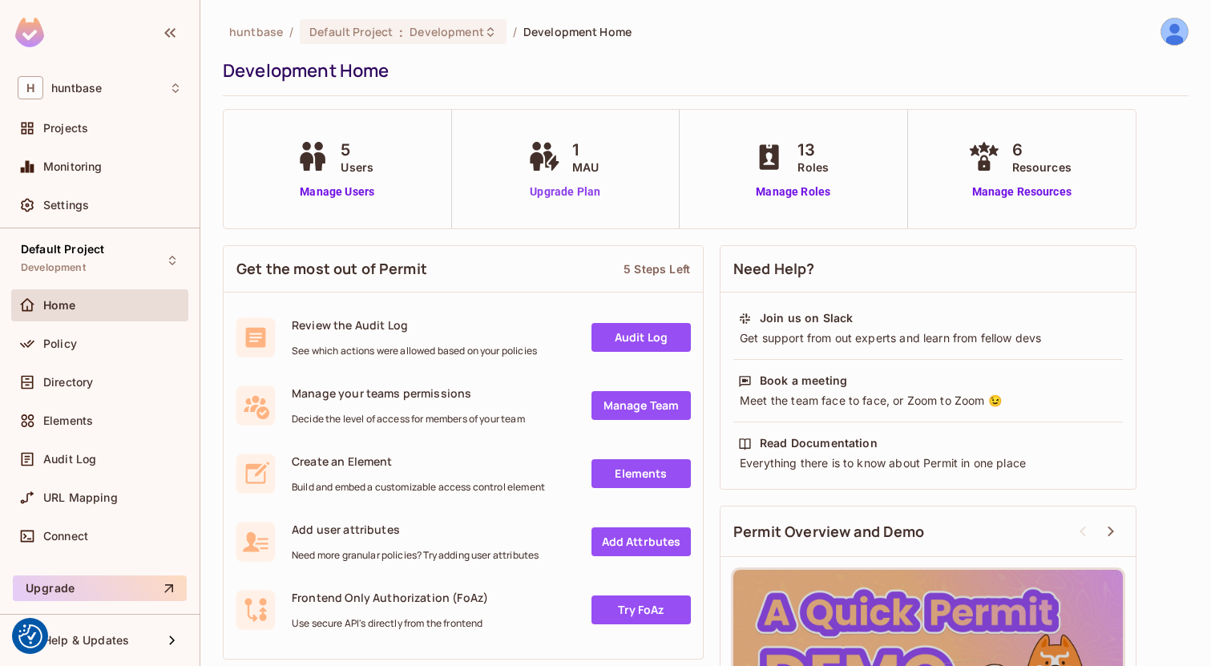
click at [560, 185] on link "Upgrade Plan" at bounding box center [565, 192] width 83 height 17
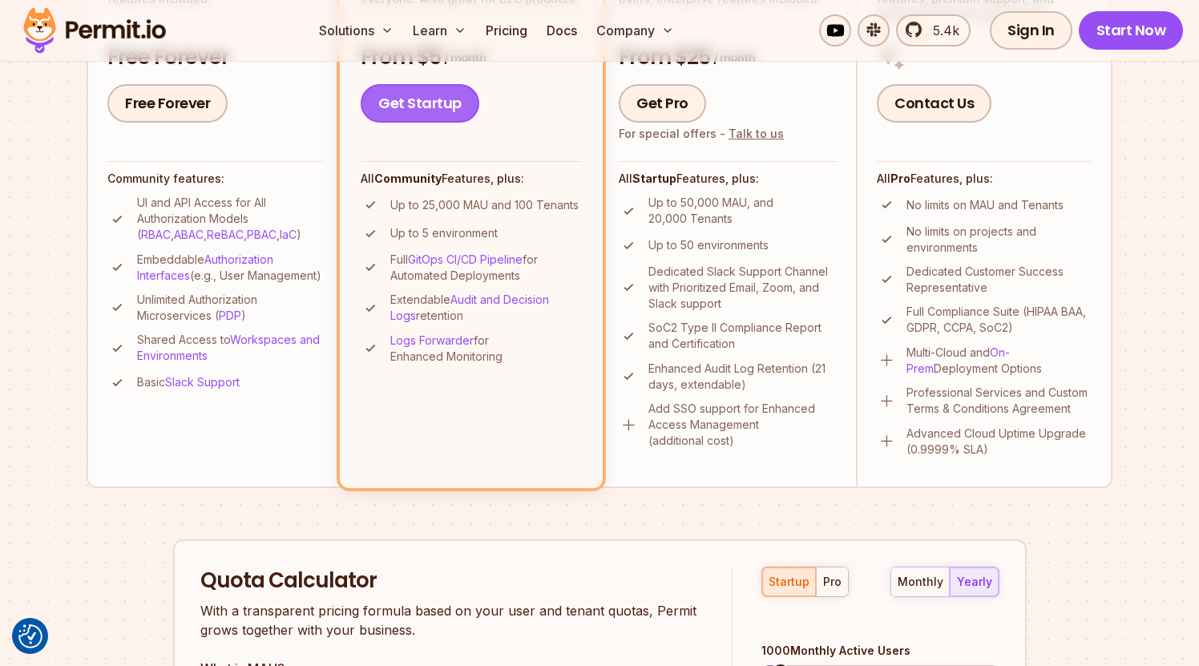
click at [447, 99] on link "Get Startup" at bounding box center [420, 103] width 119 height 38
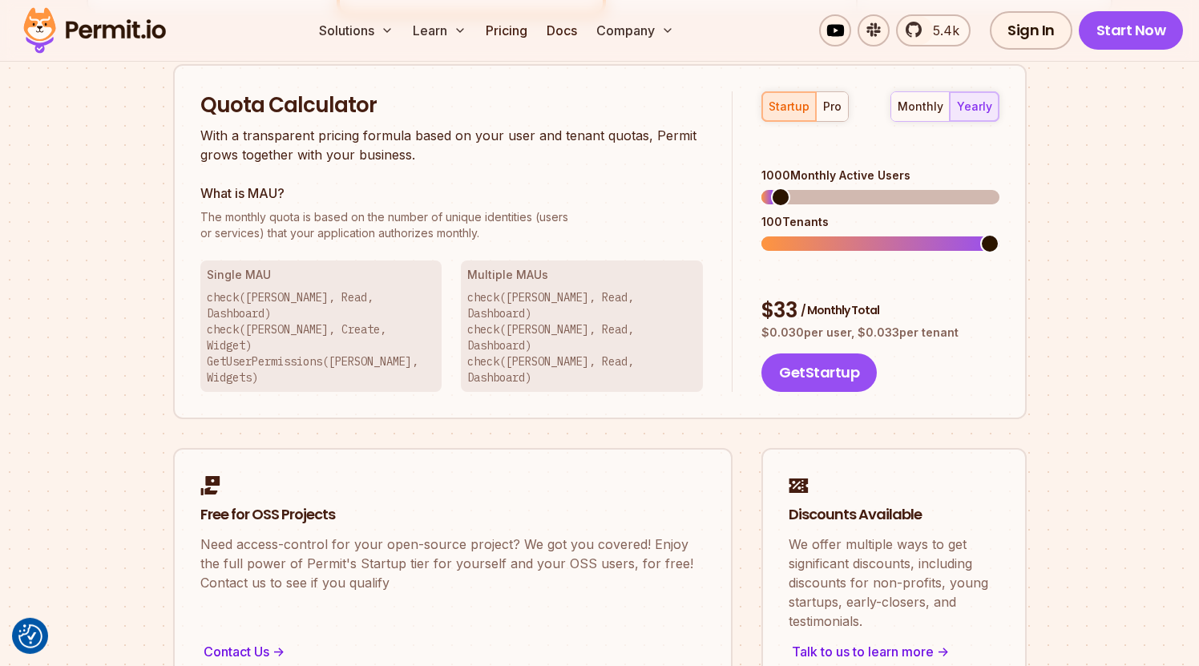
scroll to position [1023, 0]
click at [772, 187] on span at bounding box center [780, 196] width 19 height 19
click at [789, 353] on button "Get Startup" at bounding box center [819, 372] width 115 height 38
click at [762, 187] on span at bounding box center [771, 196] width 19 height 19
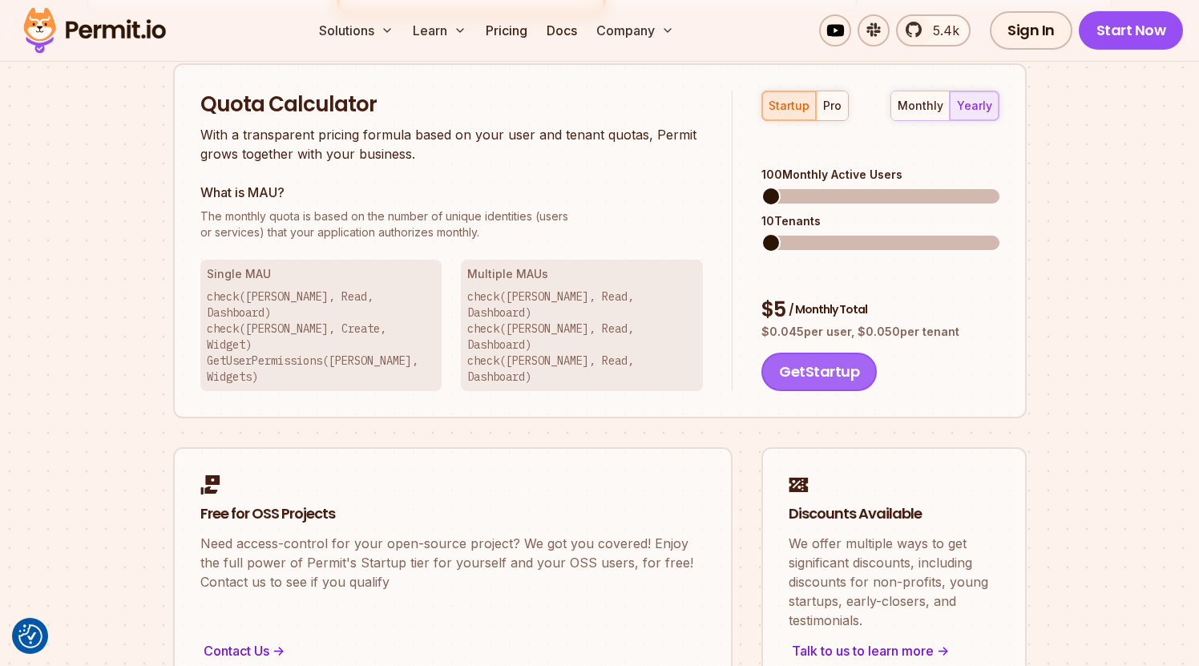
click at [828, 353] on button "Get Startup" at bounding box center [819, 372] width 115 height 38
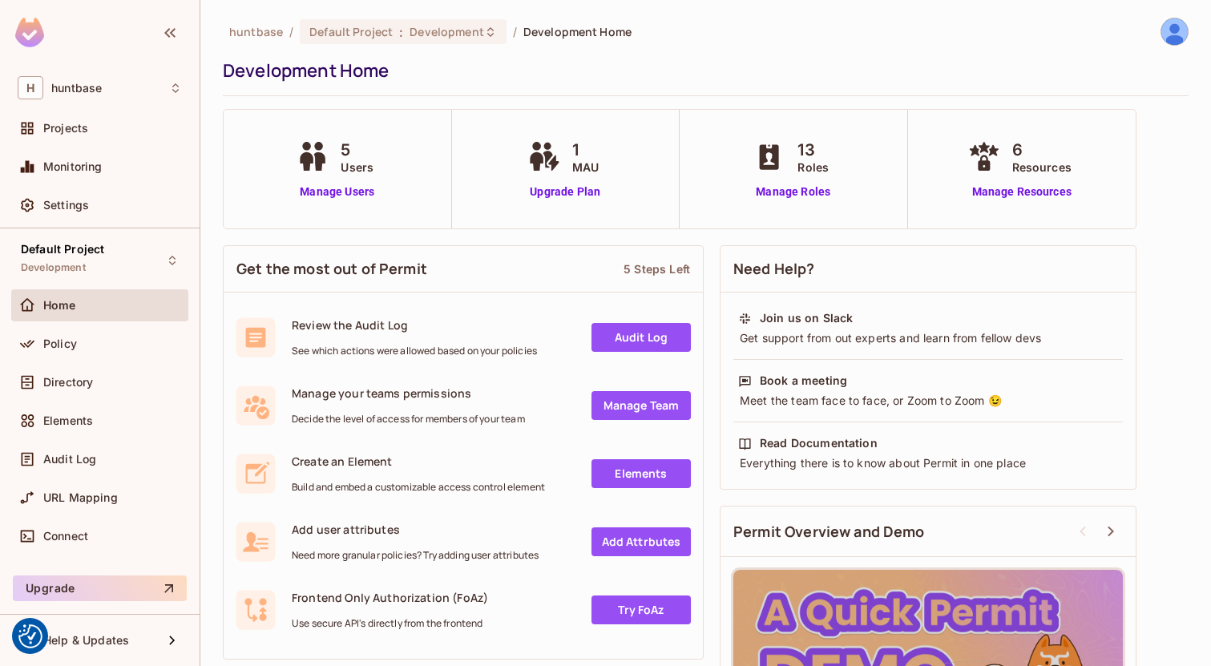
click at [1149, 313] on div "Get the most out of Permit 5 Steps Left Review the Audit Log See which actions …" at bounding box center [706, 531] width 966 height 588
click at [1167, 258] on div "Get the most out of Permit 5 Steps Left Review the Audit Log See which actions …" at bounding box center [706, 531] width 966 height 588
click at [1007, 189] on link "Manage Resources" at bounding box center [1022, 192] width 115 height 17
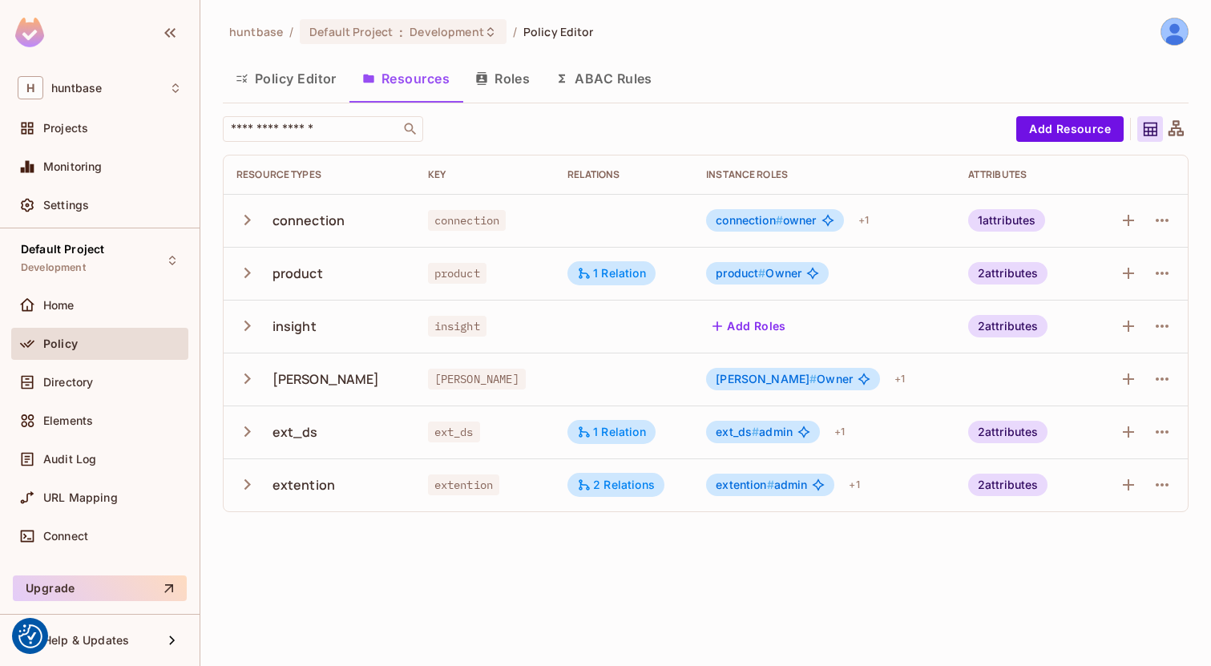
click at [236, 224] on td "connection" at bounding box center [320, 220] width 192 height 53
click at [241, 220] on icon "button" at bounding box center [248, 220] width 22 height 22
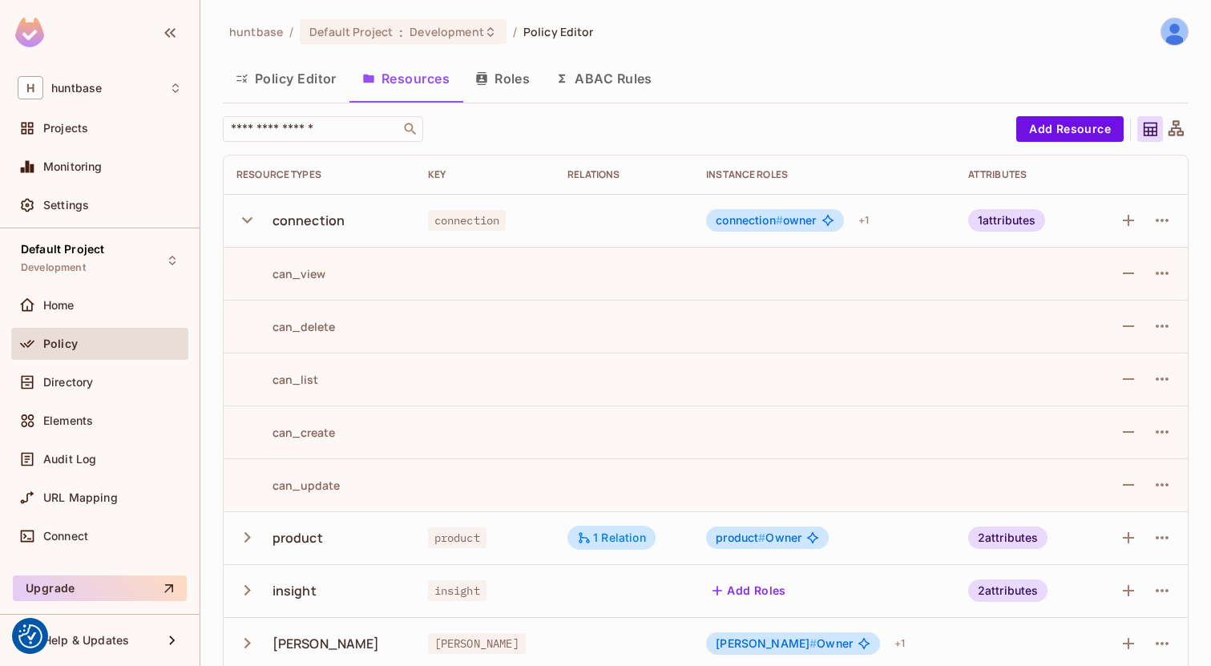
click at [244, 219] on icon "button" at bounding box center [247, 220] width 10 height 6
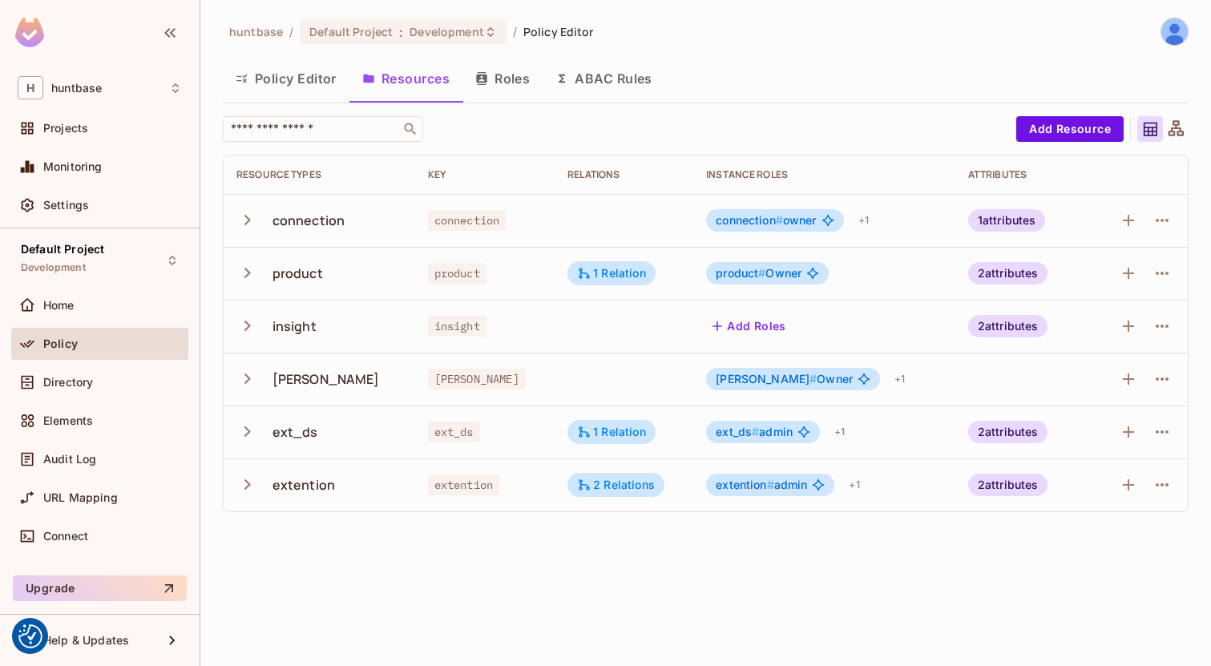
click at [254, 339] on button "button" at bounding box center [251, 326] width 28 height 34
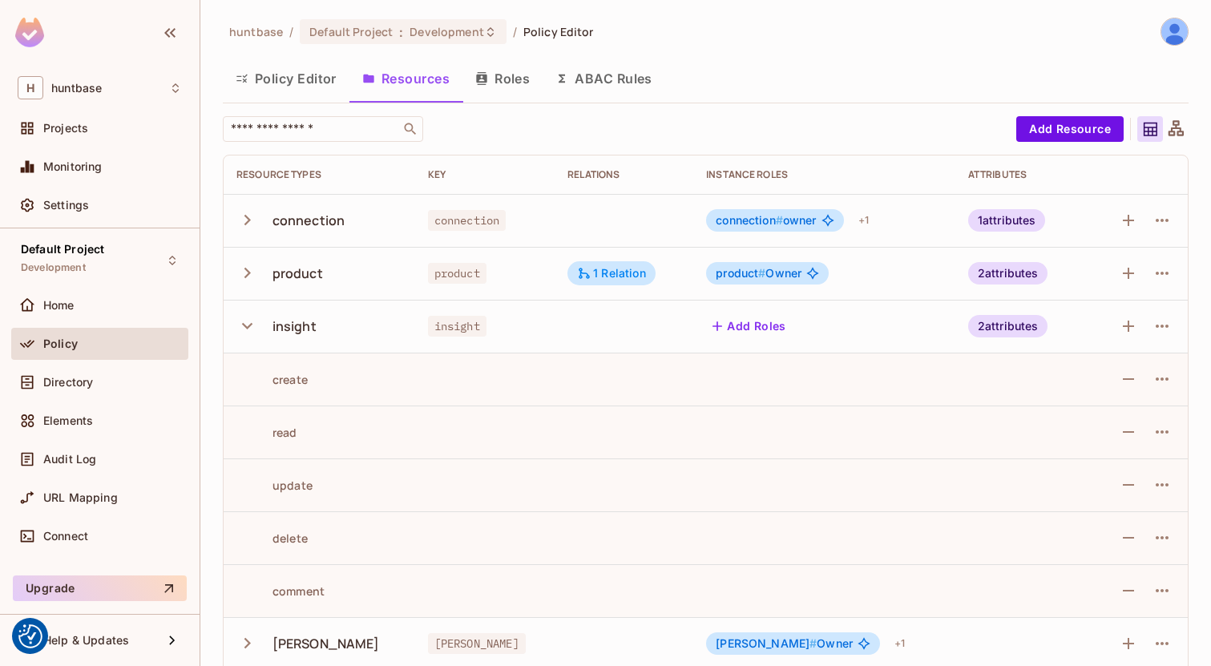
click at [250, 334] on icon "button" at bounding box center [248, 326] width 22 height 22
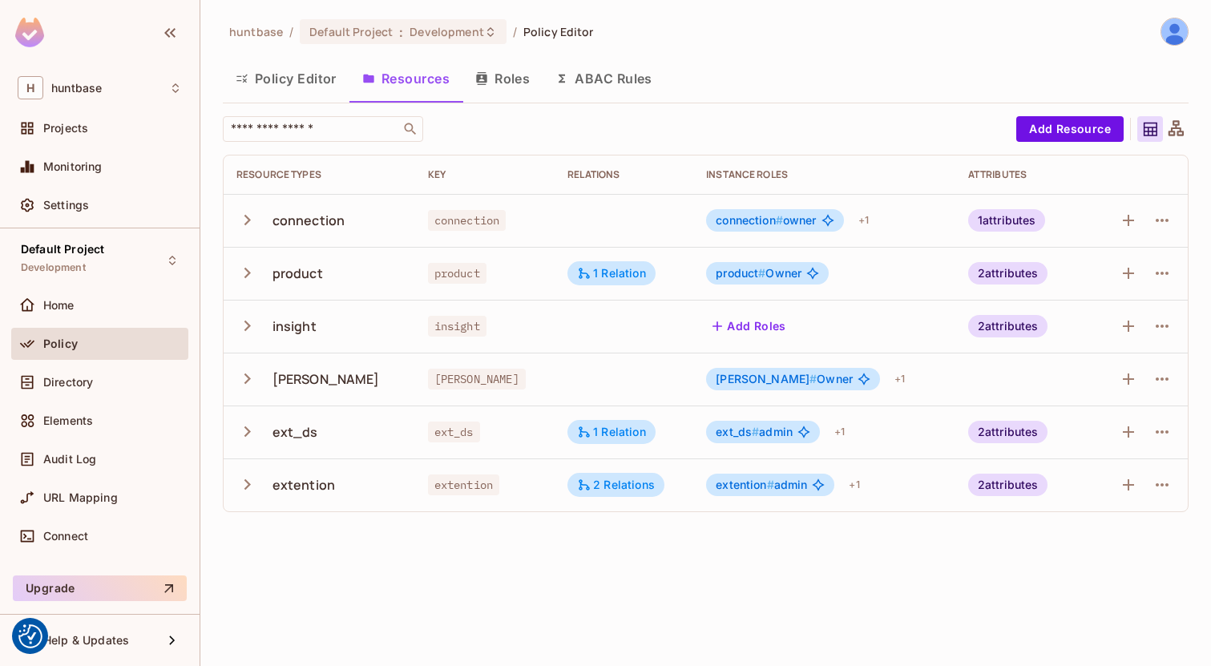
click at [261, 338] on div "insight" at bounding box center [320, 326] width 166 height 34
click at [257, 334] on icon "button" at bounding box center [248, 326] width 22 height 22
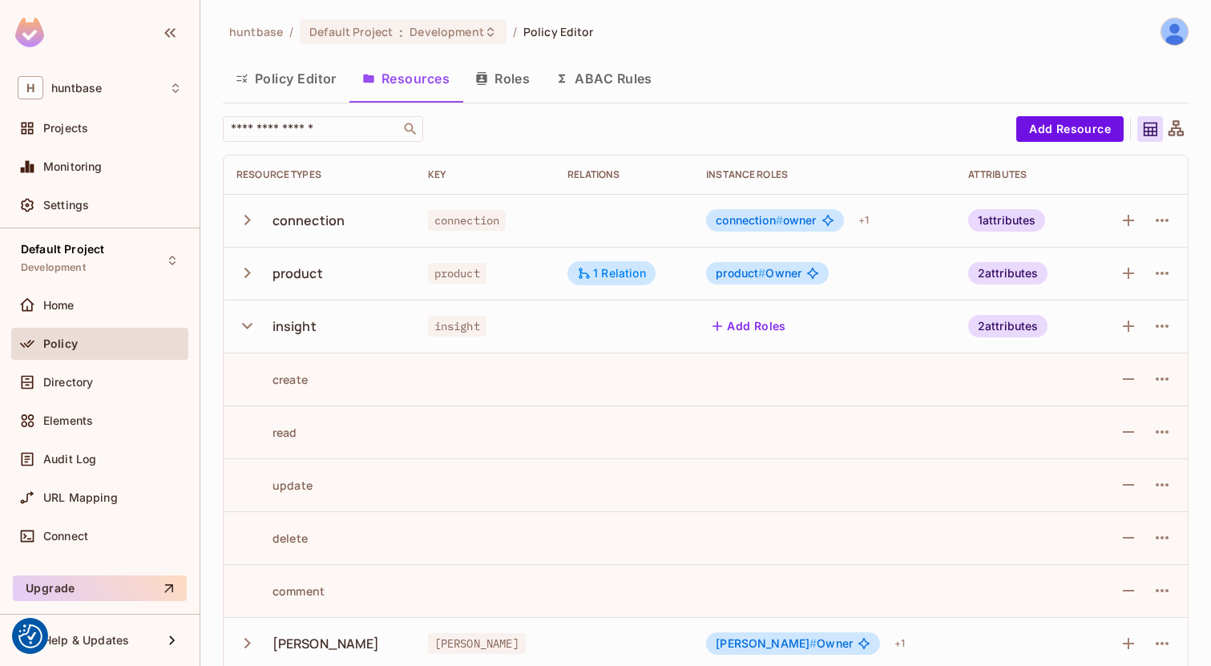
click at [249, 329] on icon "button" at bounding box center [248, 326] width 22 height 22
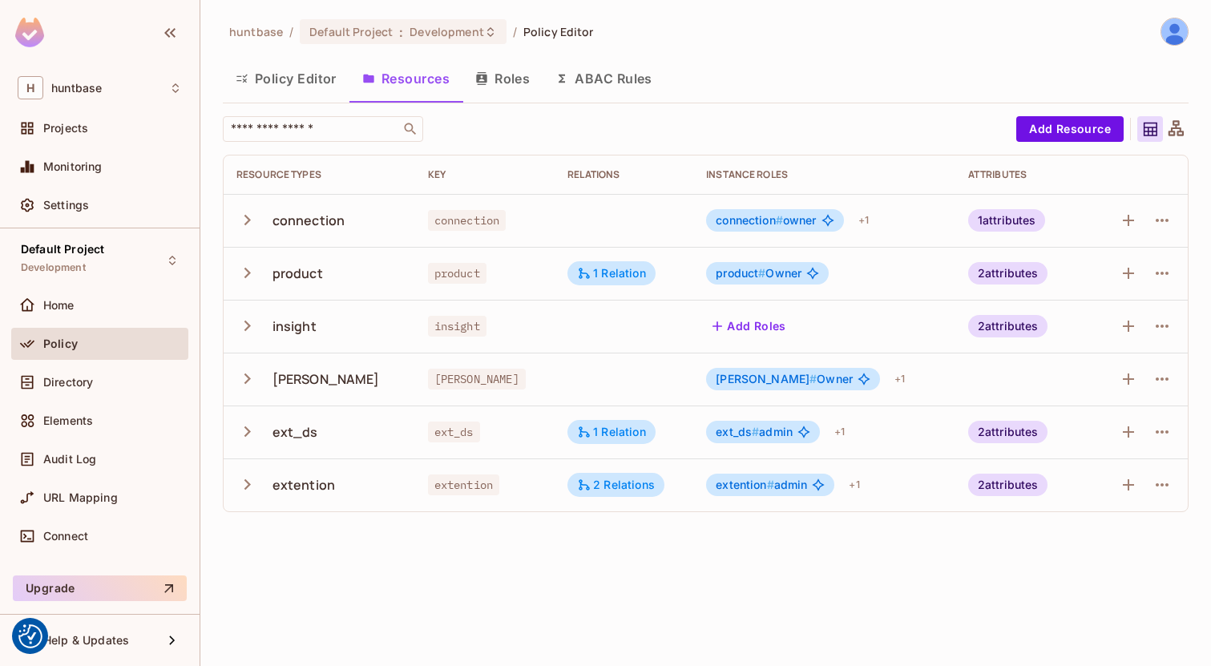
click at [257, 323] on icon "button" at bounding box center [248, 326] width 22 height 22
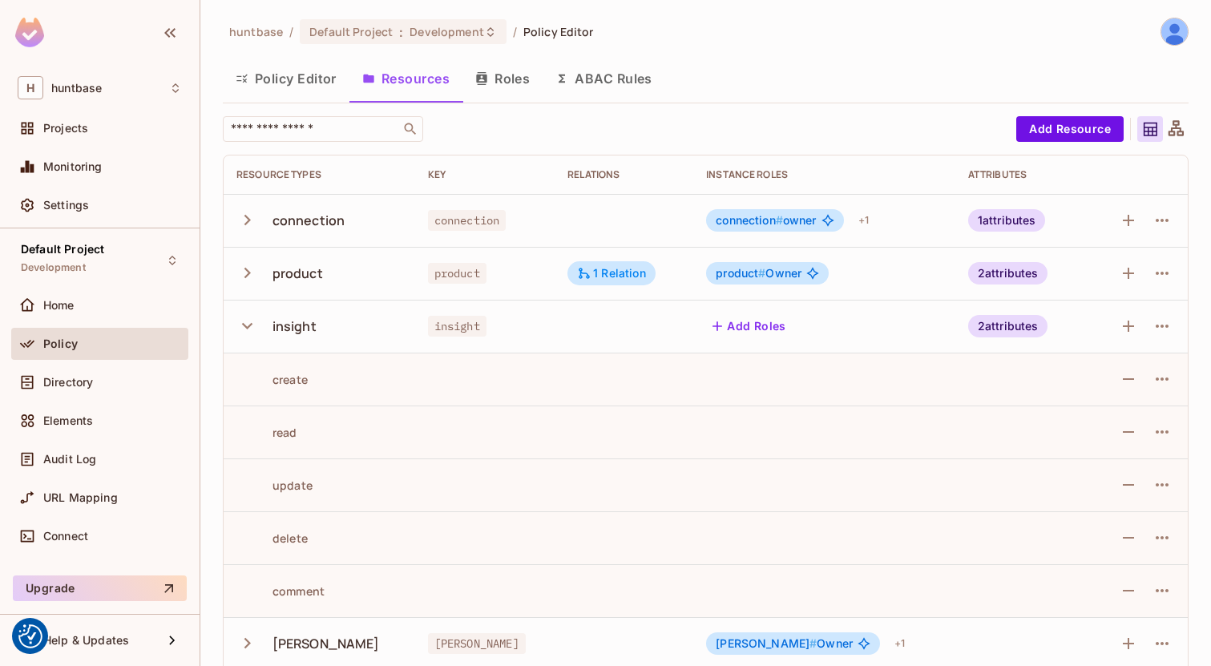
click at [981, 327] on div "2 attributes" at bounding box center [1009, 326] width 80 height 22
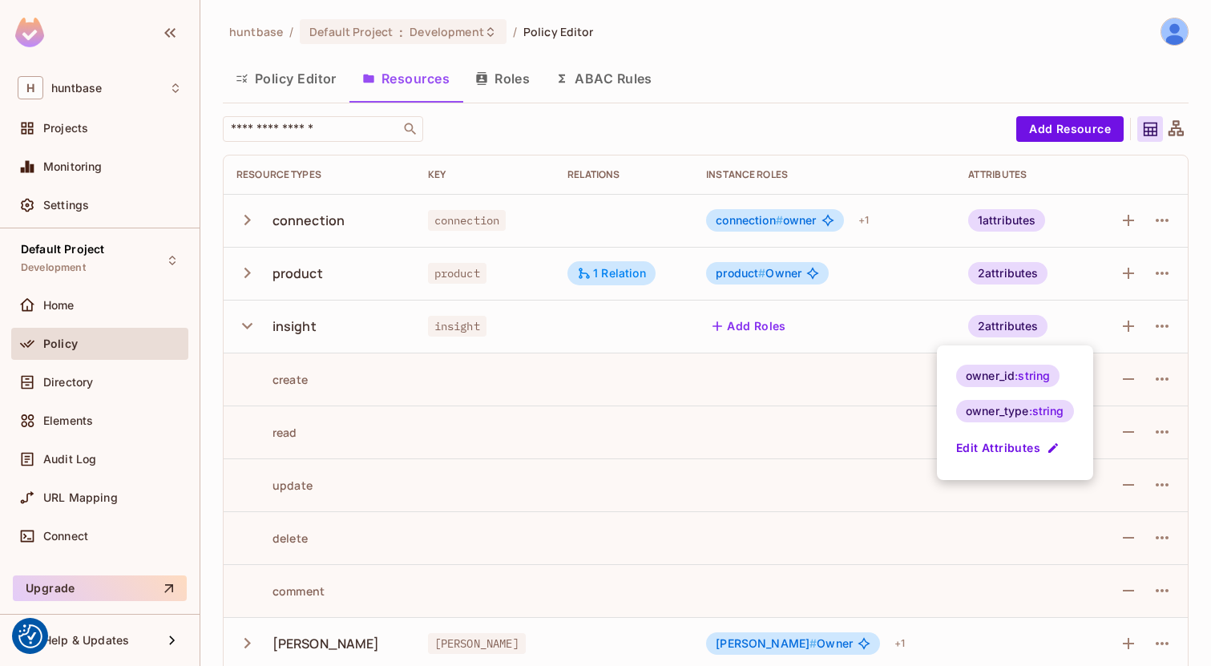
click at [866, 326] on div at bounding box center [605, 333] width 1211 height 666
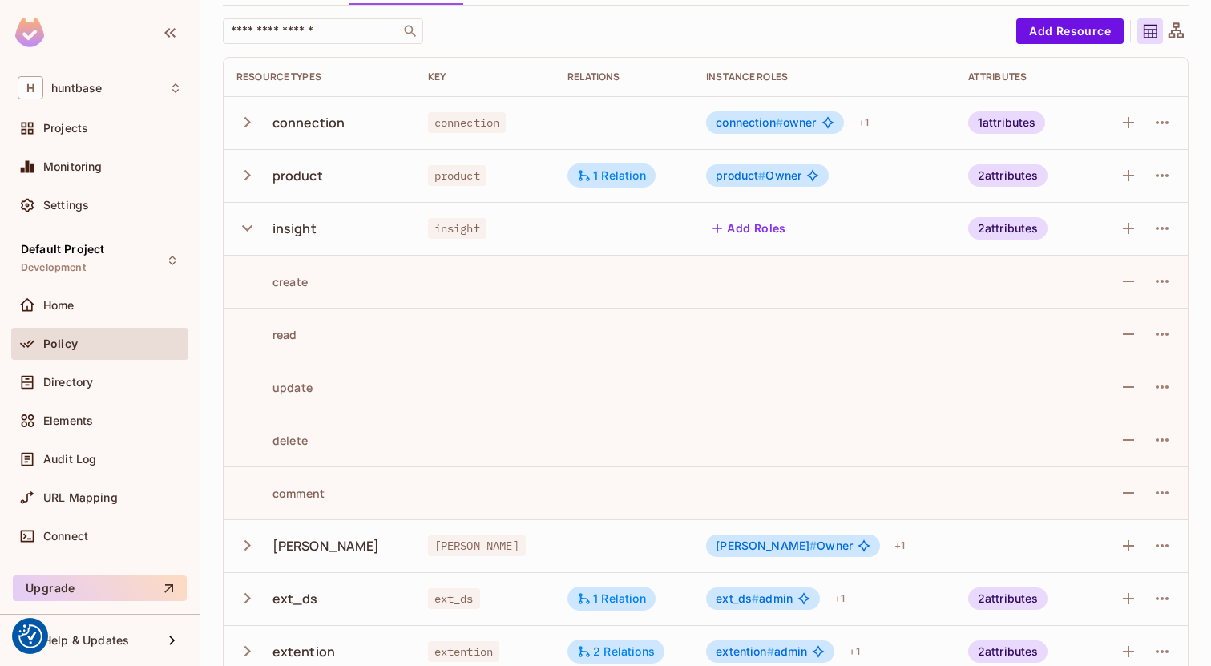
scroll to position [123, 0]
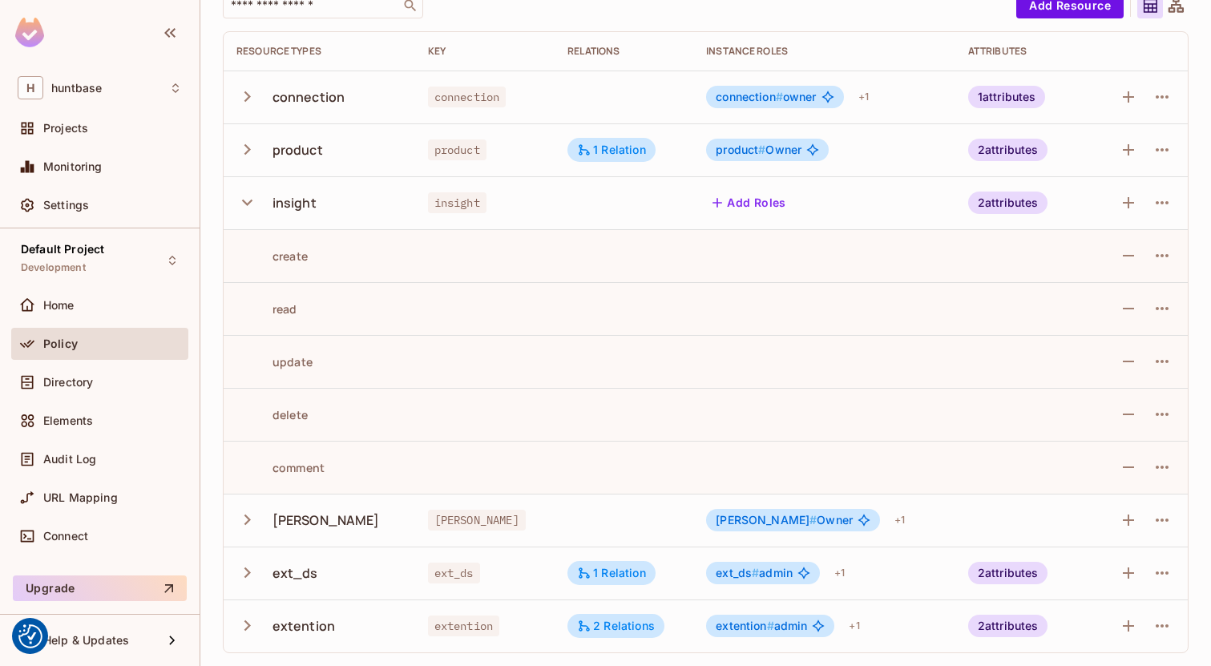
click at [277, 258] on div "create" at bounding box center [272, 256] width 71 height 15
click at [283, 258] on div "create" at bounding box center [272, 256] width 71 height 15
click at [250, 204] on icon "button" at bounding box center [248, 203] width 22 height 22
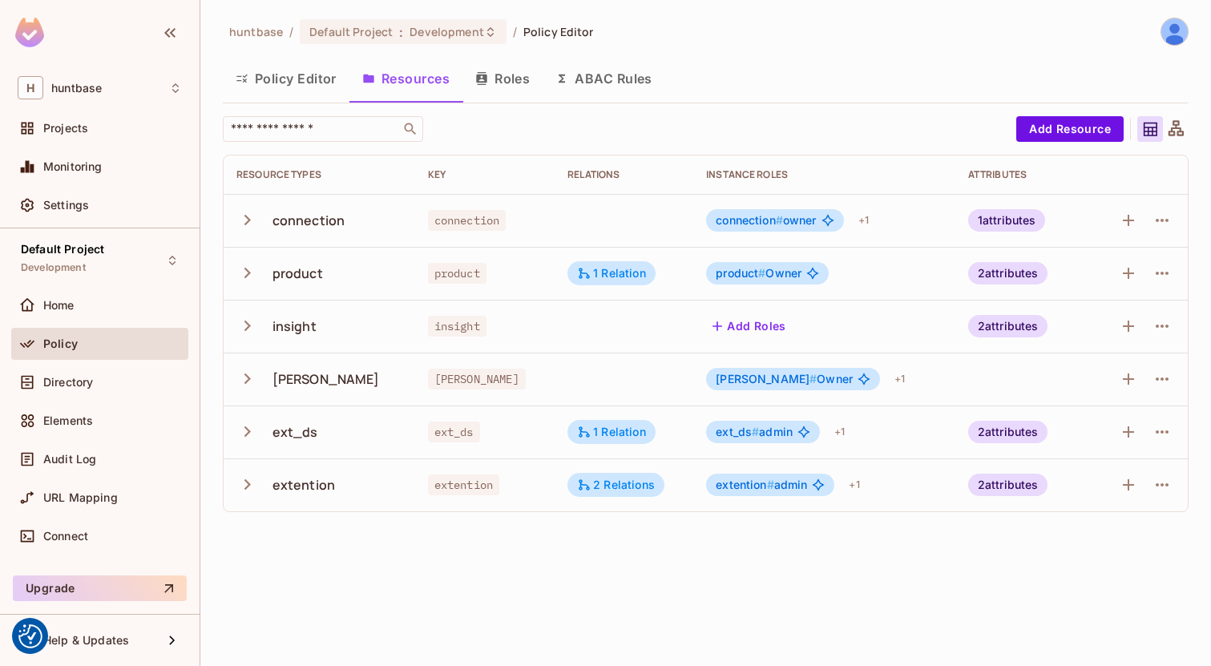
scroll to position [0, 0]
click at [241, 346] on td "insight" at bounding box center [320, 326] width 192 height 53
click at [249, 337] on button "button" at bounding box center [251, 326] width 28 height 34
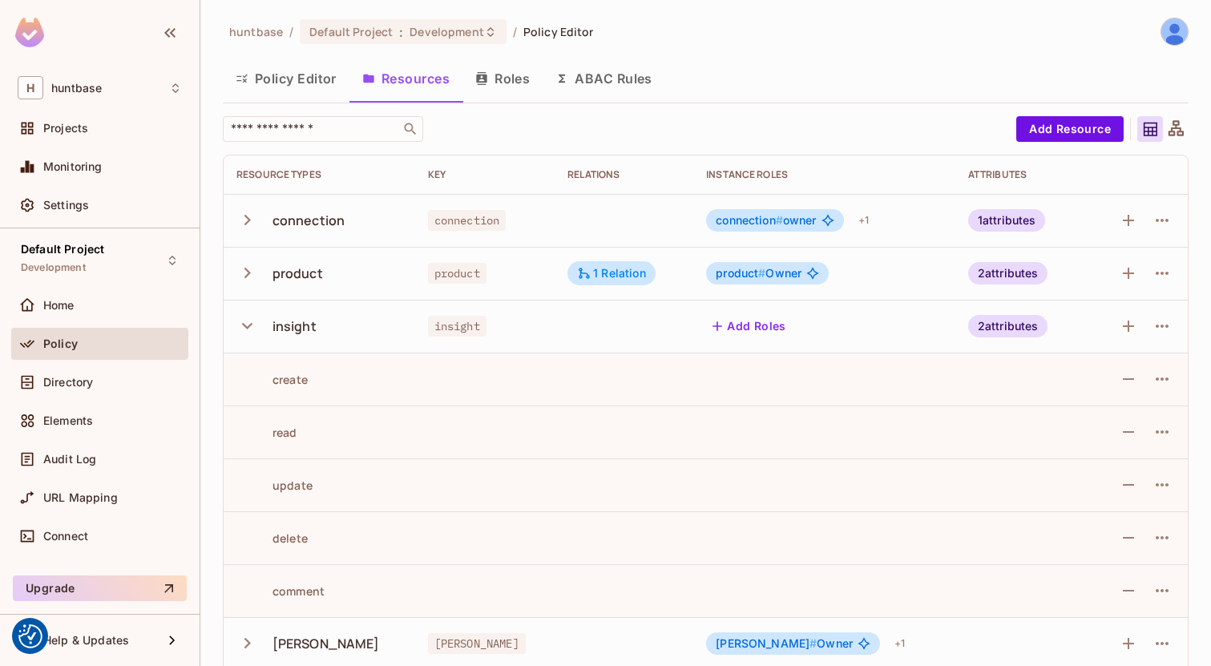
click at [247, 328] on icon "button" at bounding box center [247, 326] width 10 height 6
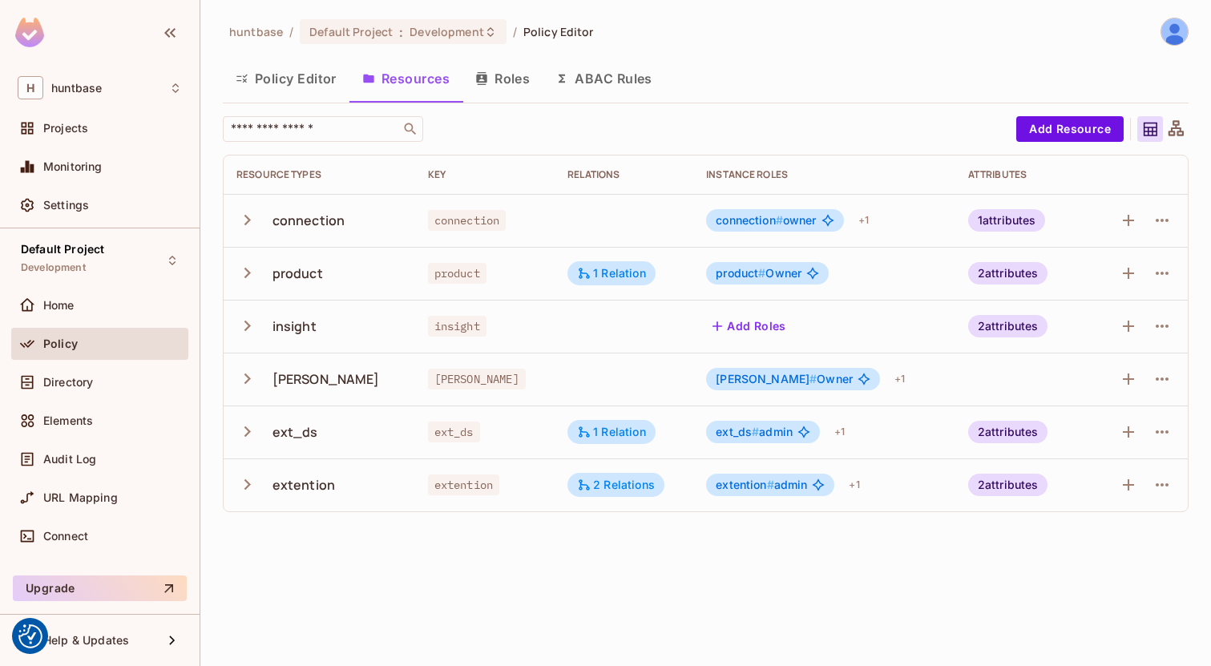
click at [398, 87] on button "Resources" at bounding box center [406, 79] width 113 height 40
click at [245, 330] on icon "button" at bounding box center [248, 326] width 6 height 10
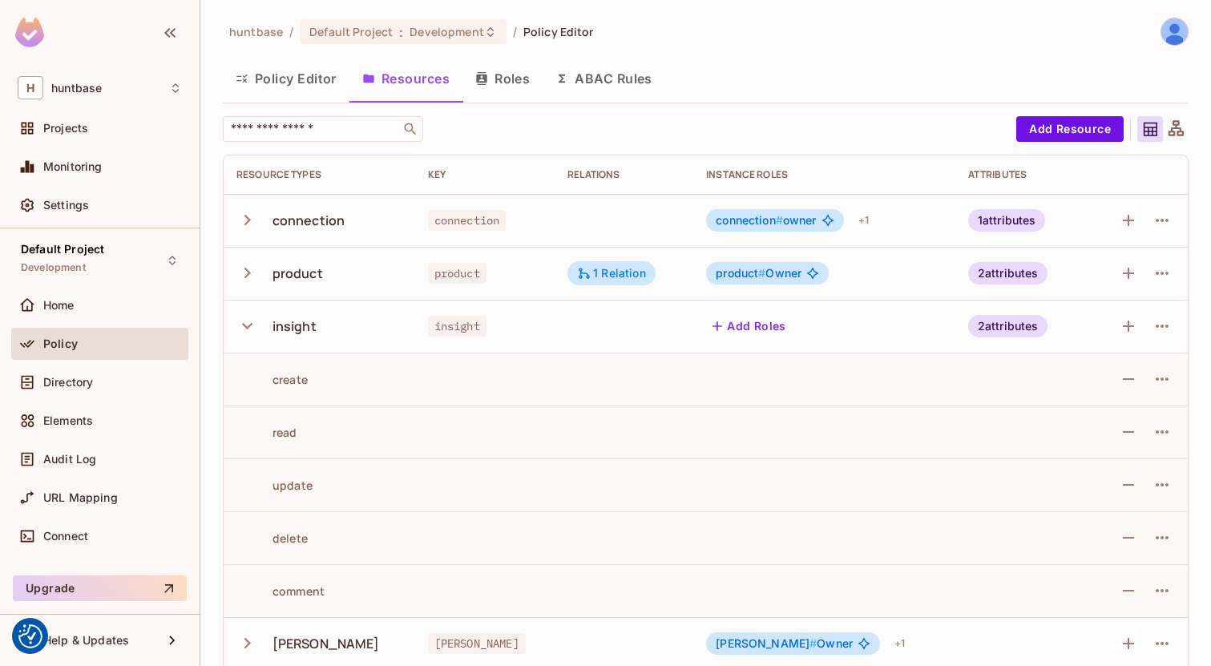
click at [247, 330] on icon "button" at bounding box center [248, 326] width 22 height 22
